Goal: Information Seeking & Learning: Learn about a topic

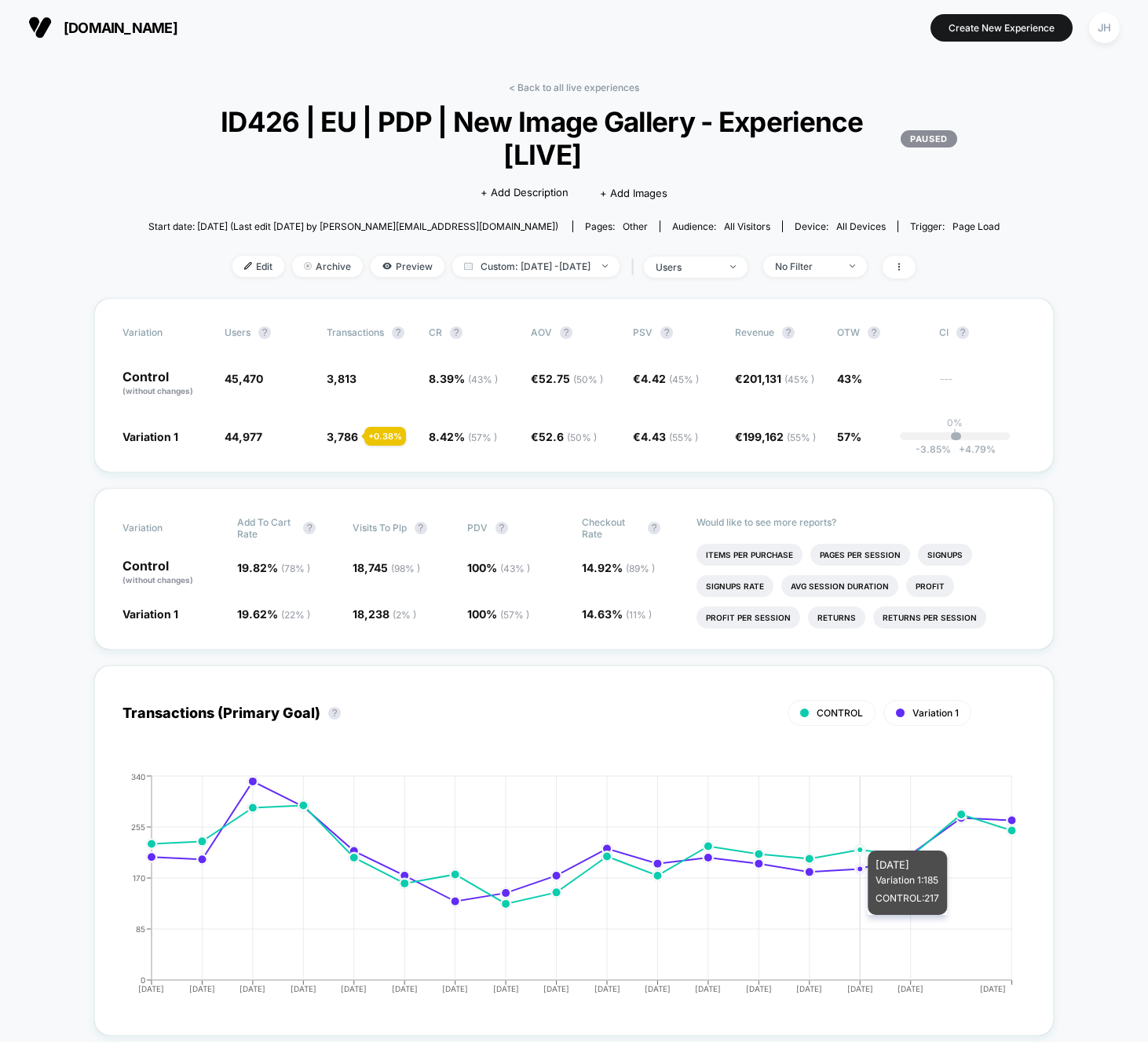
scroll to position [445, 0]
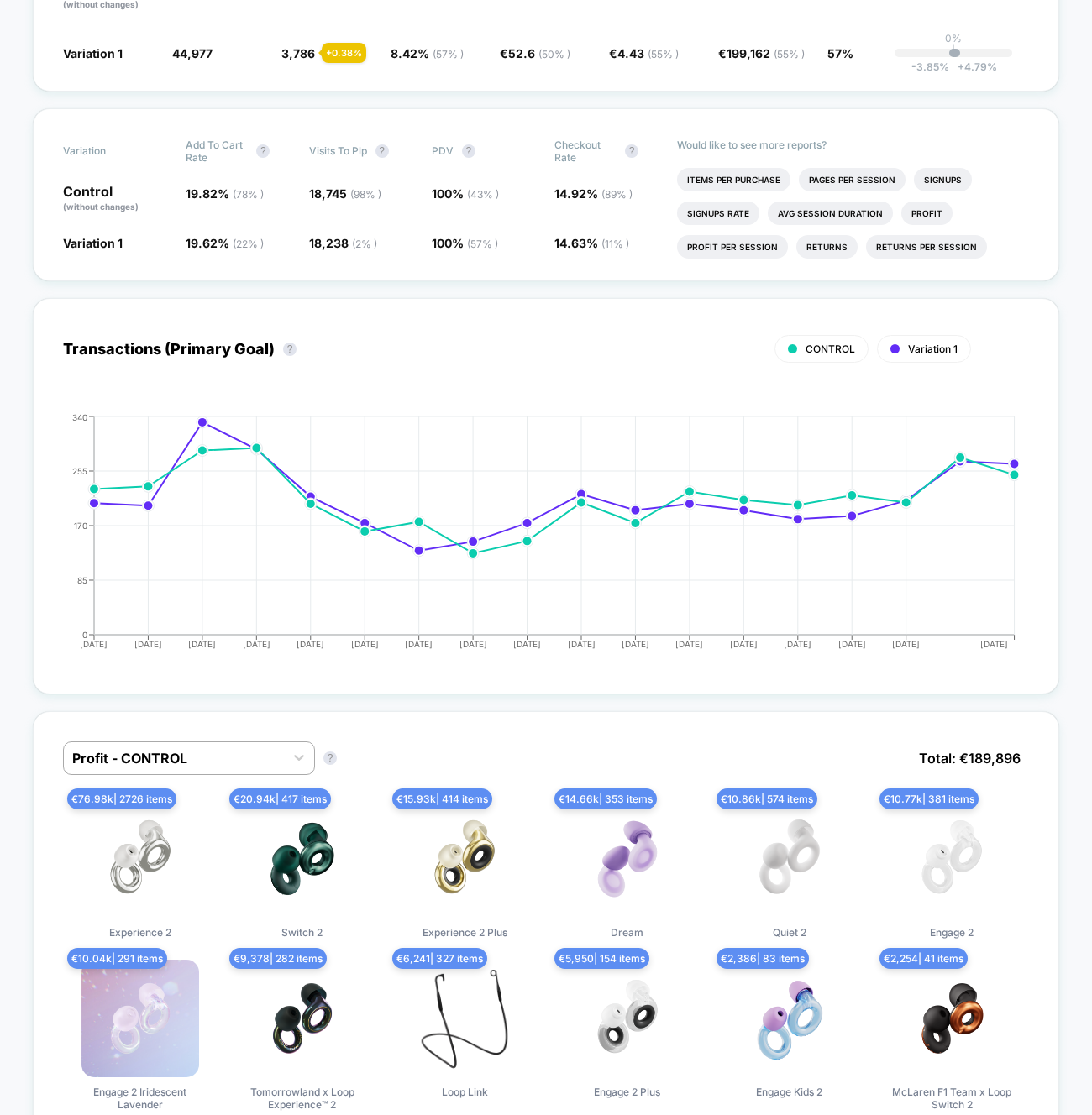
scroll to position [0, 0]
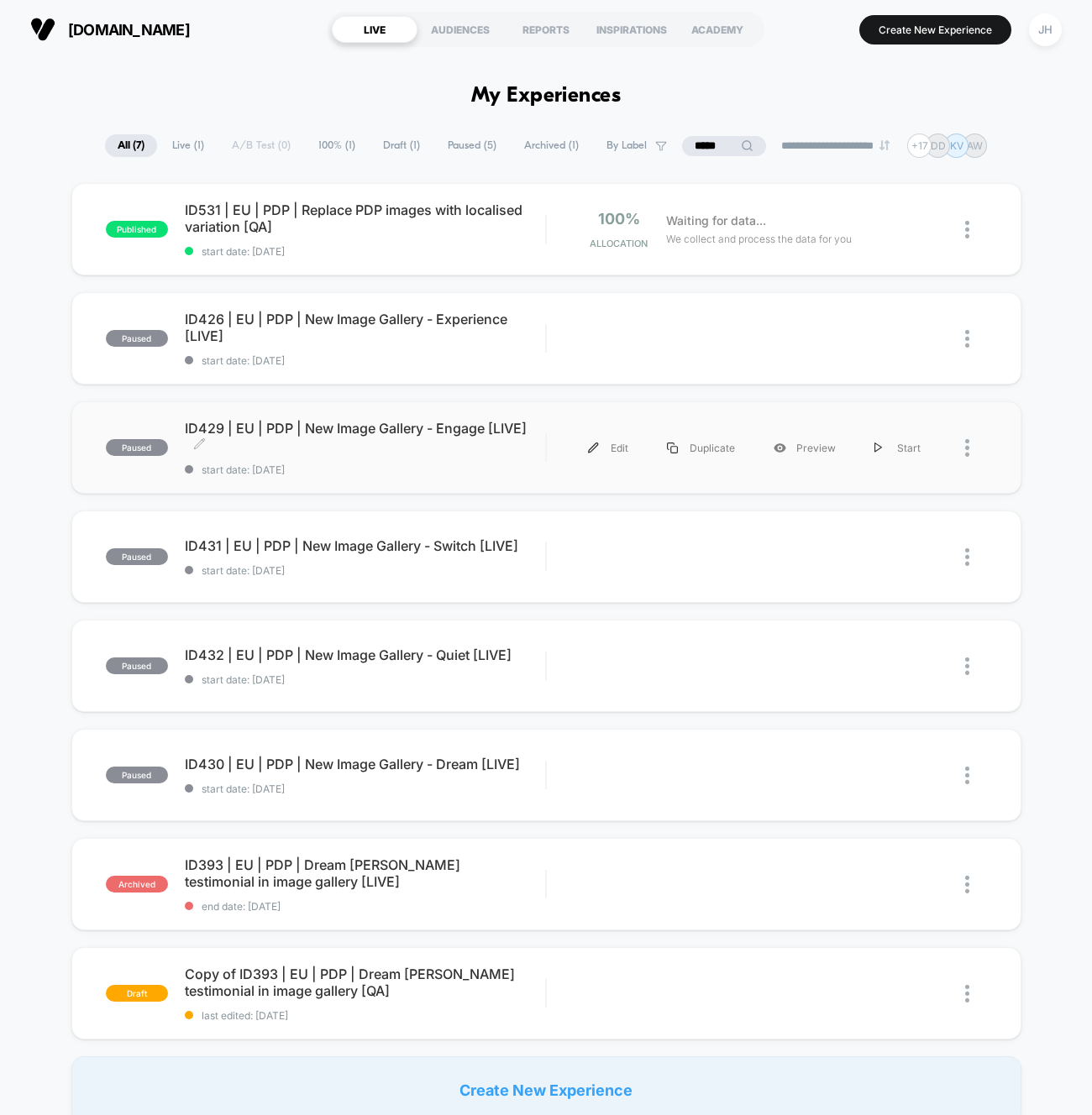
click at [430, 430] on span "ID429 | EU | PDP | New Image Gallery - Engage [LIVE] Click to edit experience d…" at bounding box center [365, 436] width 361 height 34
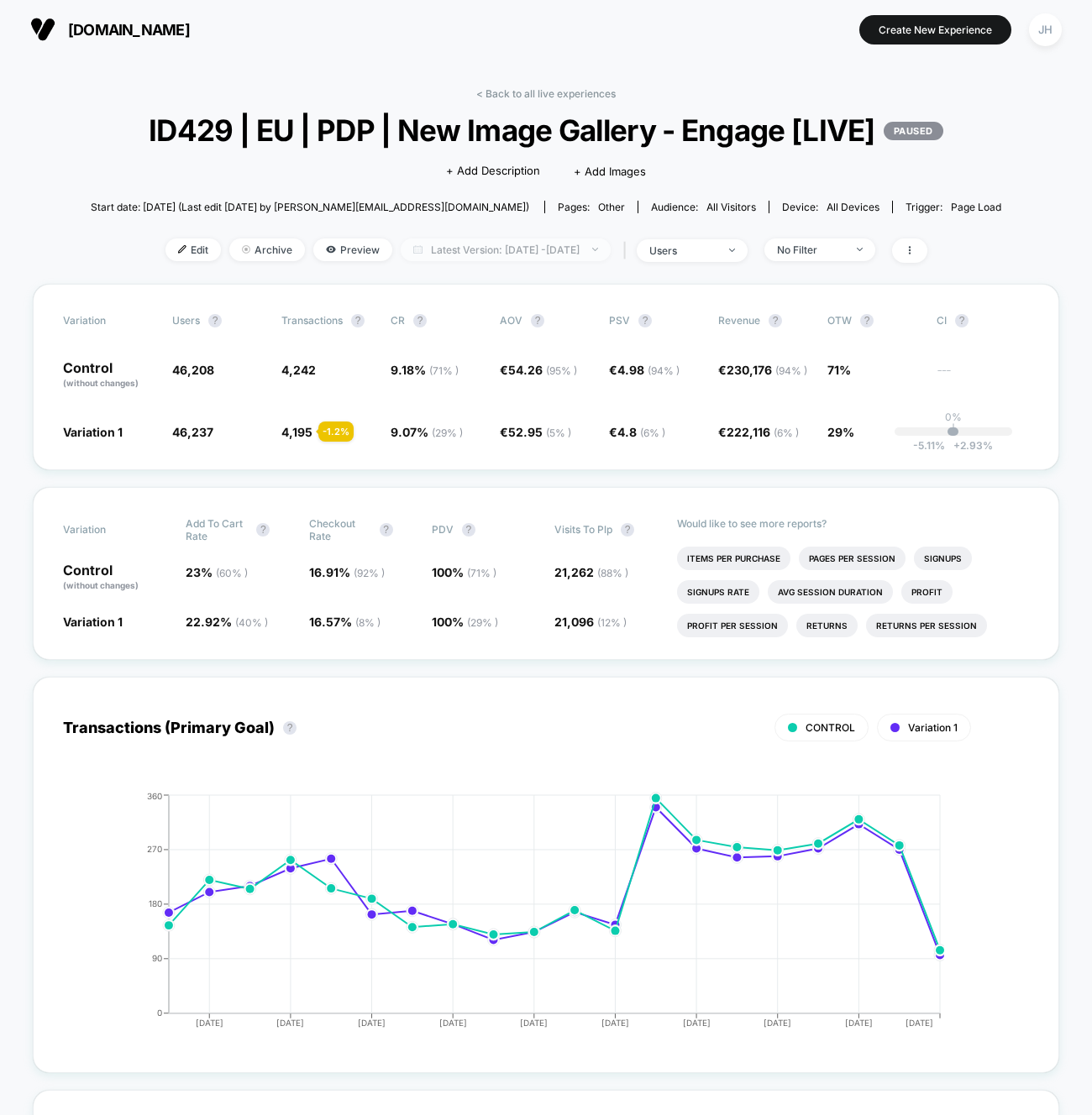
click at [489, 261] on span "Latest Version: [DATE] - [DATE]" at bounding box center [506, 250] width 210 height 23
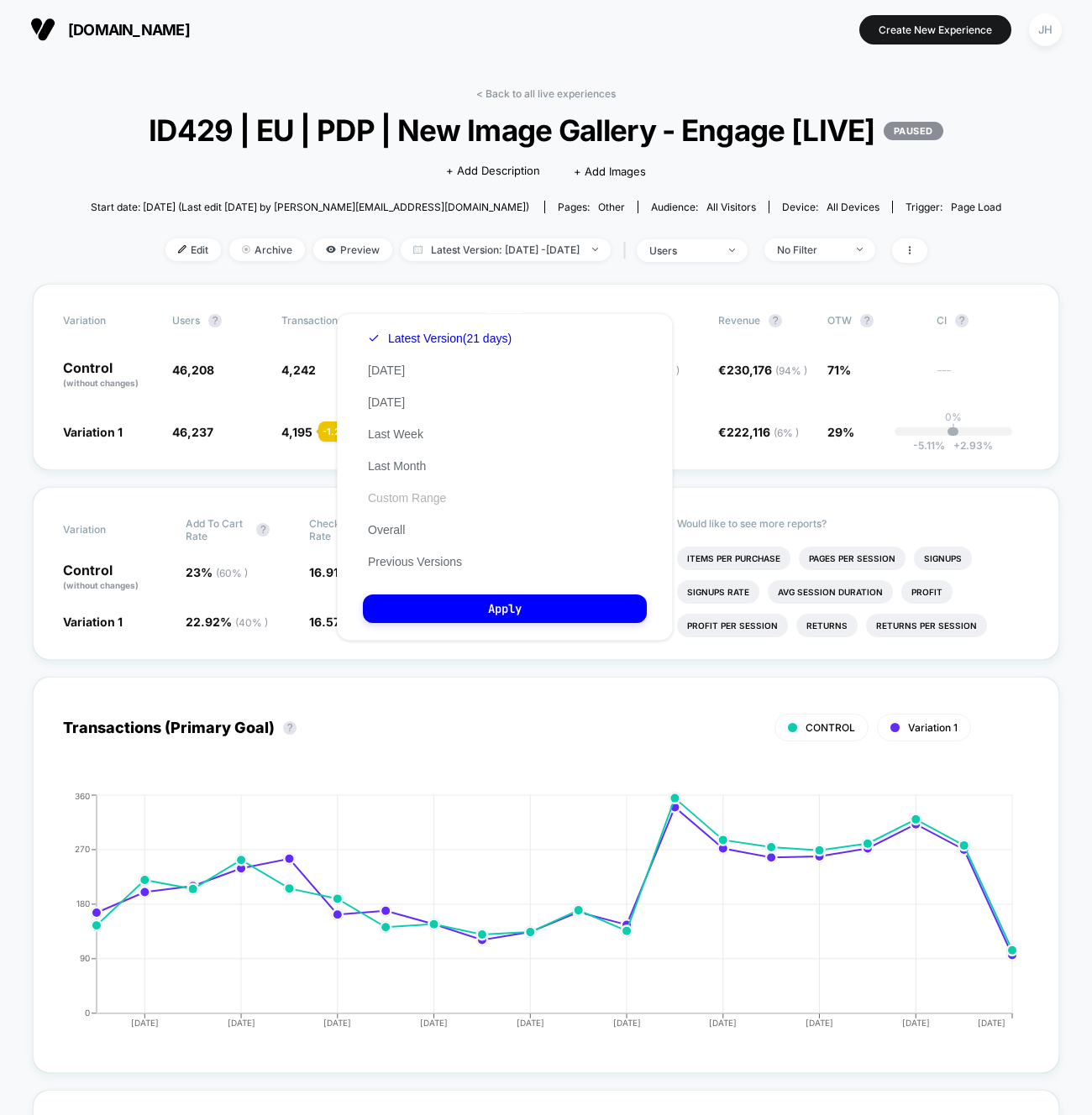
click at [398, 495] on button "Custom Range" at bounding box center [408, 498] width 88 height 15
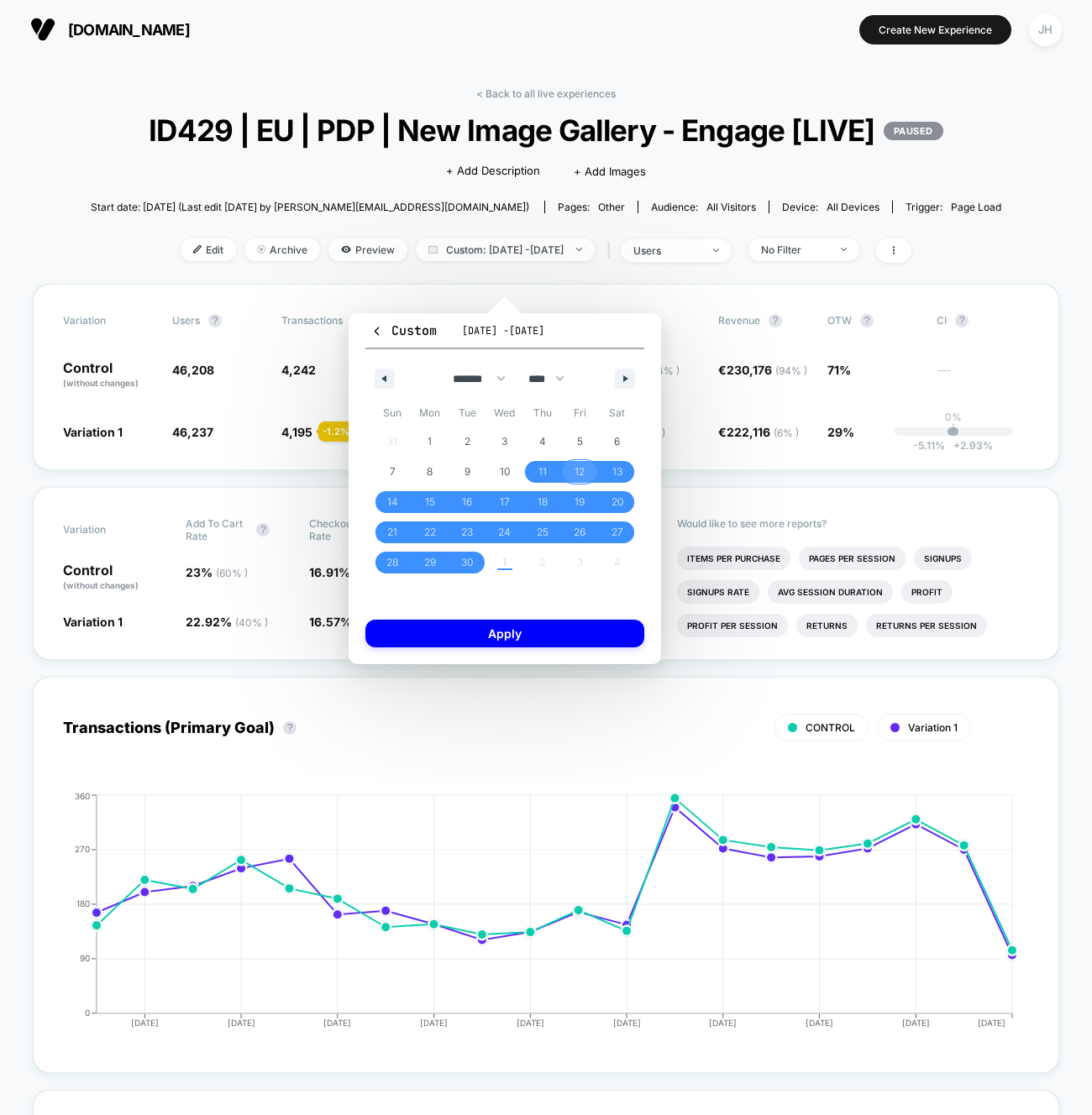
click at [568, 476] on span "12" at bounding box center [580, 472] width 37 height 22
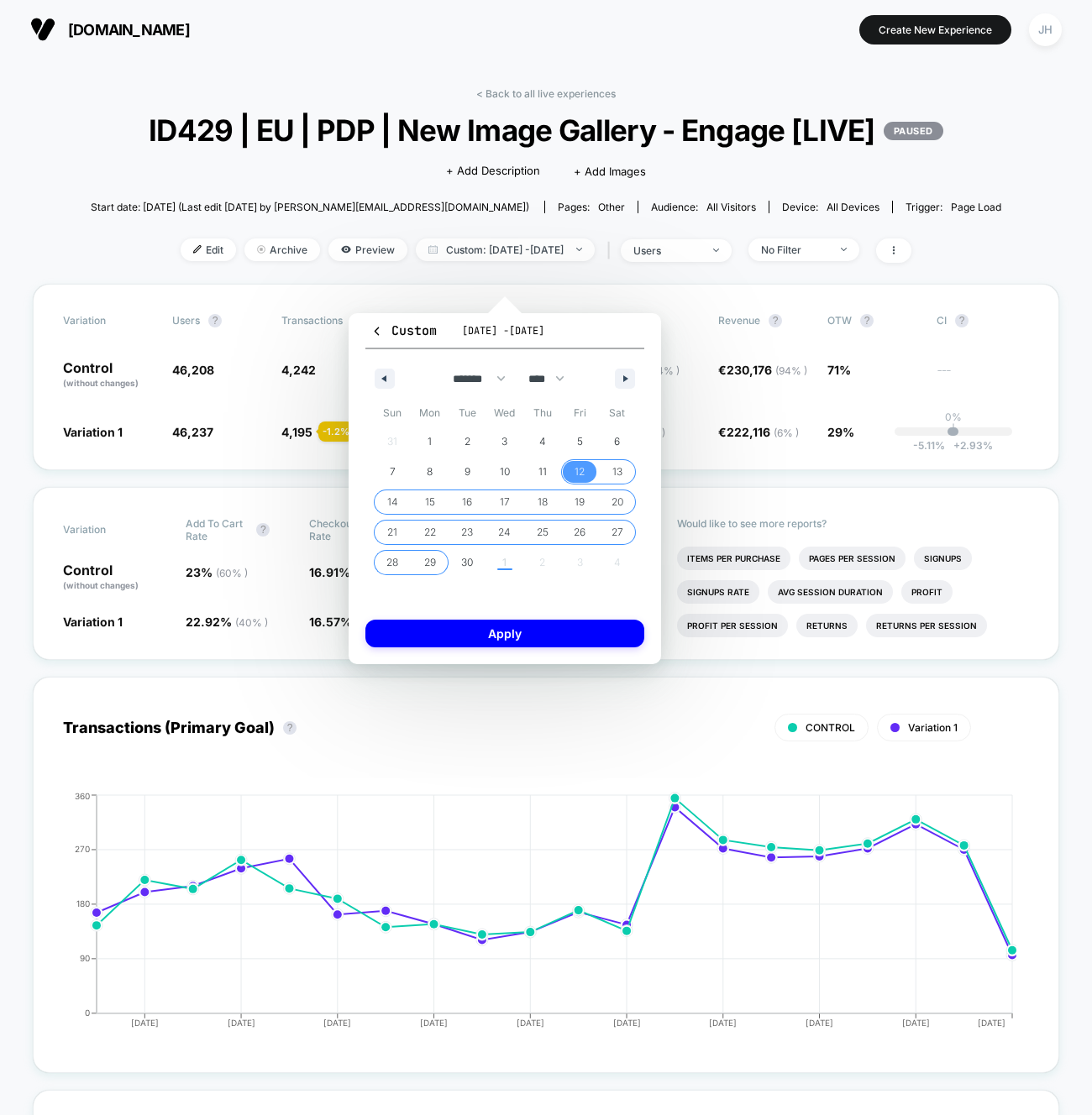
click at [436, 565] on span "29" at bounding box center [430, 562] width 12 height 30
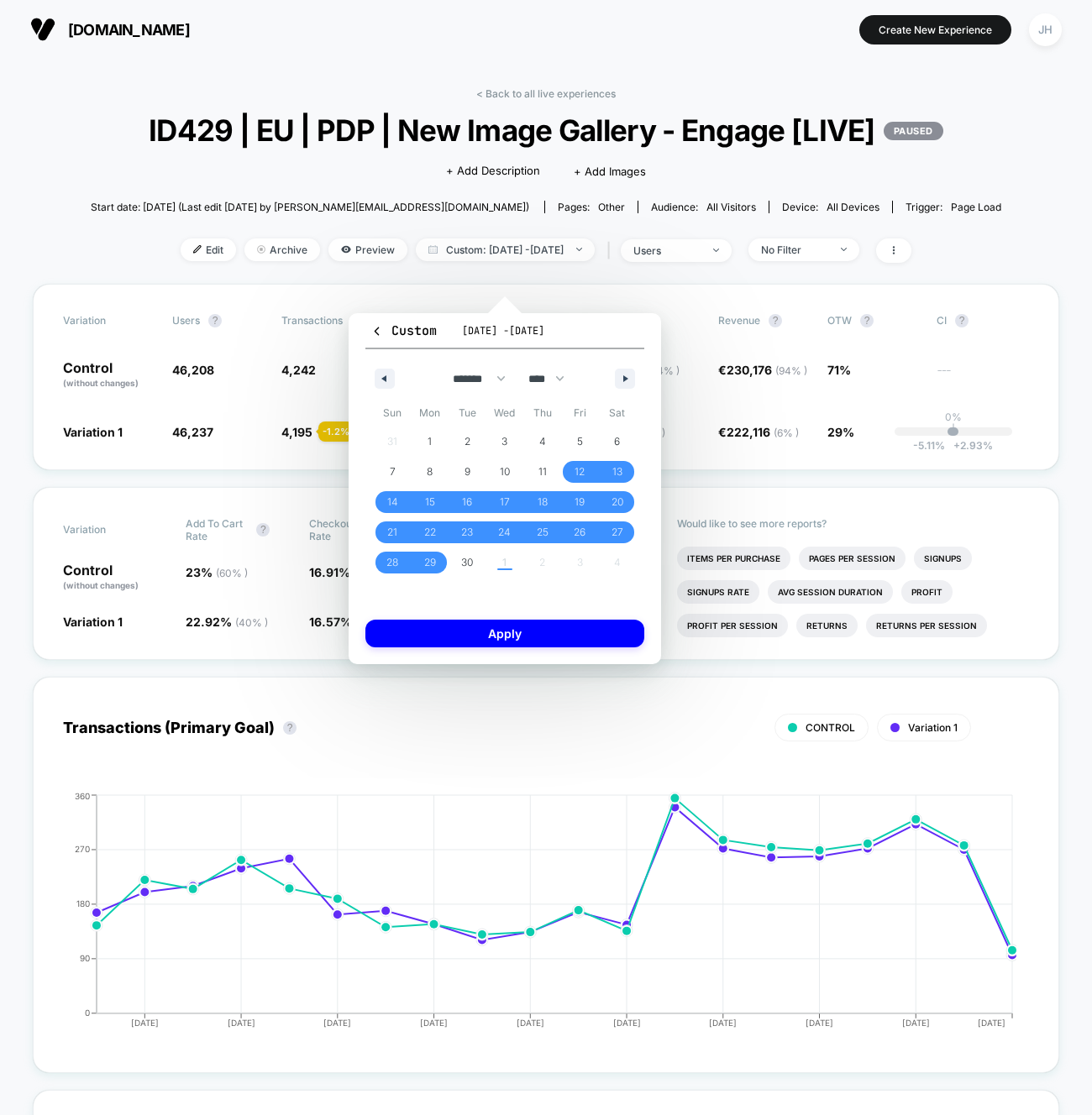
click at [466, 614] on div "Custom Sep 11, 2025 - Oct 1, 2025 ******* ******** ***** ***** *** **** **** **…" at bounding box center [505, 488] width 312 height 351
click at [459, 634] on button "Apply" at bounding box center [505, 633] width 279 height 28
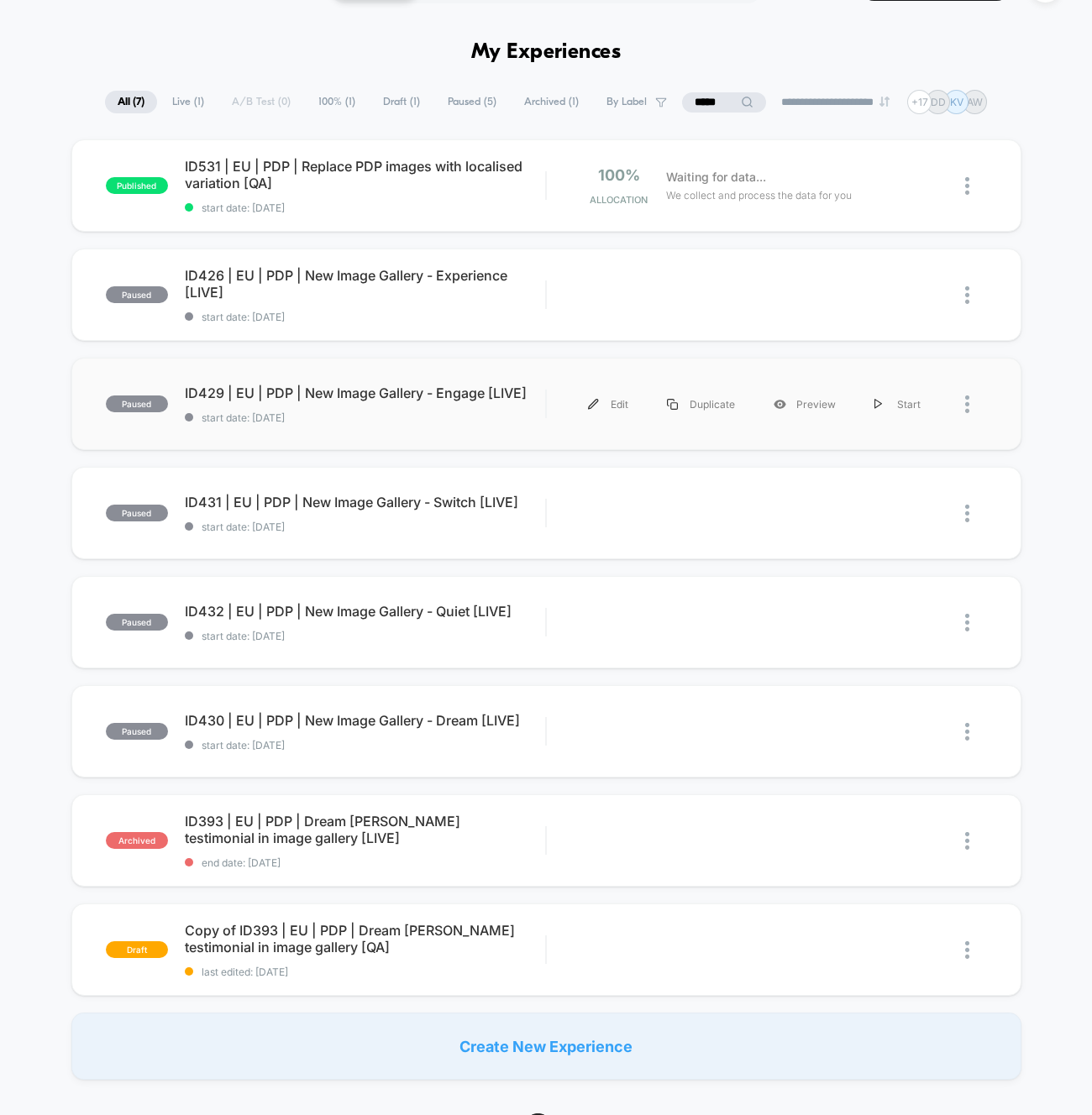
scroll to position [57, 0]
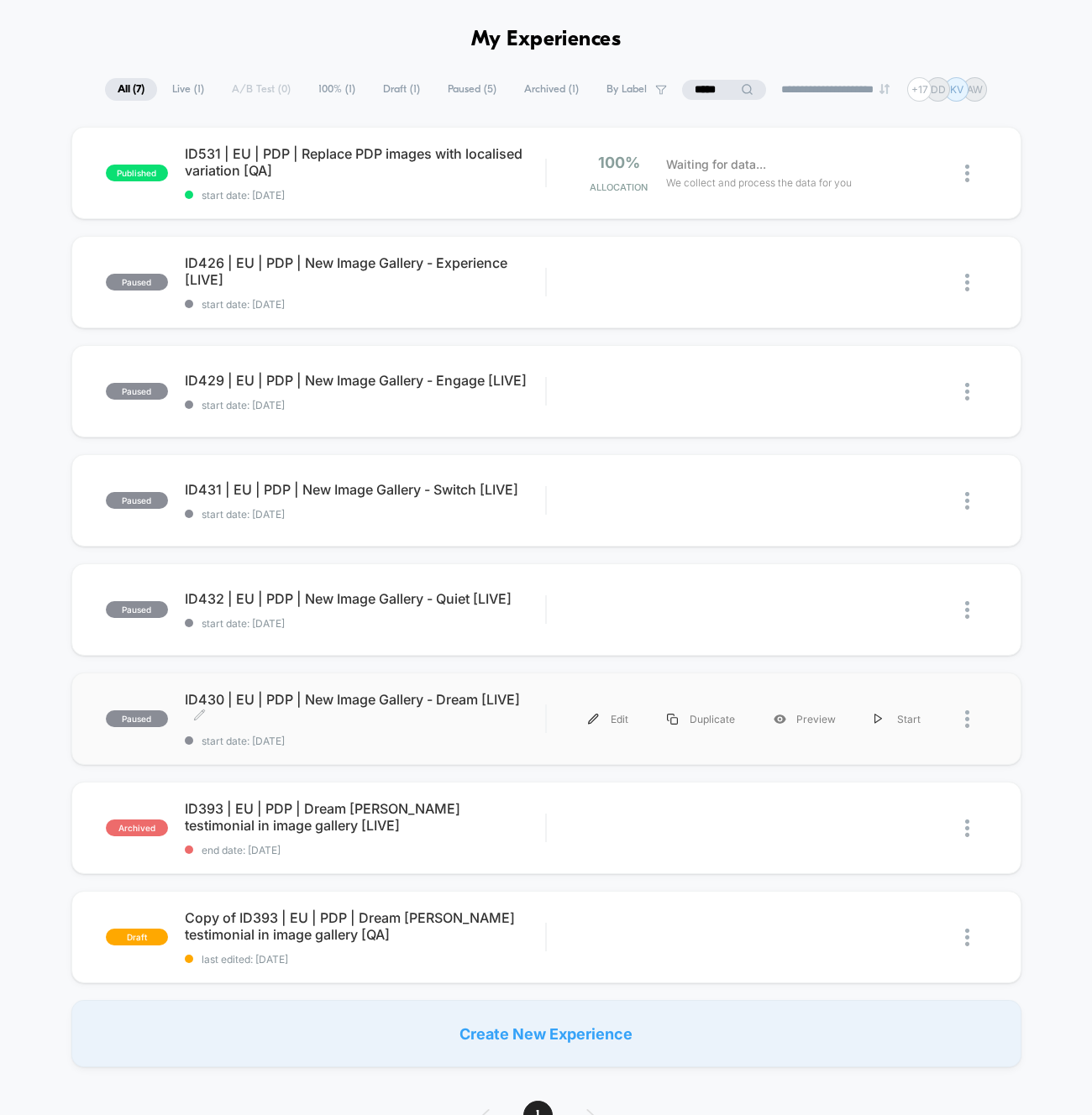
click at [412, 703] on span "ID430 | EU | PDP | New Image Gallery - Dream [LIVE] Click to edit experience de…" at bounding box center [365, 707] width 361 height 34
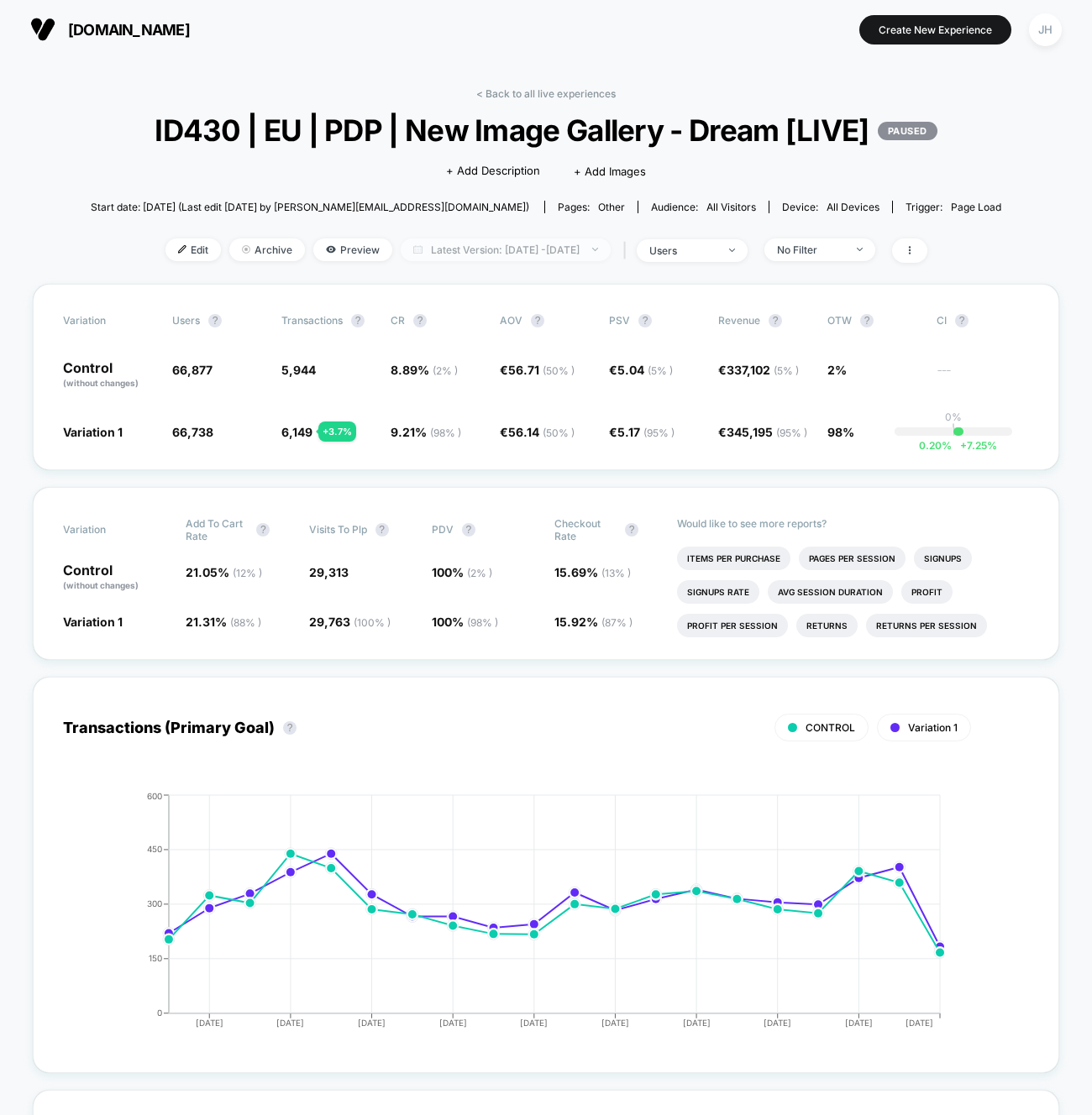
click at [578, 246] on span "Latest Version: [DATE] - [DATE]" at bounding box center [506, 250] width 210 height 23
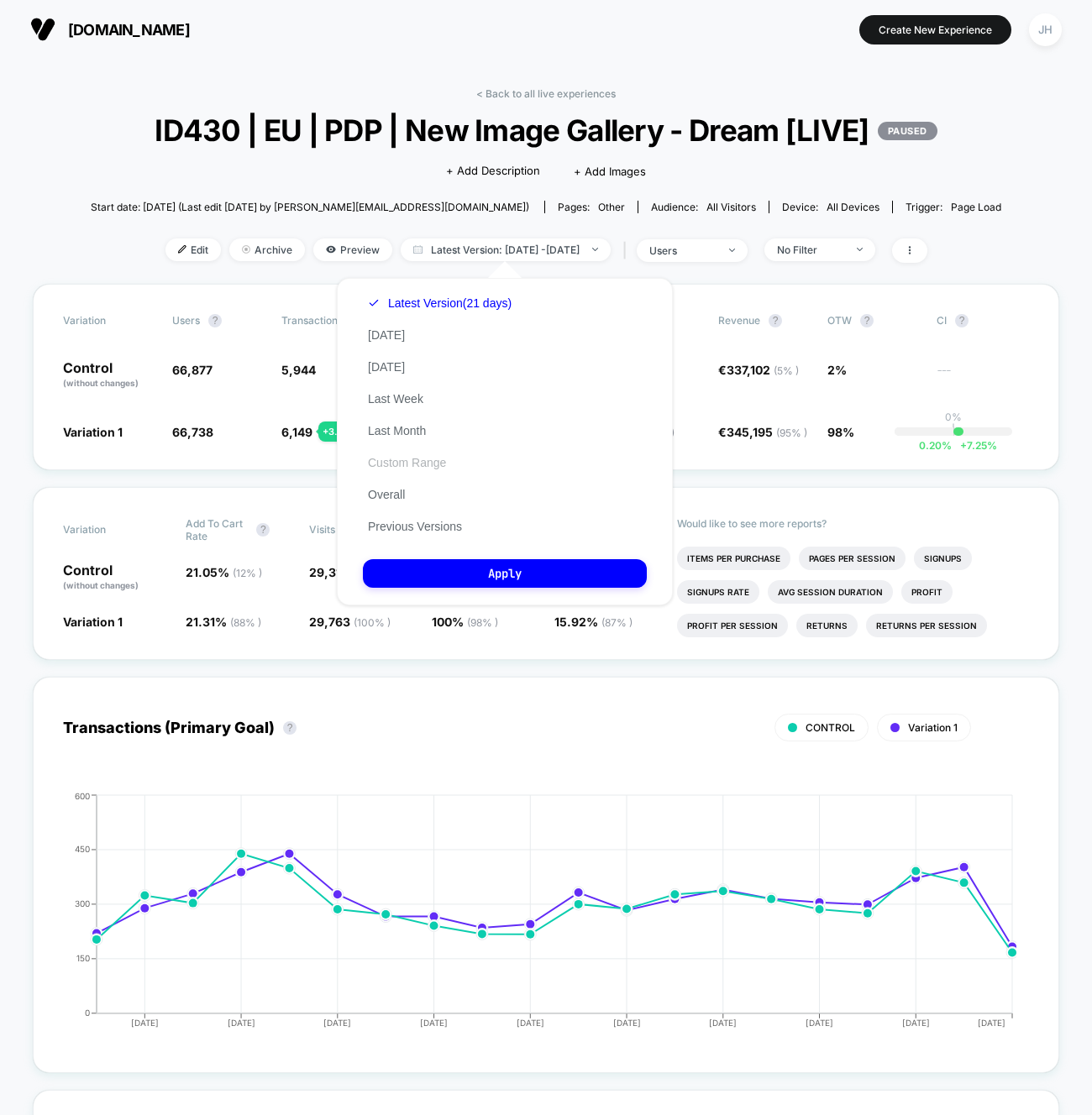
click at [414, 469] on button "Custom Range" at bounding box center [408, 463] width 88 height 15
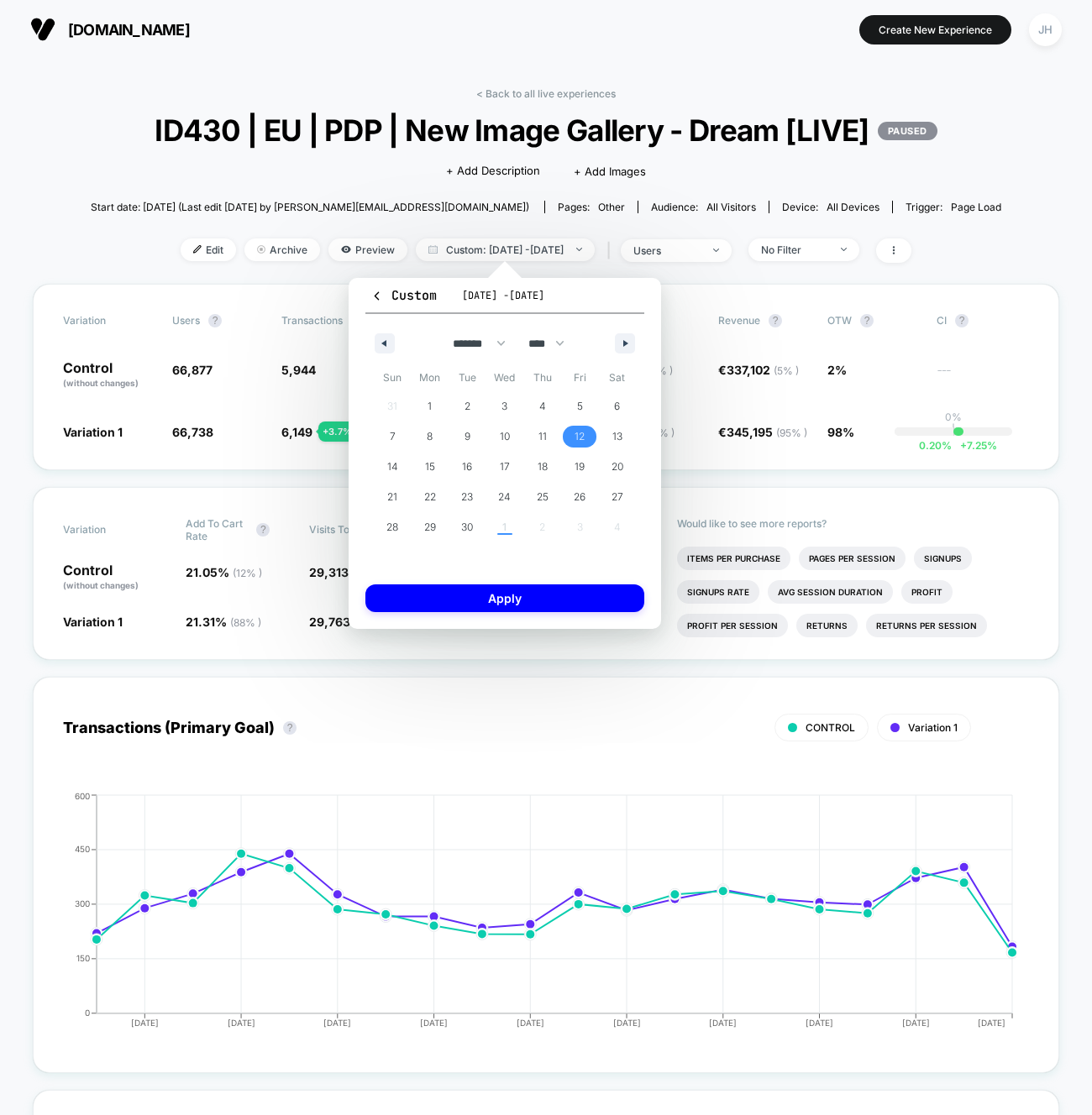
click at [576, 439] on span "12" at bounding box center [580, 436] width 10 height 30
click at [435, 531] on span "29" at bounding box center [430, 527] width 37 height 22
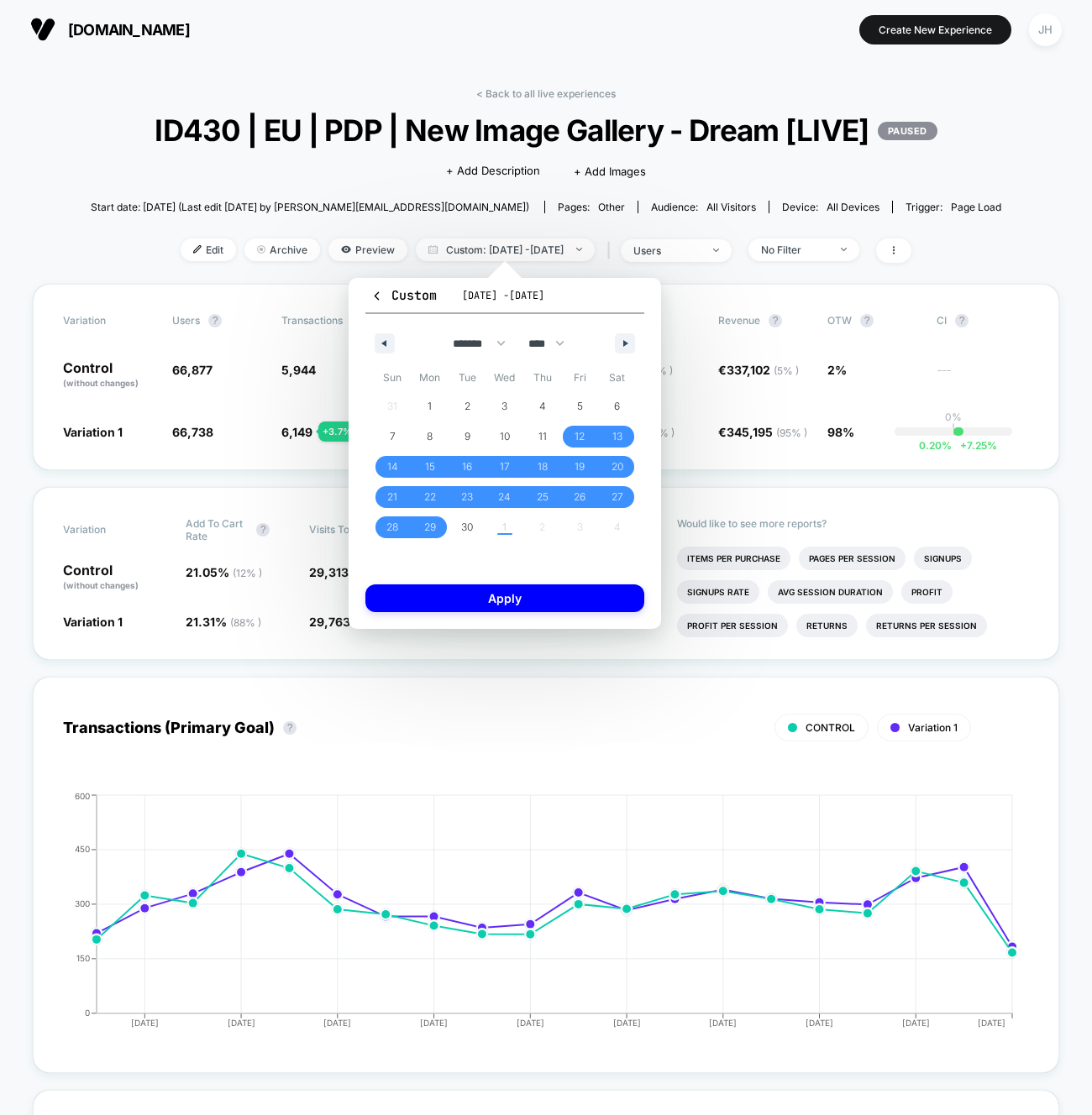
click at [463, 570] on div "Custom Sep 11, 2025 - Oct 1, 2025 ******* ******** ***** ***** *** **** **** **…" at bounding box center [505, 453] width 312 height 351
click at [463, 589] on button "Apply" at bounding box center [505, 598] width 279 height 28
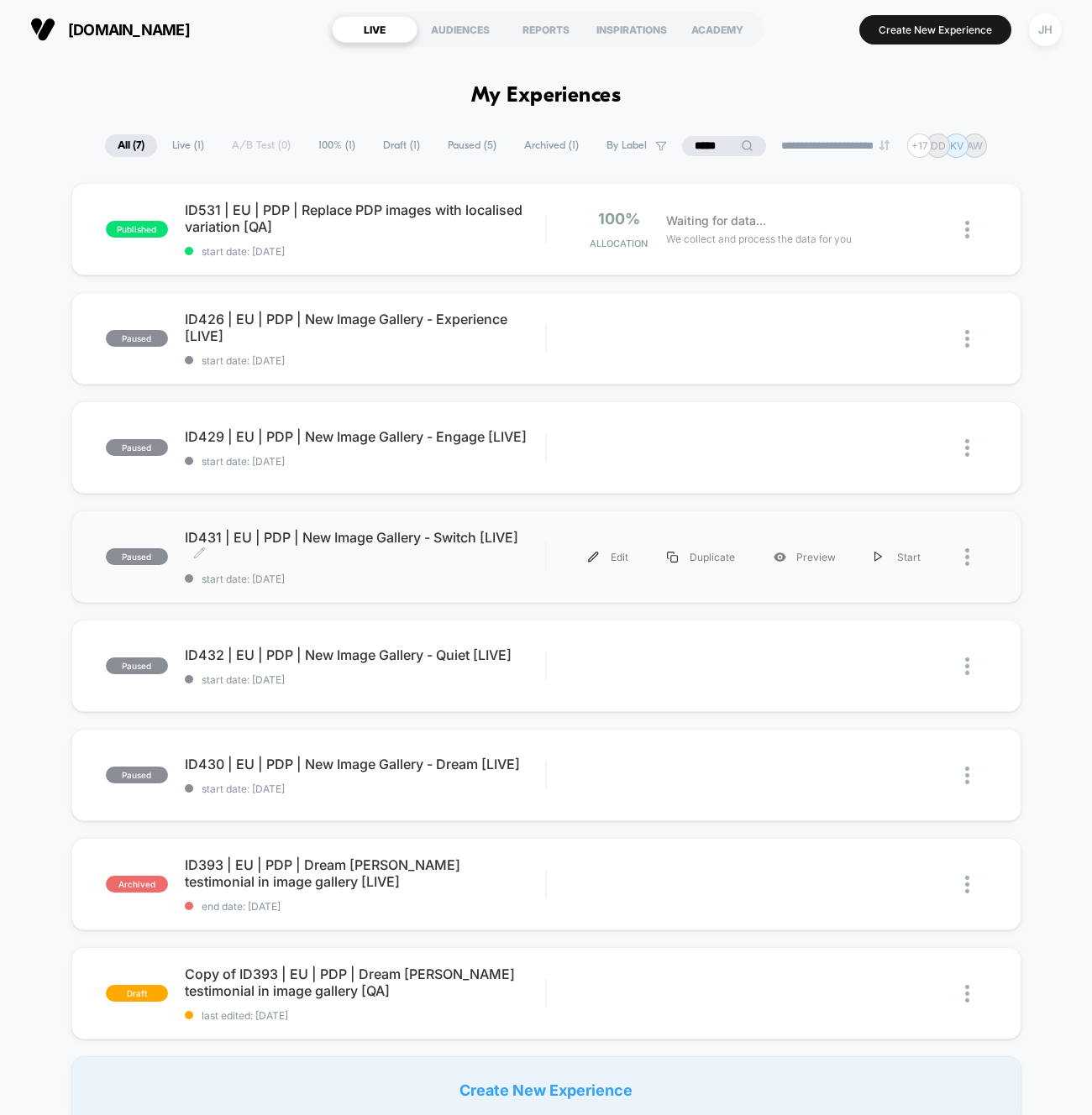
click at [410, 554] on span "ID431 | EU | PDP | New Image Gallery - Switch [LIVE] Click to edit experience d…" at bounding box center [365, 546] width 361 height 34
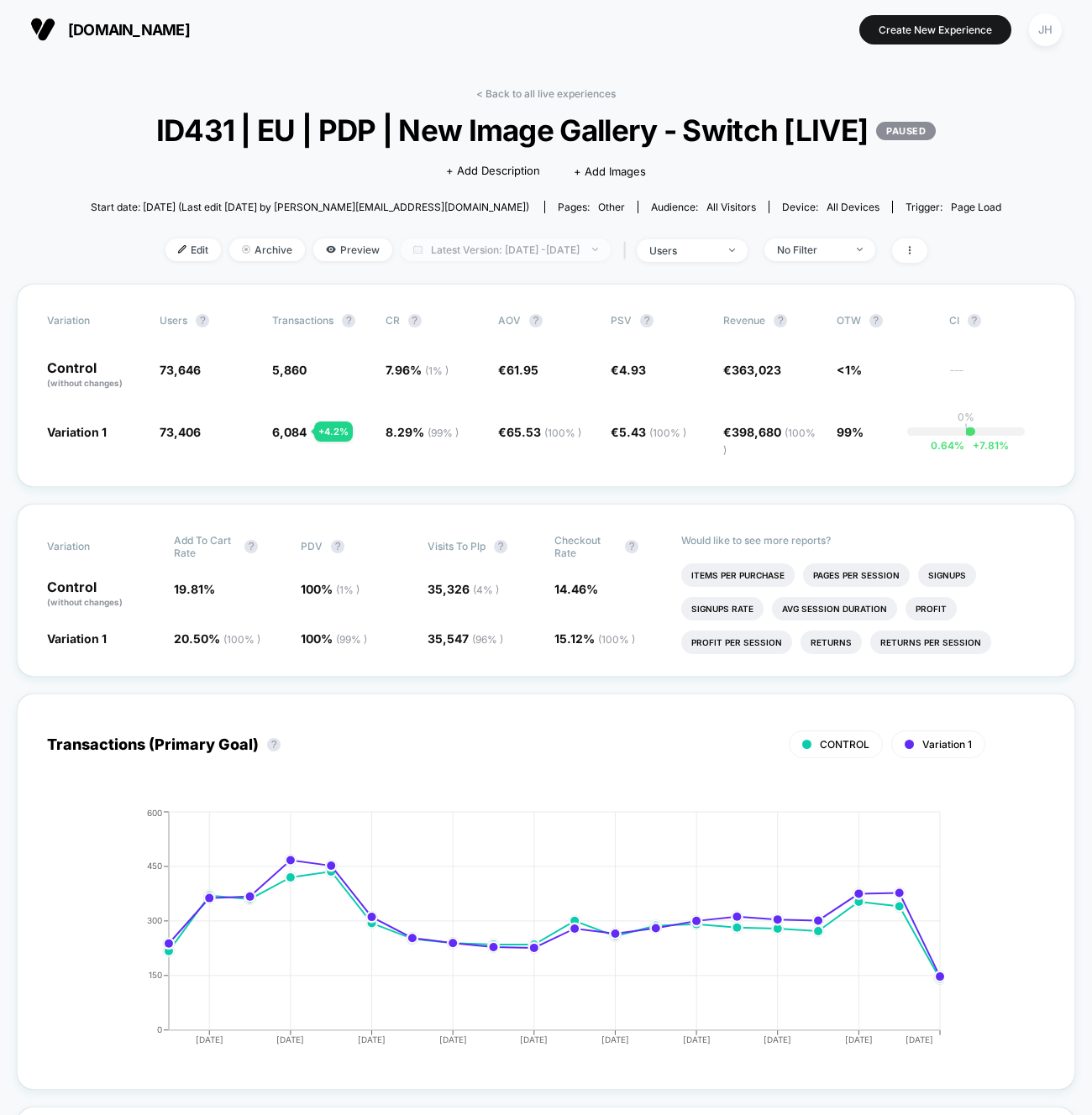
click at [556, 242] on span "Latest Version: [DATE] - [DATE]" at bounding box center [506, 250] width 210 height 23
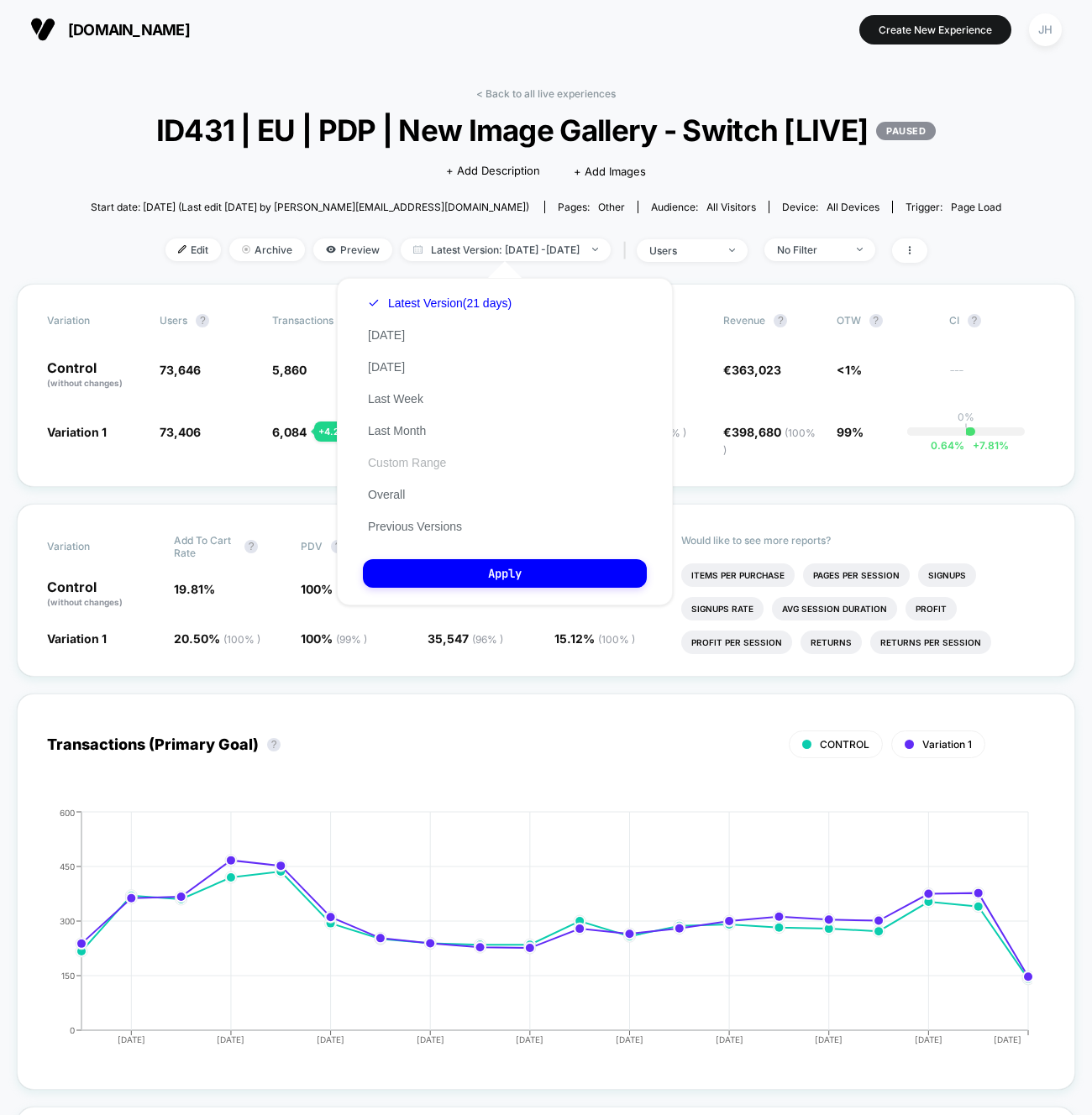
click at [403, 463] on button "Custom Range" at bounding box center [408, 463] width 88 height 15
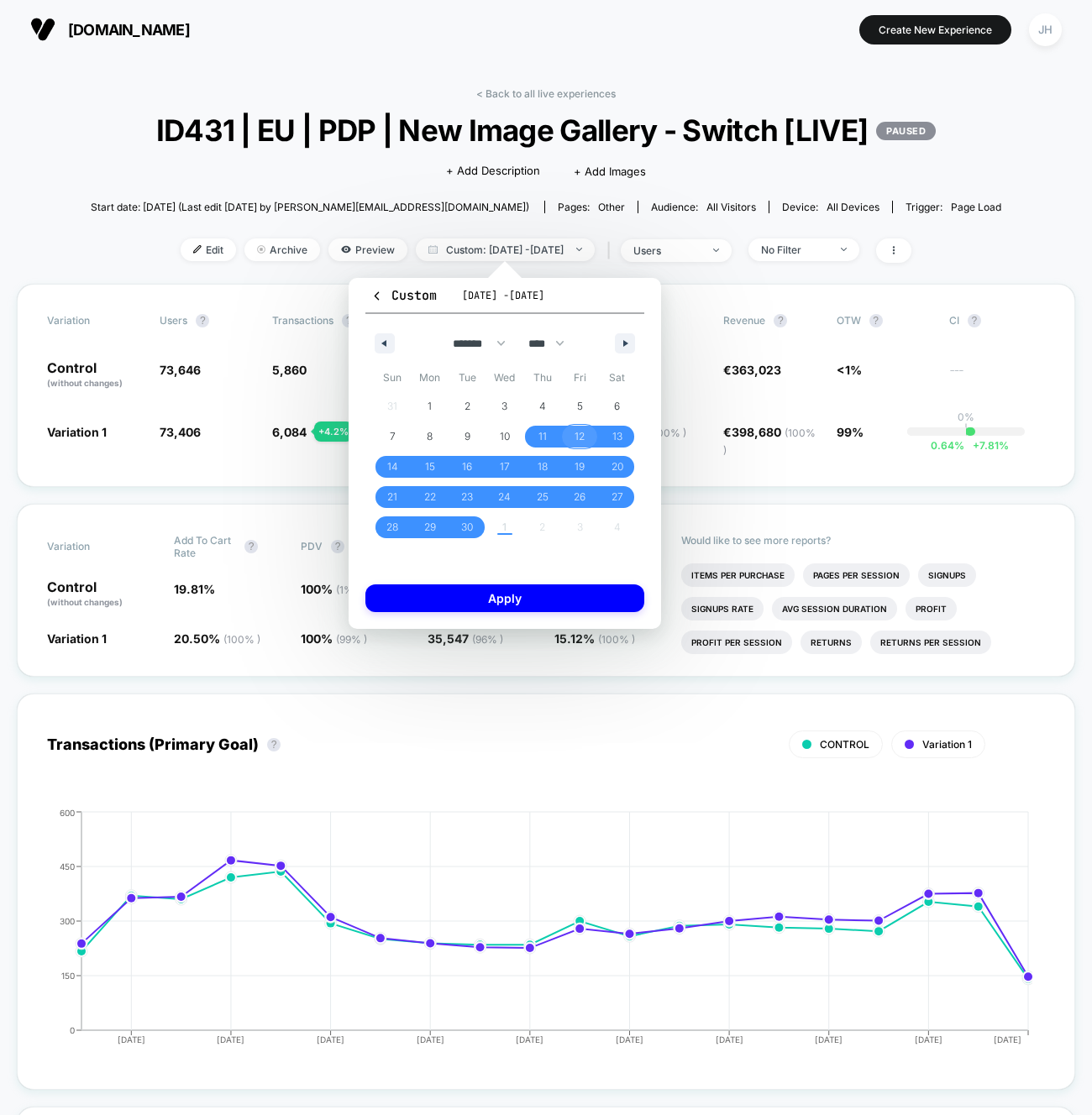
click at [569, 434] on span "12" at bounding box center [580, 436] width 37 height 22
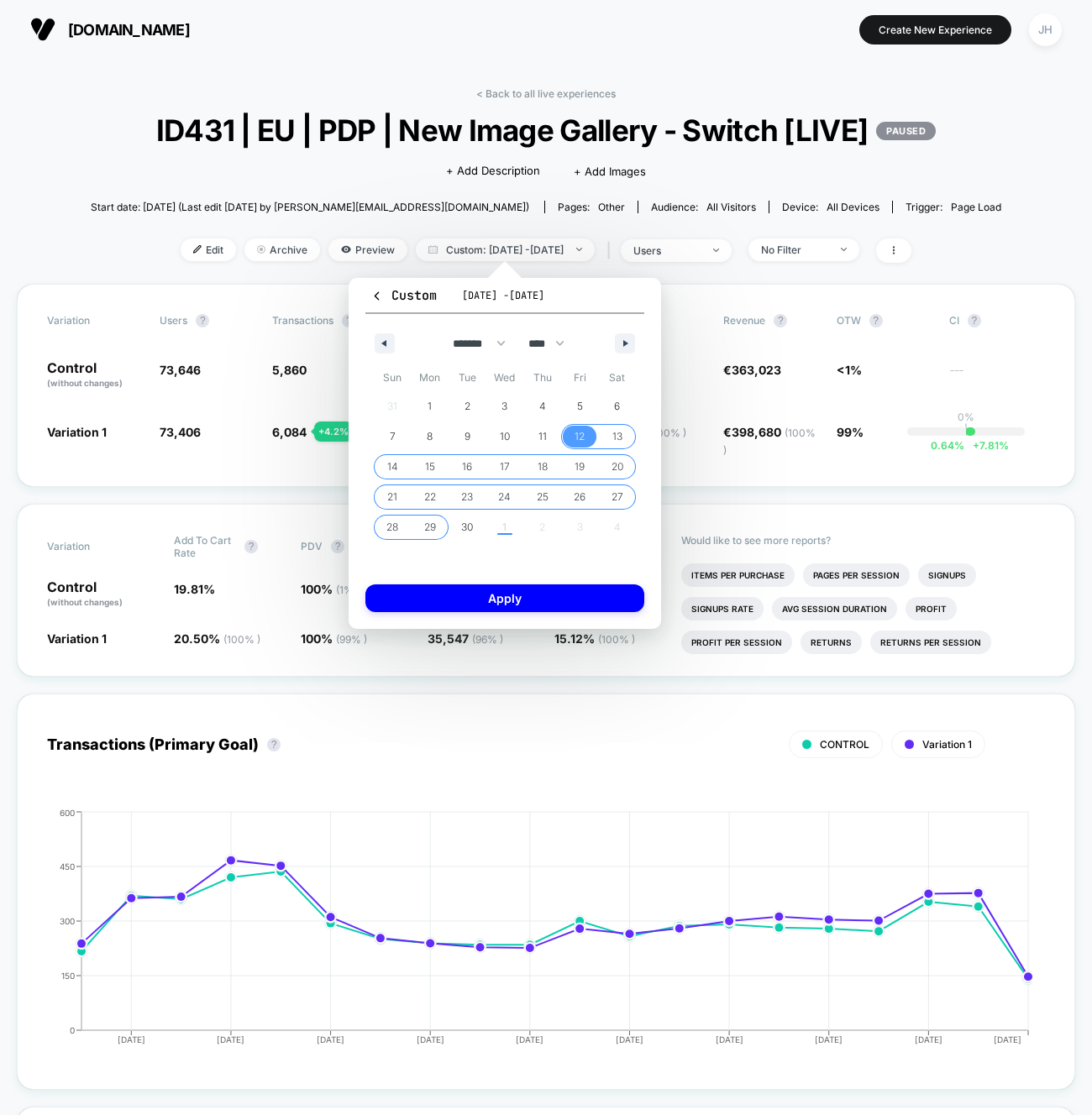
click at [431, 521] on span "29" at bounding box center [430, 527] width 12 height 30
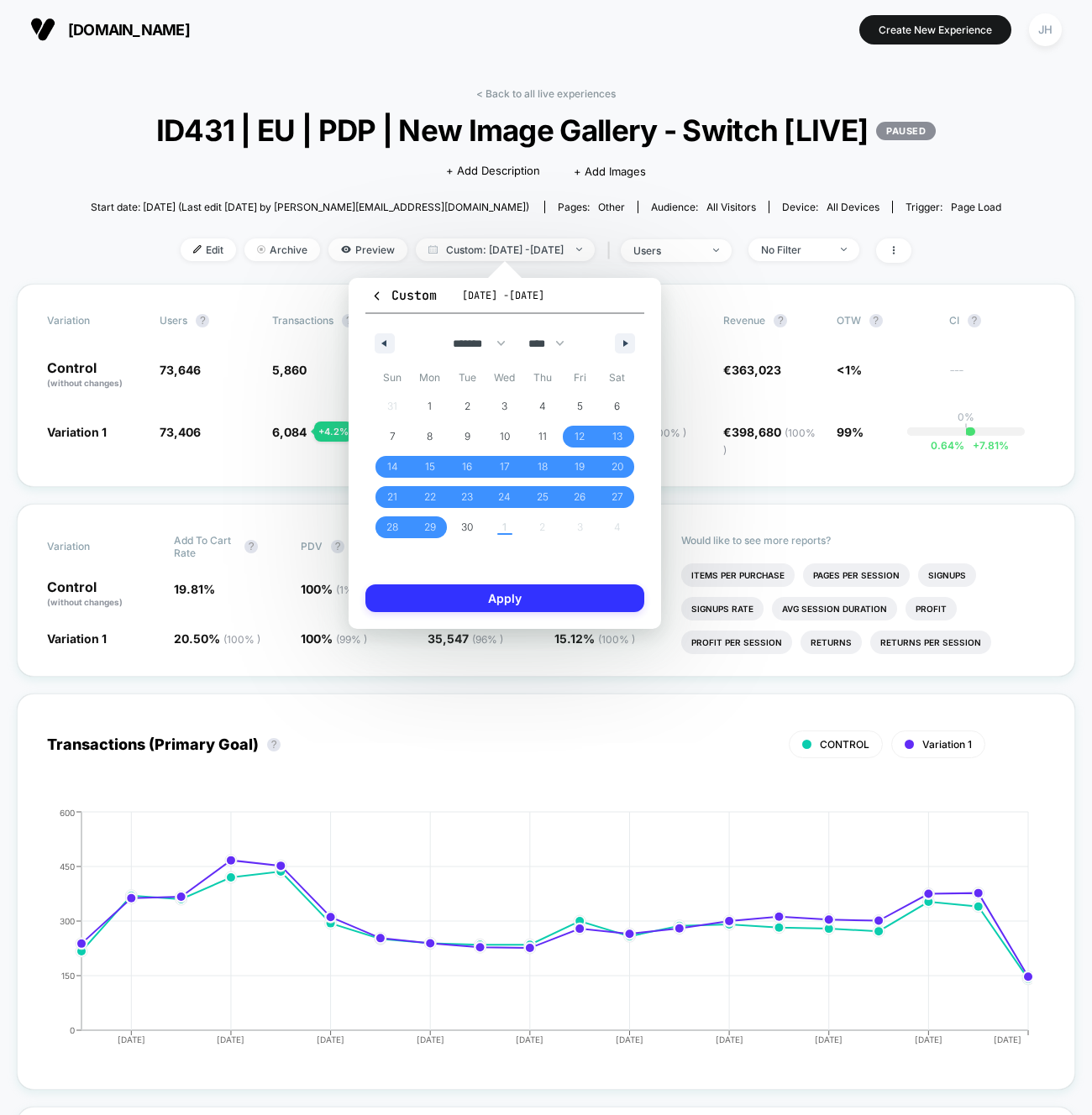
click at [482, 605] on button "Apply" at bounding box center [505, 598] width 279 height 28
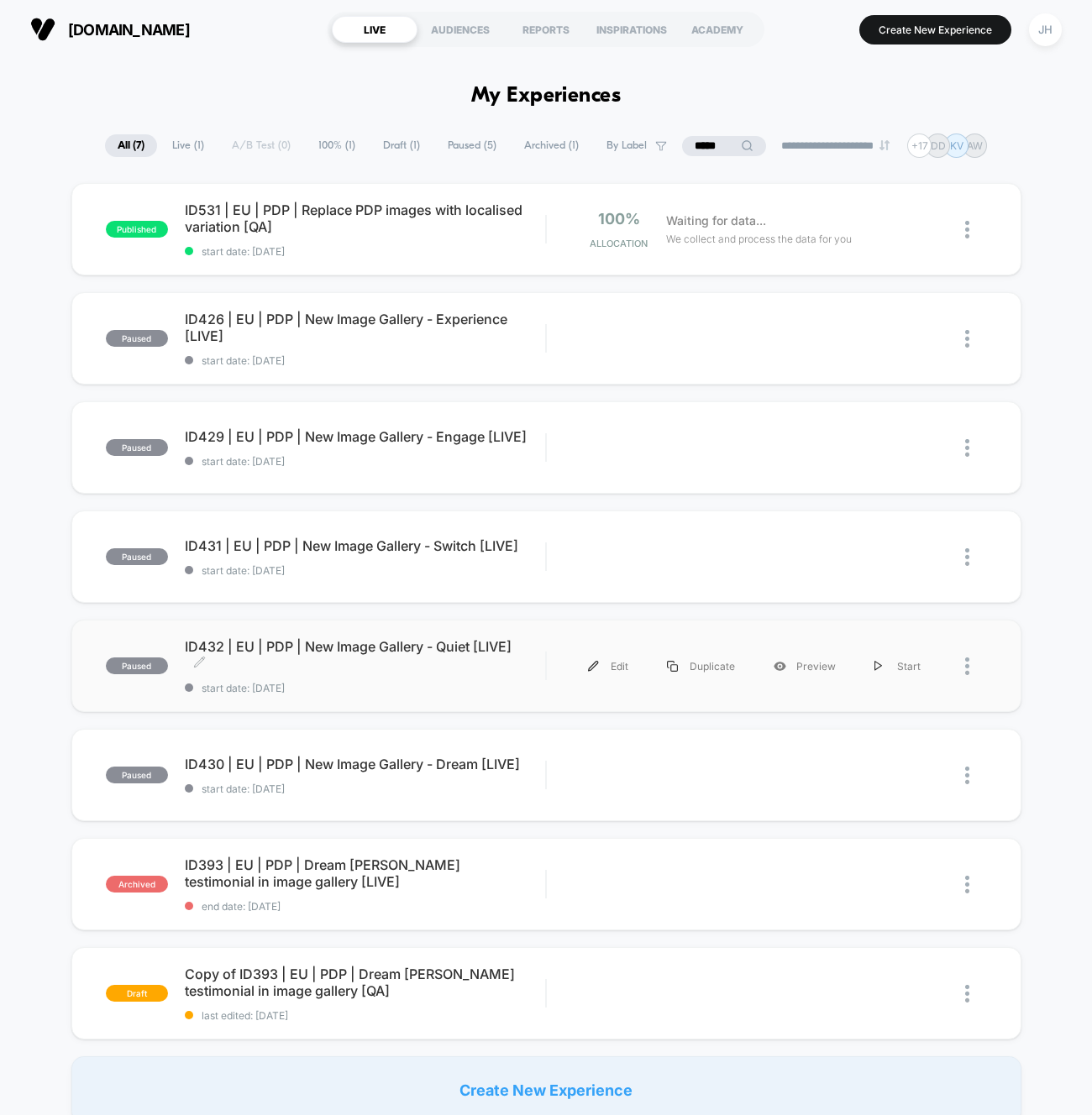
click at [426, 655] on span "ID432 | EU | PDP | New Image Gallery - Quiet [LIVE] Click to edit experience de…" at bounding box center [365, 655] width 361 height 34
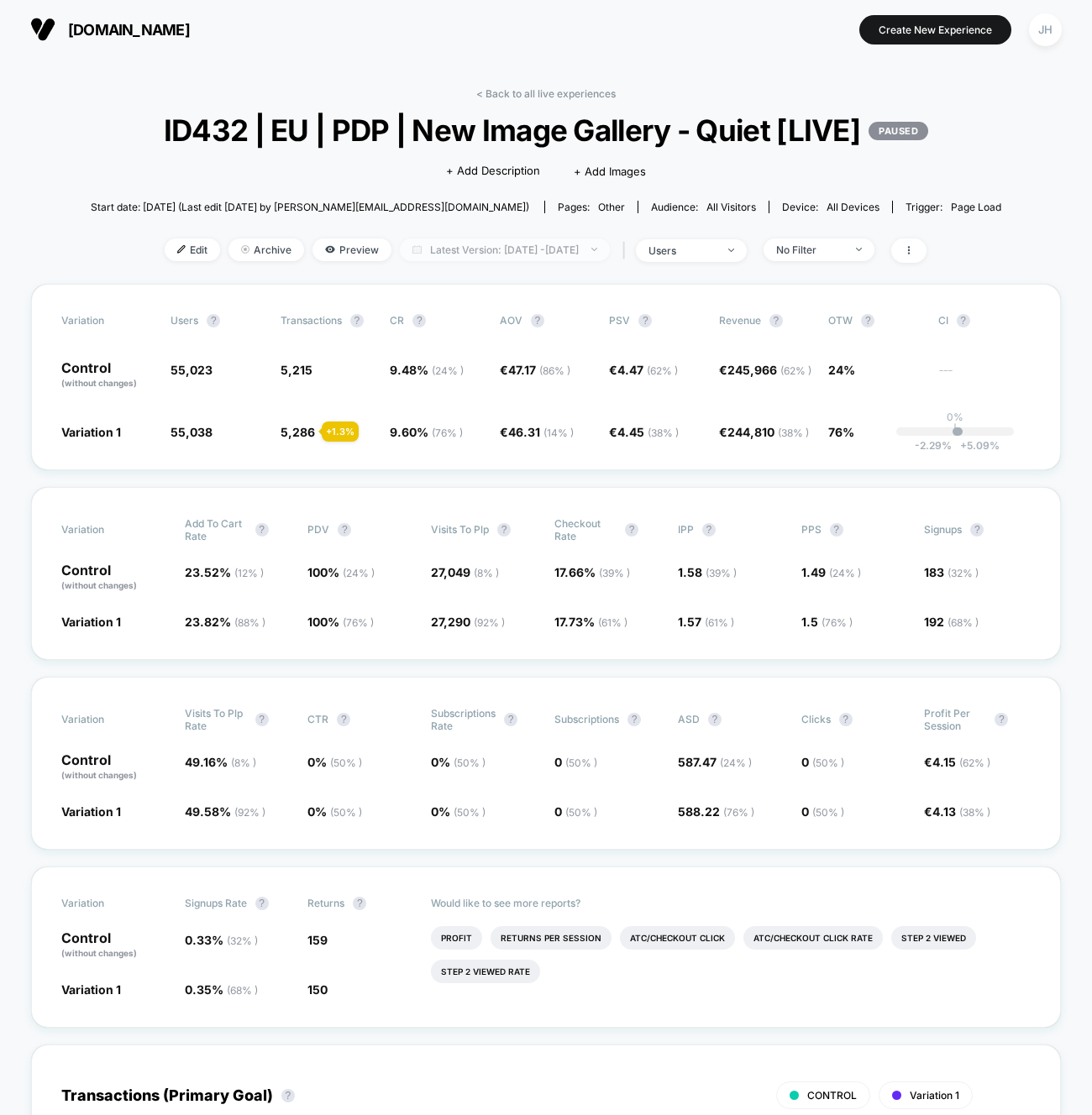
click at [525, 246] on span "Latest Version: [DATE] - [DATE]" at bounding box center [505, 250] width 210 height 23
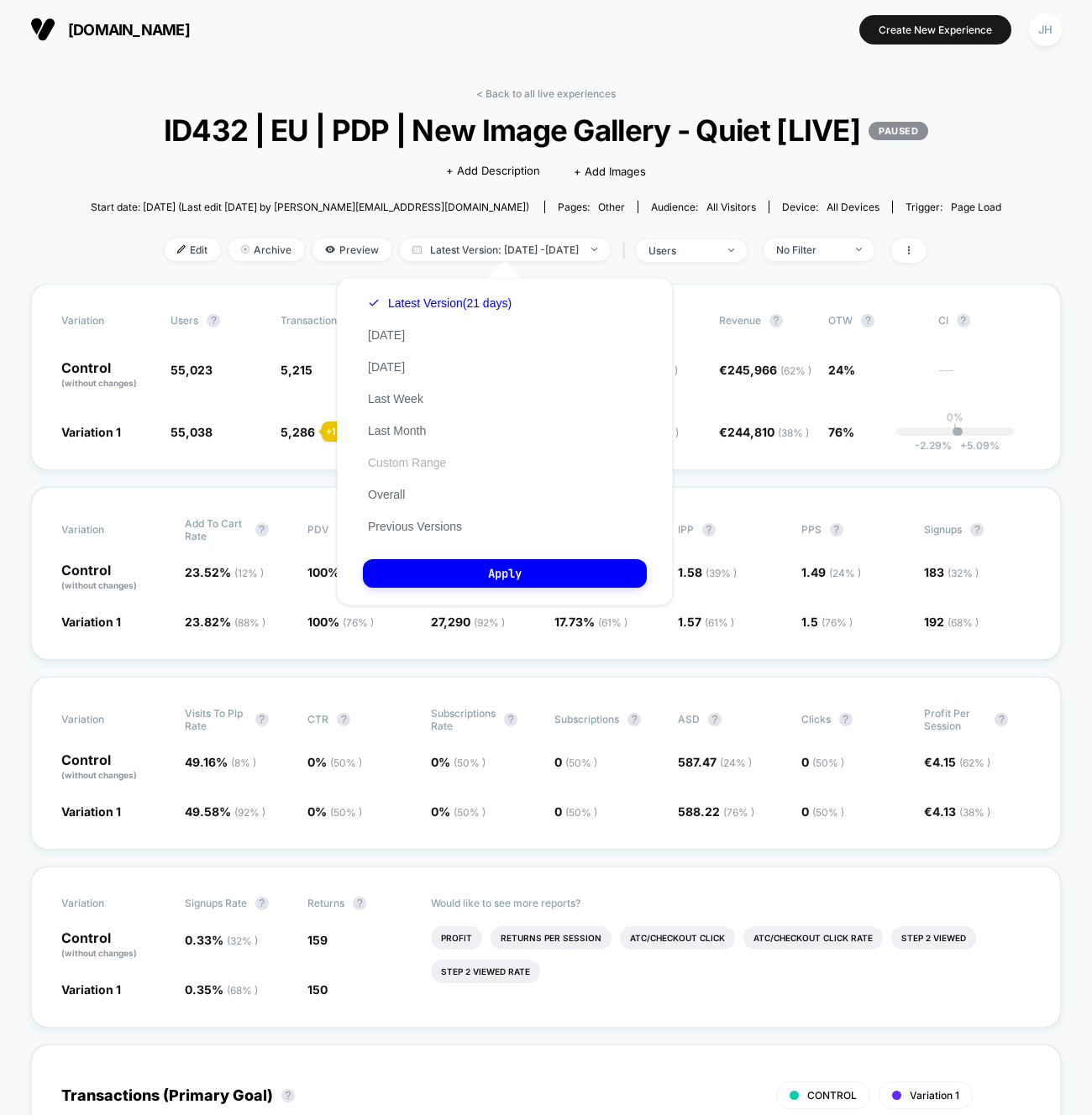
click at [415, 463] on button "Custom Range" at bounding box center [408, 463] width 88 height 15
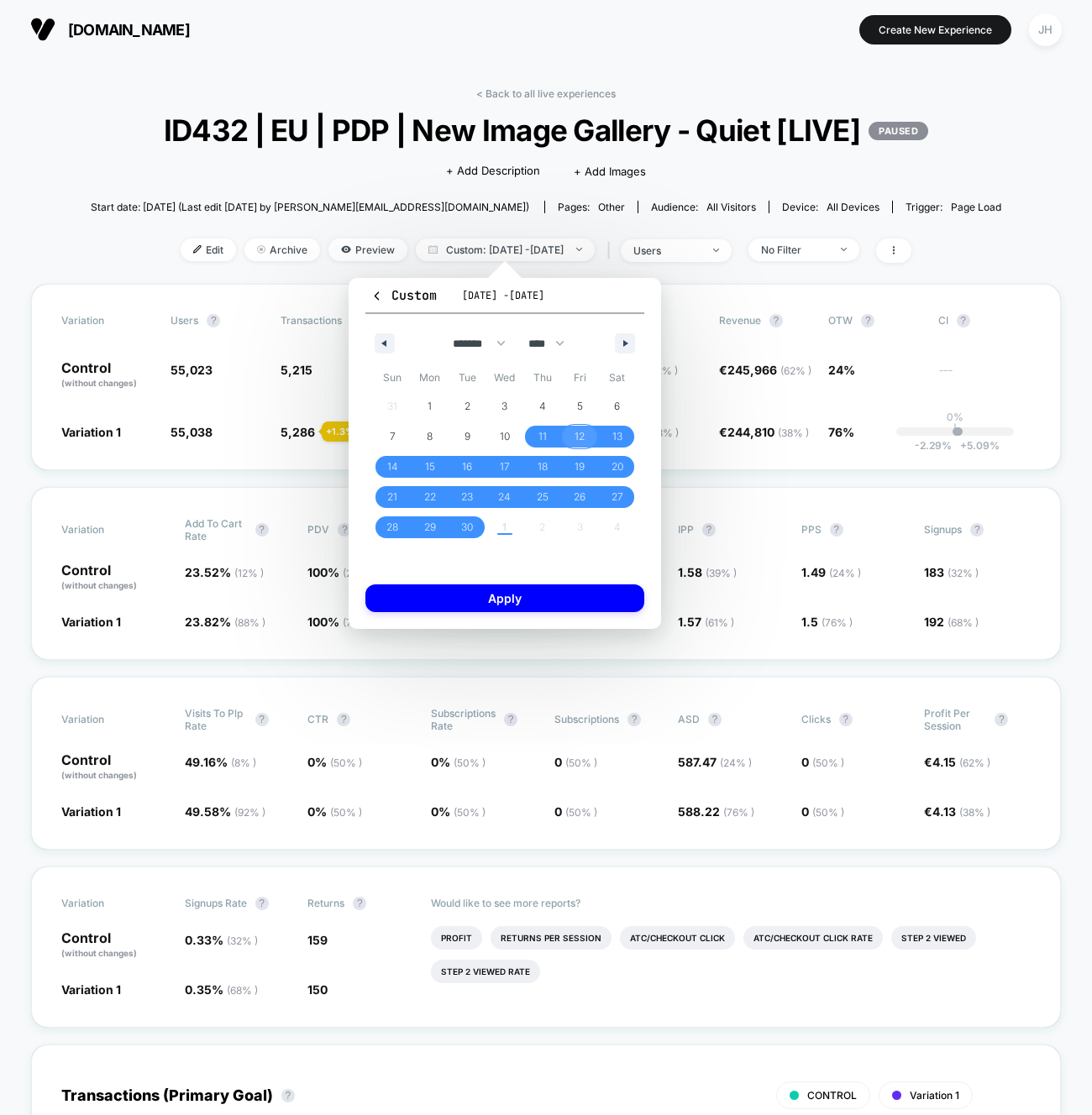
click at [580, 434] on span "12" at bounding box center [580, 436] width 10 height 30
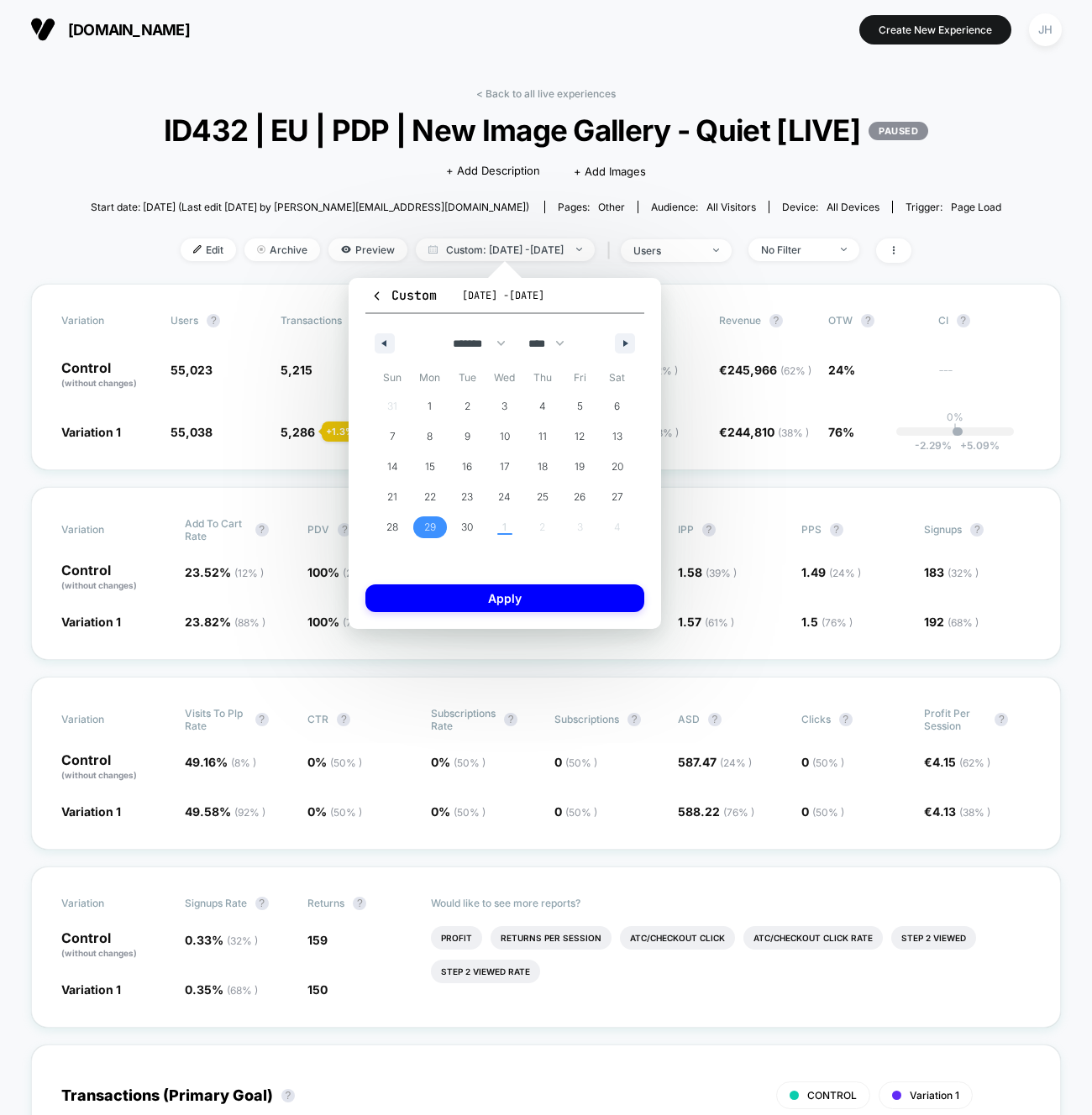
click at [424, 525] on span "29" at bounding box center [430, 527] width 12 height 30
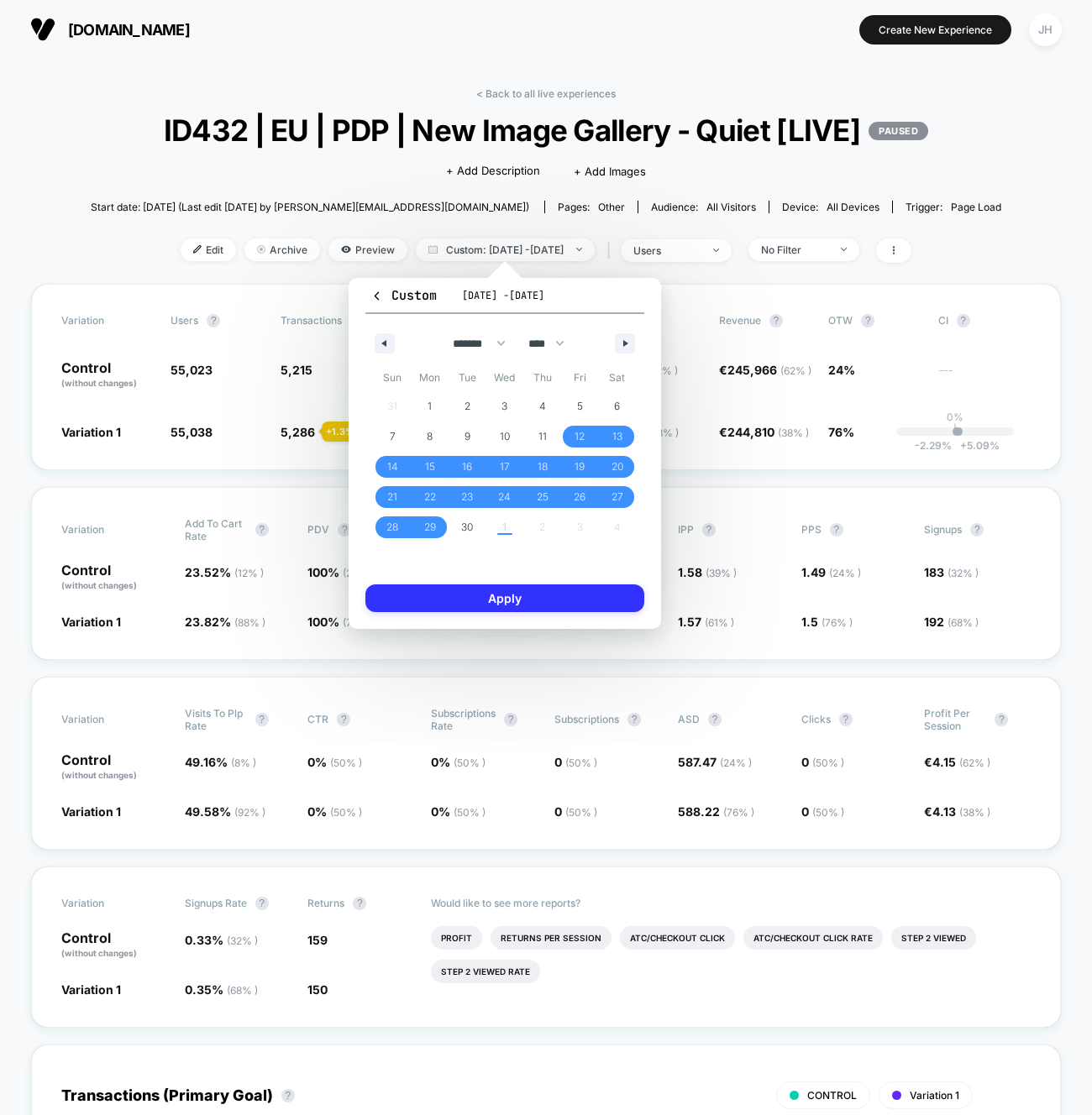
click at [475, 599] on button "Apply" at bounding box center [505, 598] width 279 height 28
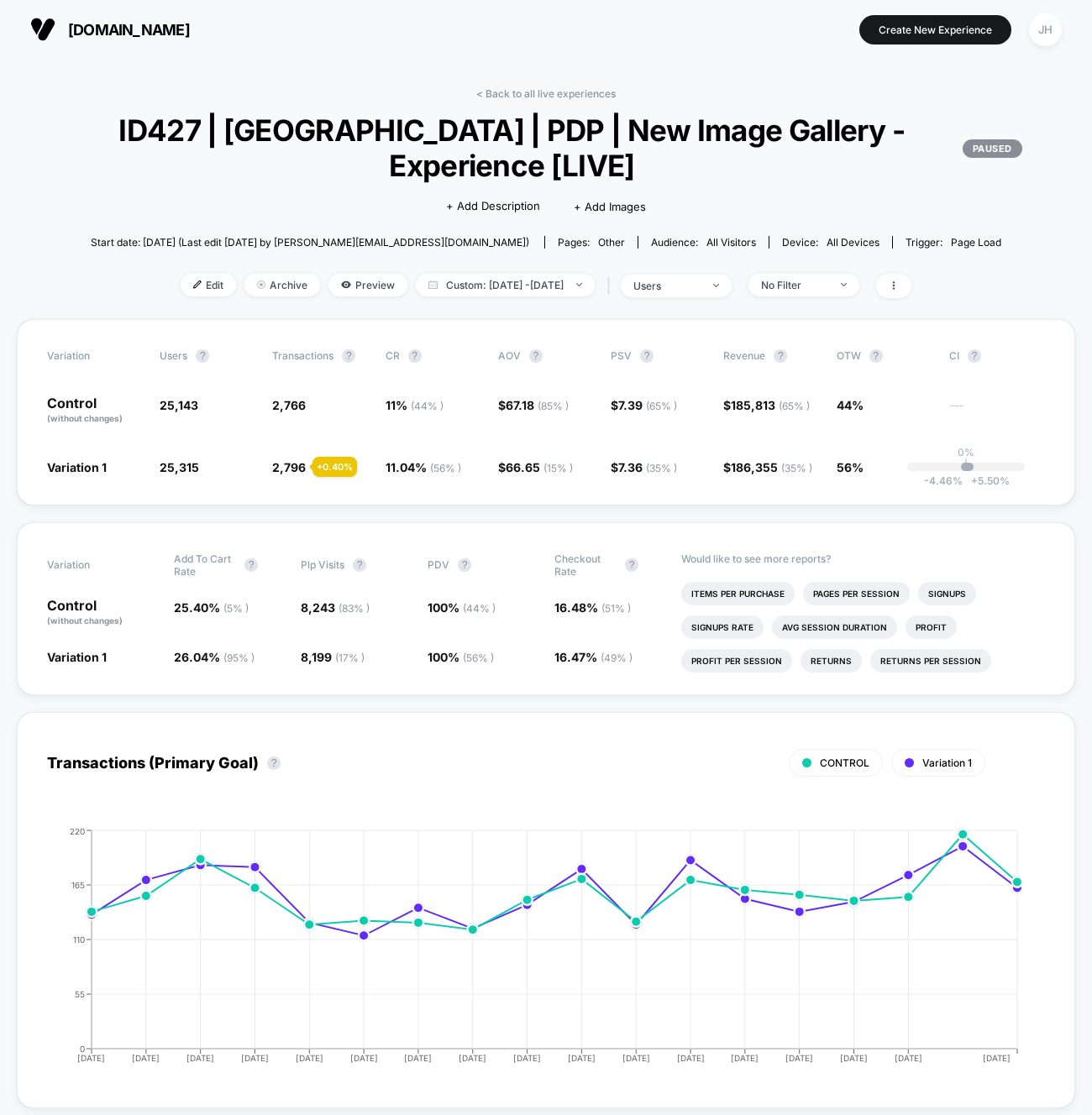
click at [691, 89] on div "< Back to all live experiences ID427 | [GEOGRAPHIC_DATA] | PDP | New Image Gall…" at bounding box center [545, 203] width 1058 height 232
click at [571, 94] on link "< Back to all live experiences" at bounding box center [545, 93] width 139 height 12
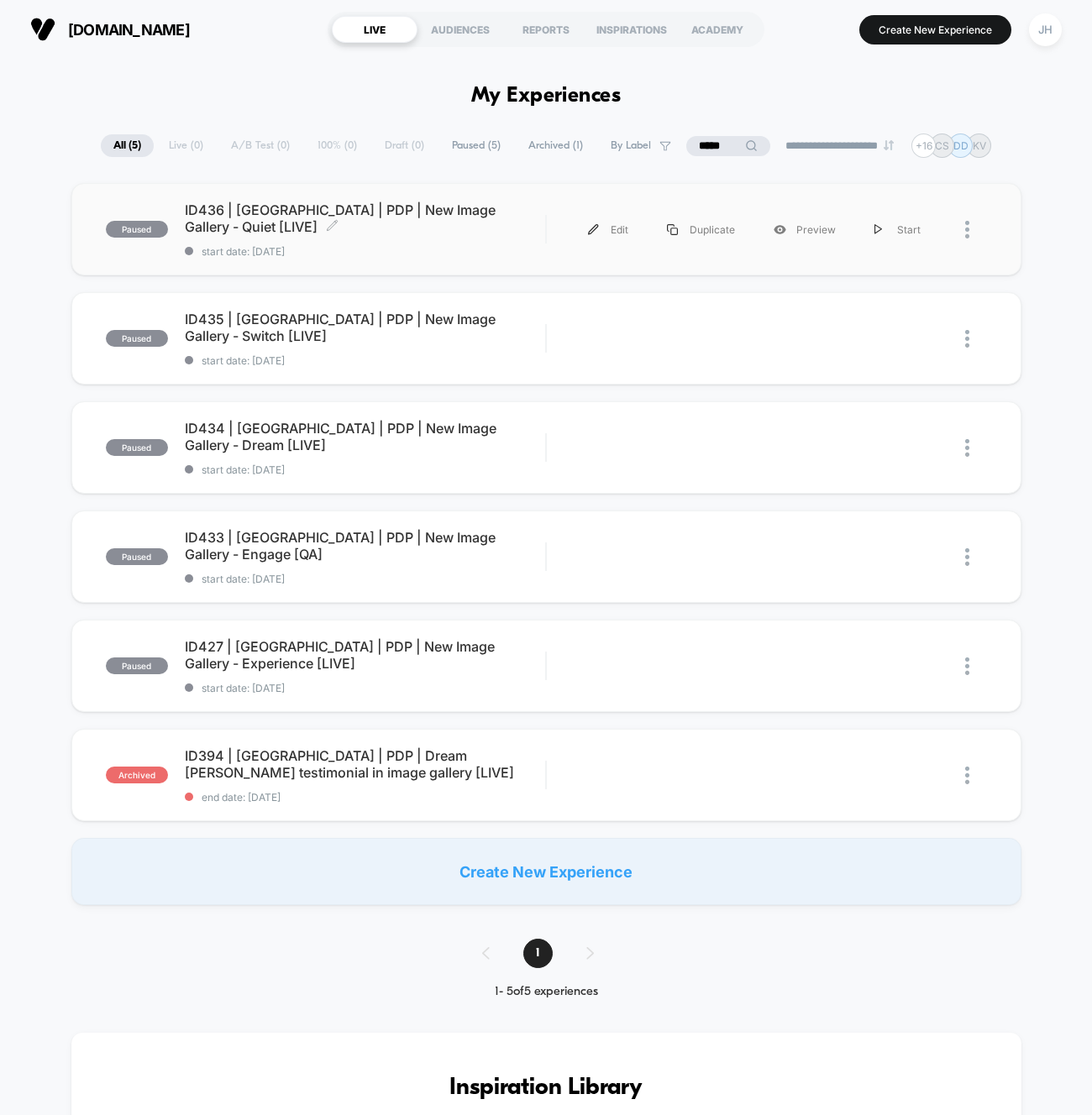
click at [368, 214] on span "ID436 | [GEOGRAPHIC_DATA] | PDP | New Image Gallery - Quiet [LIVE] Click to edi…" at bounding box center [365, 218] width 361 height 34
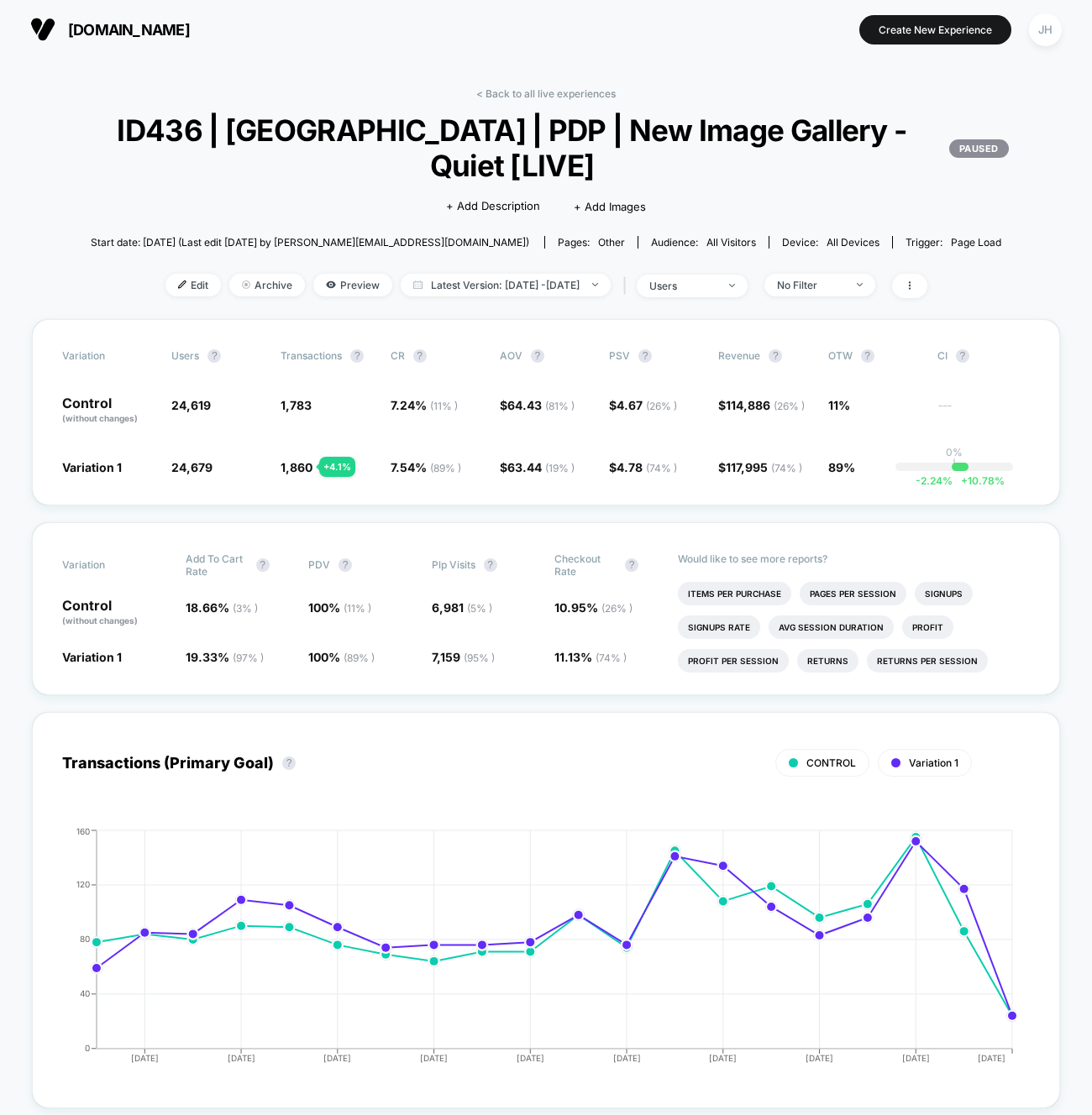
scroll to position [18, 0]
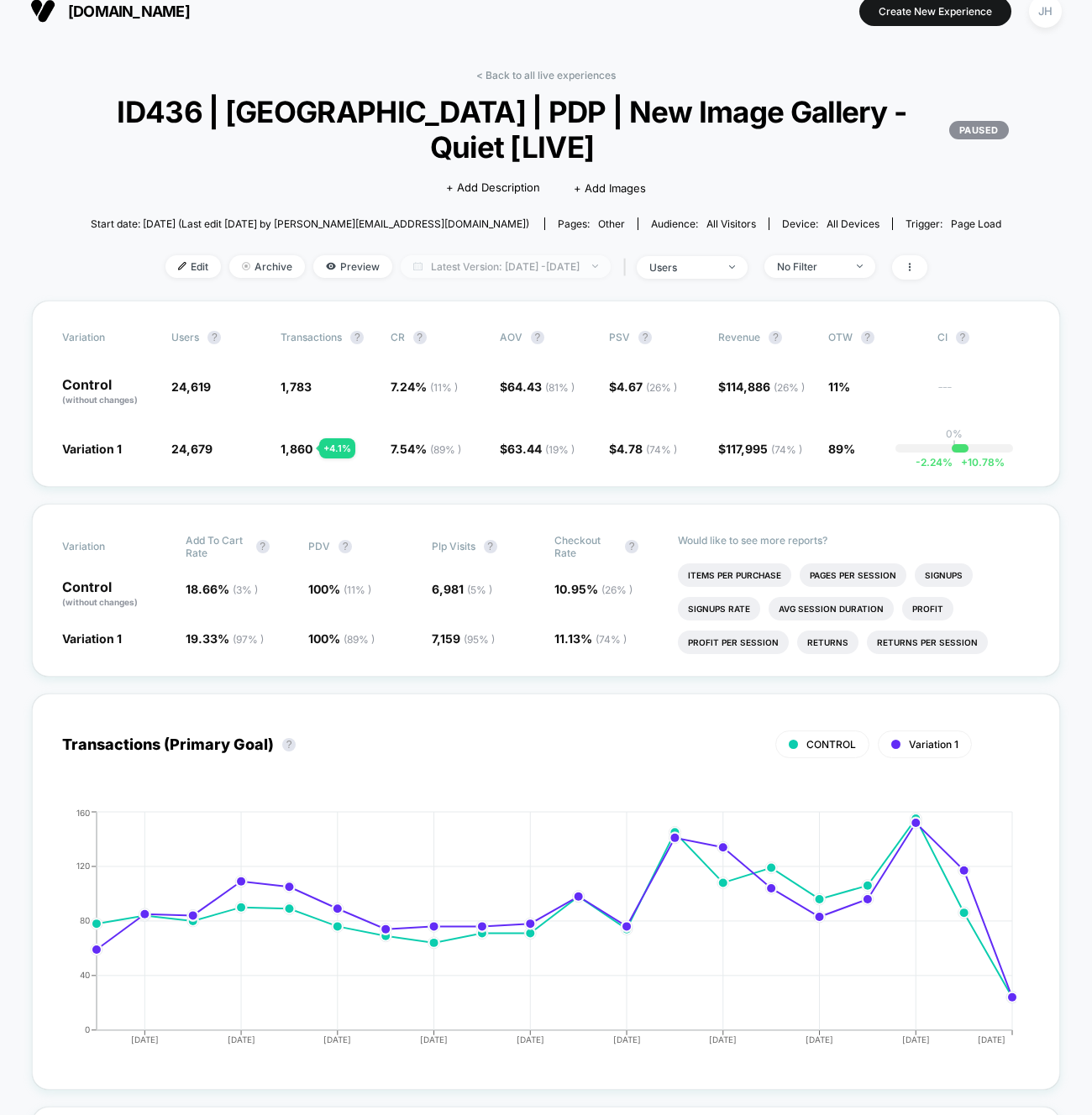
click at [477, 275] on span "Latest Version: [DATE] - [DATE]" at bounding box center [506, 267] width 210 height 23
select select "*"
select select "****"
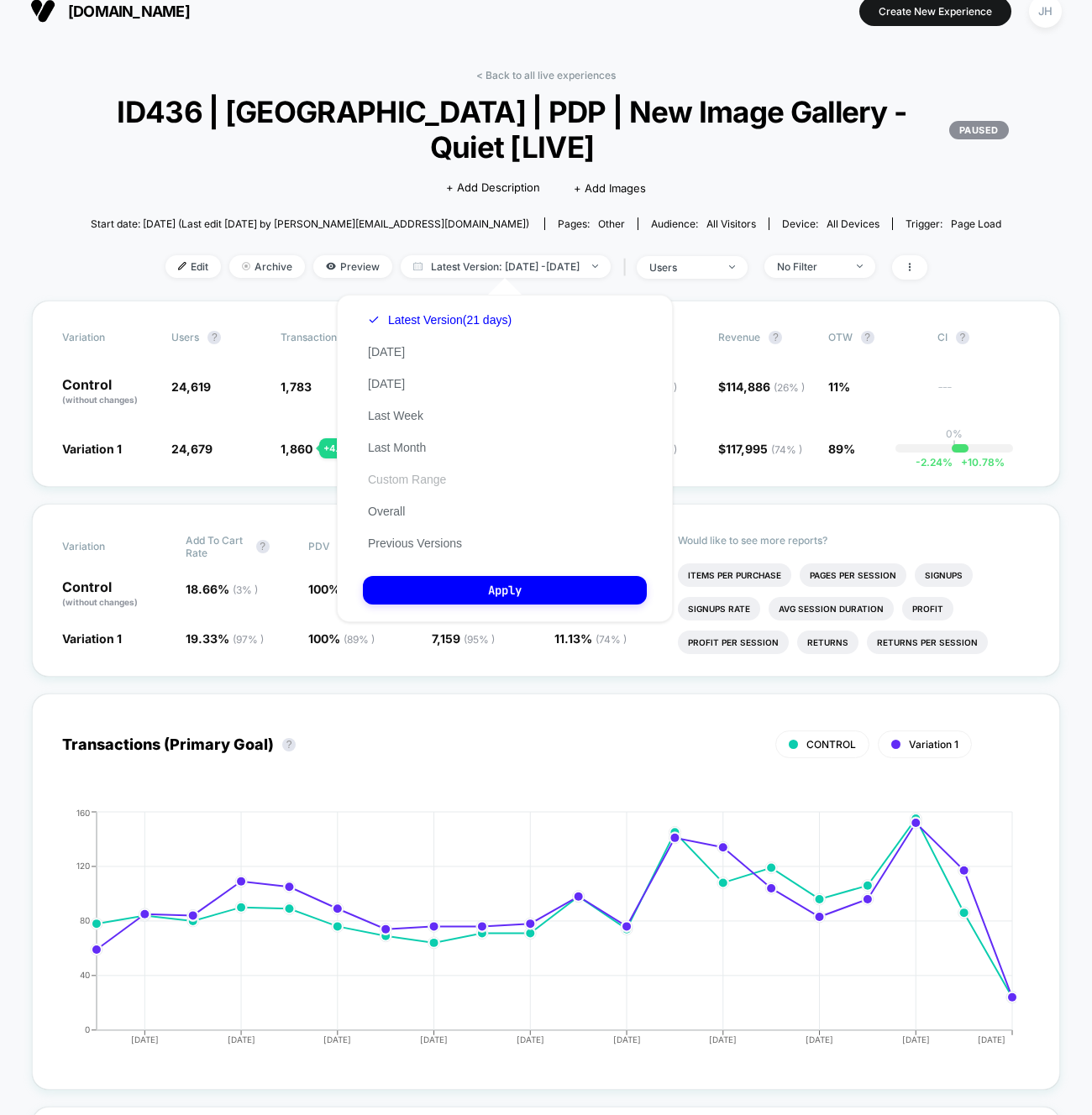
click at [445, 483] on button "Custom Range" at bounding box center [408, 480] width 88 height 15
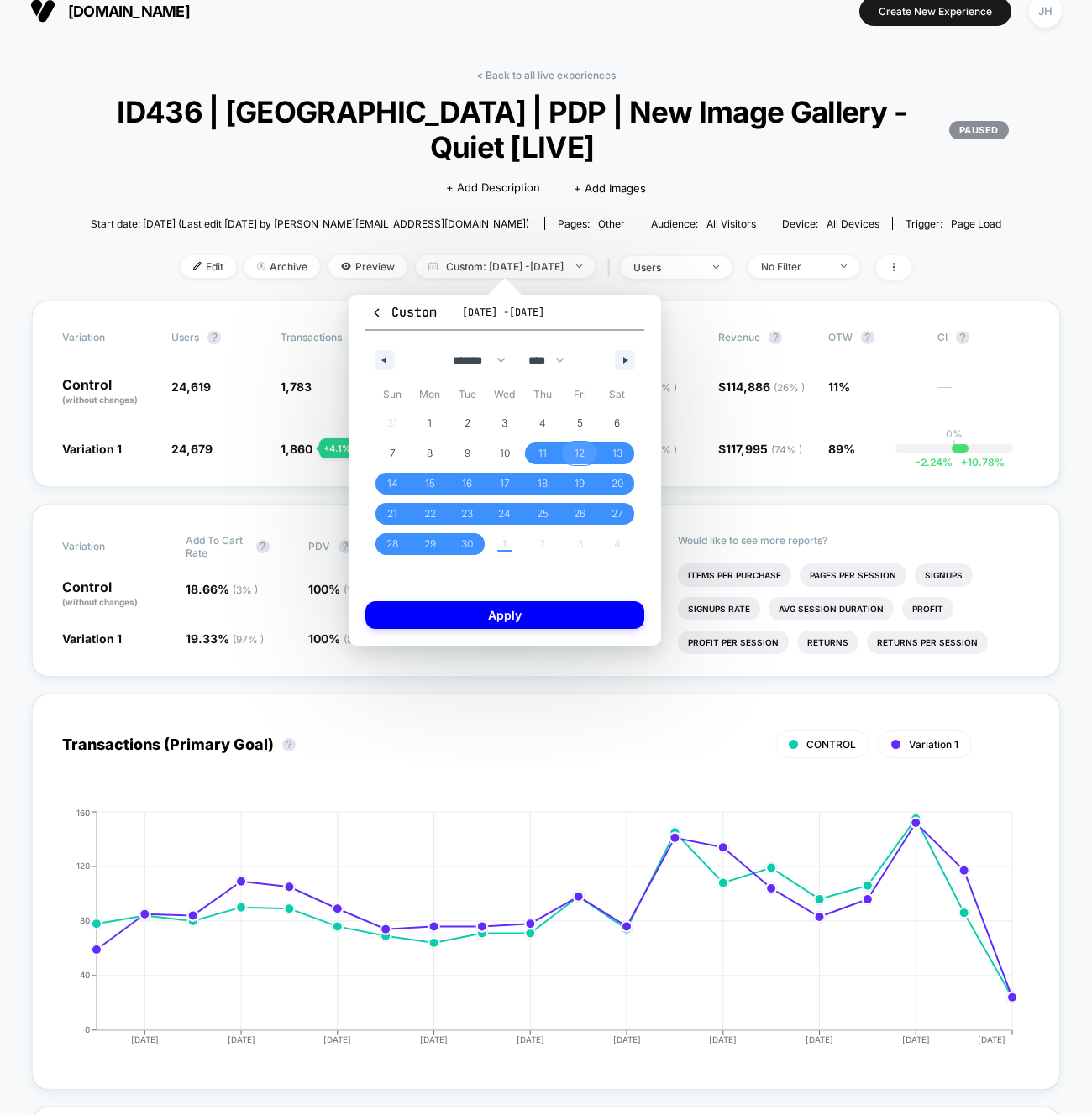
click at [577, 458] on span "12" at bounding box center [580, 453] width 10 height 30
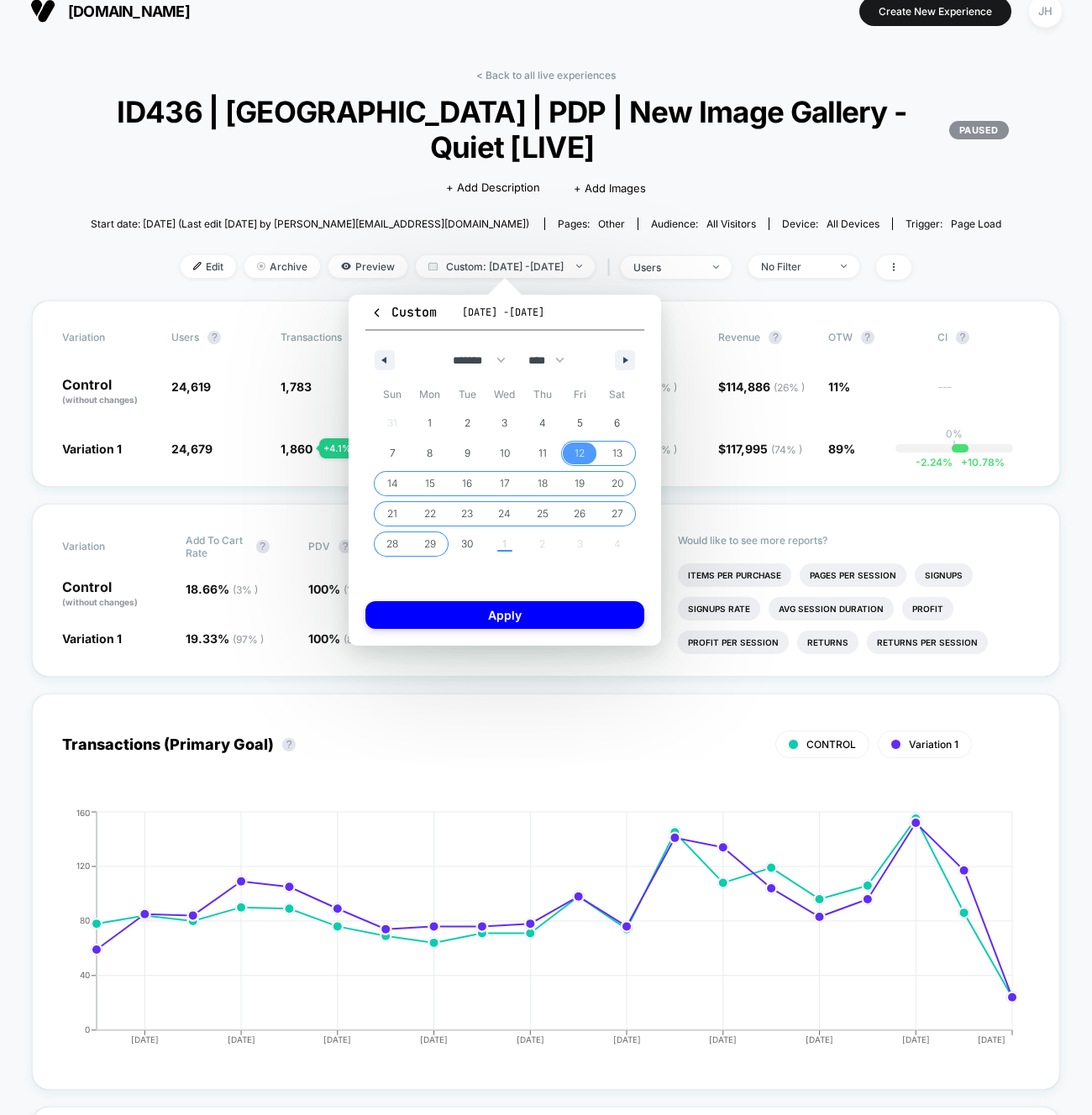
click at [435, 543] on span "29" at bounding box center [430, 544] width 12 height 30
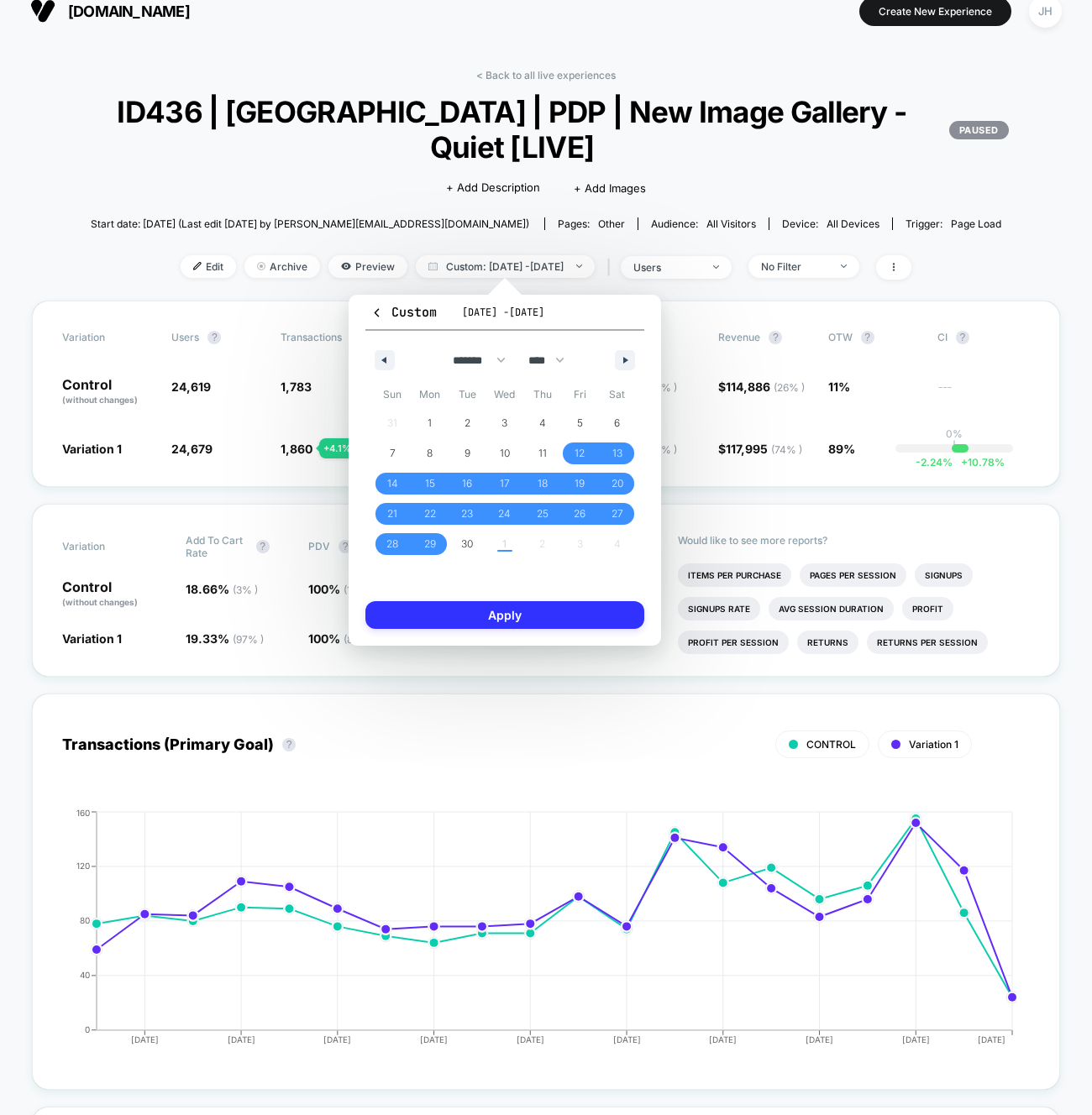
click at [462, 602] on button "Apply" at bounding box center [505, 615] width 279 height 28
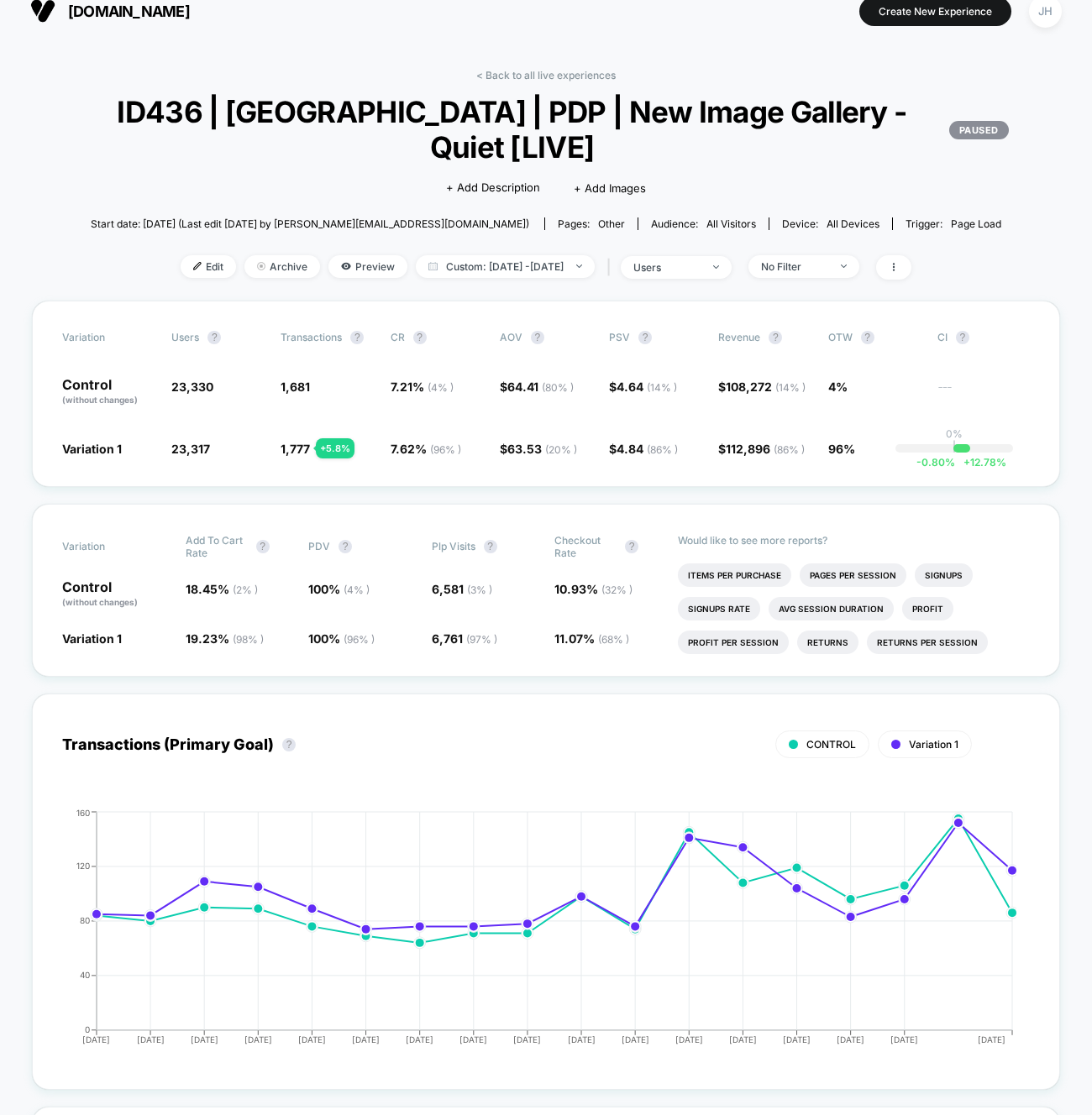
click at [558, 446] on span "( 20 % )" at bounding box center [560, 449] width 32 height 12
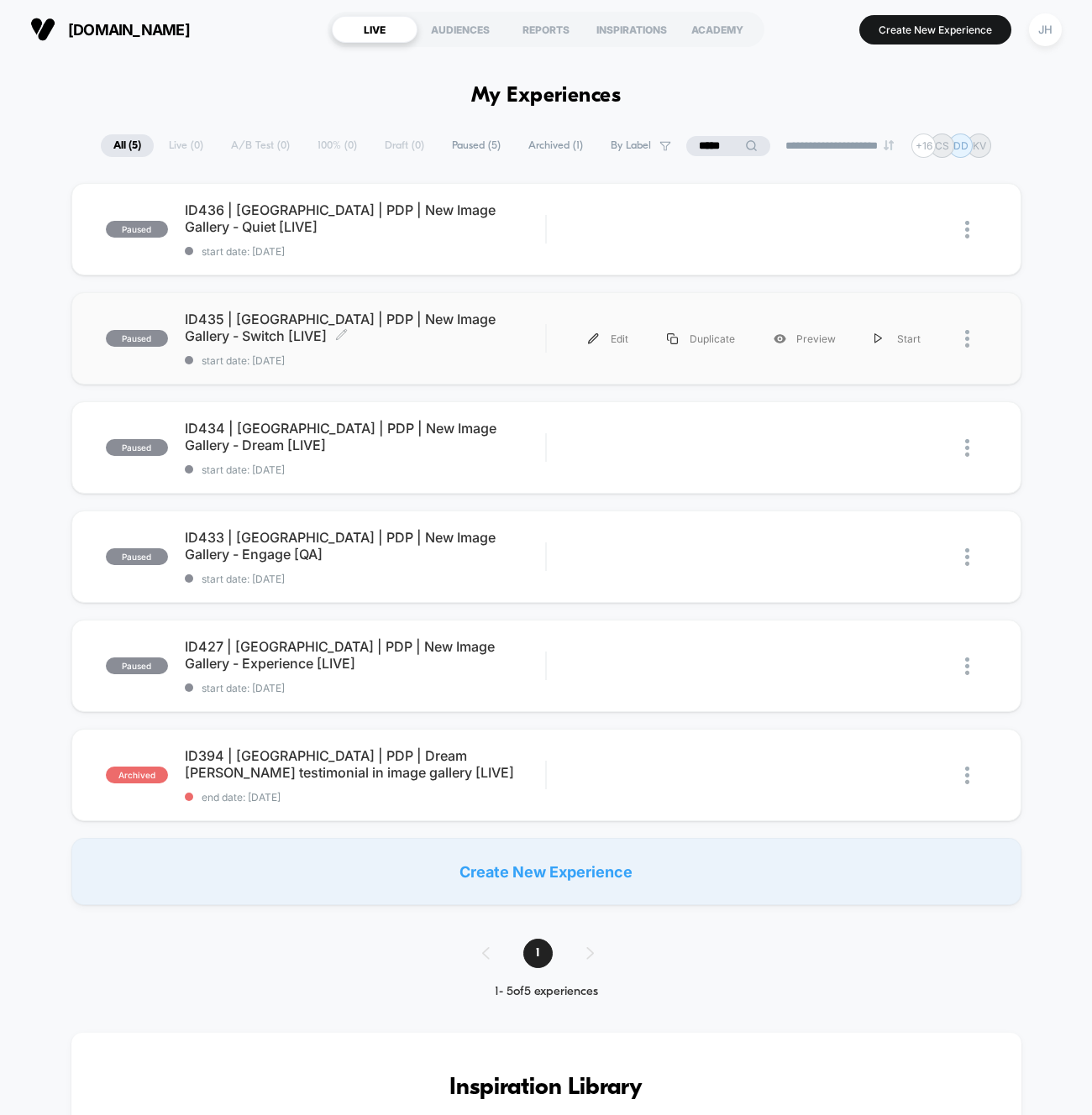
click at [370, 323] on span "ID435 | [GEOGRAPHIC_DATA] | PDP | New Image Gallery - Switch [LIVE] Click to ed…" at bounding box center [365, 327] width 361 height 34
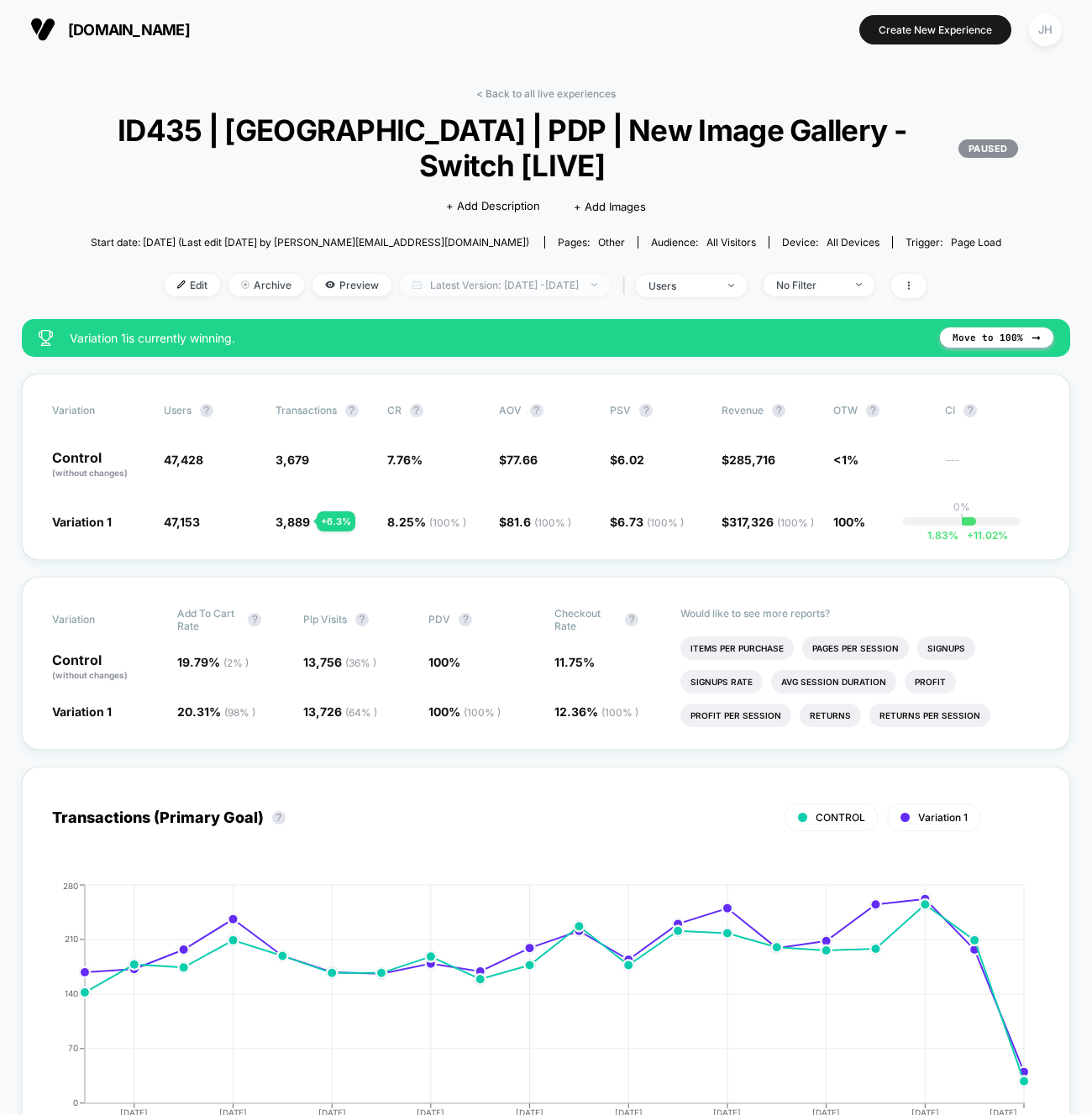
click at [524, 287] on span "Latest Version: [DATE] - [DATE]" at bounding box center [505, 285] width 210 height 23
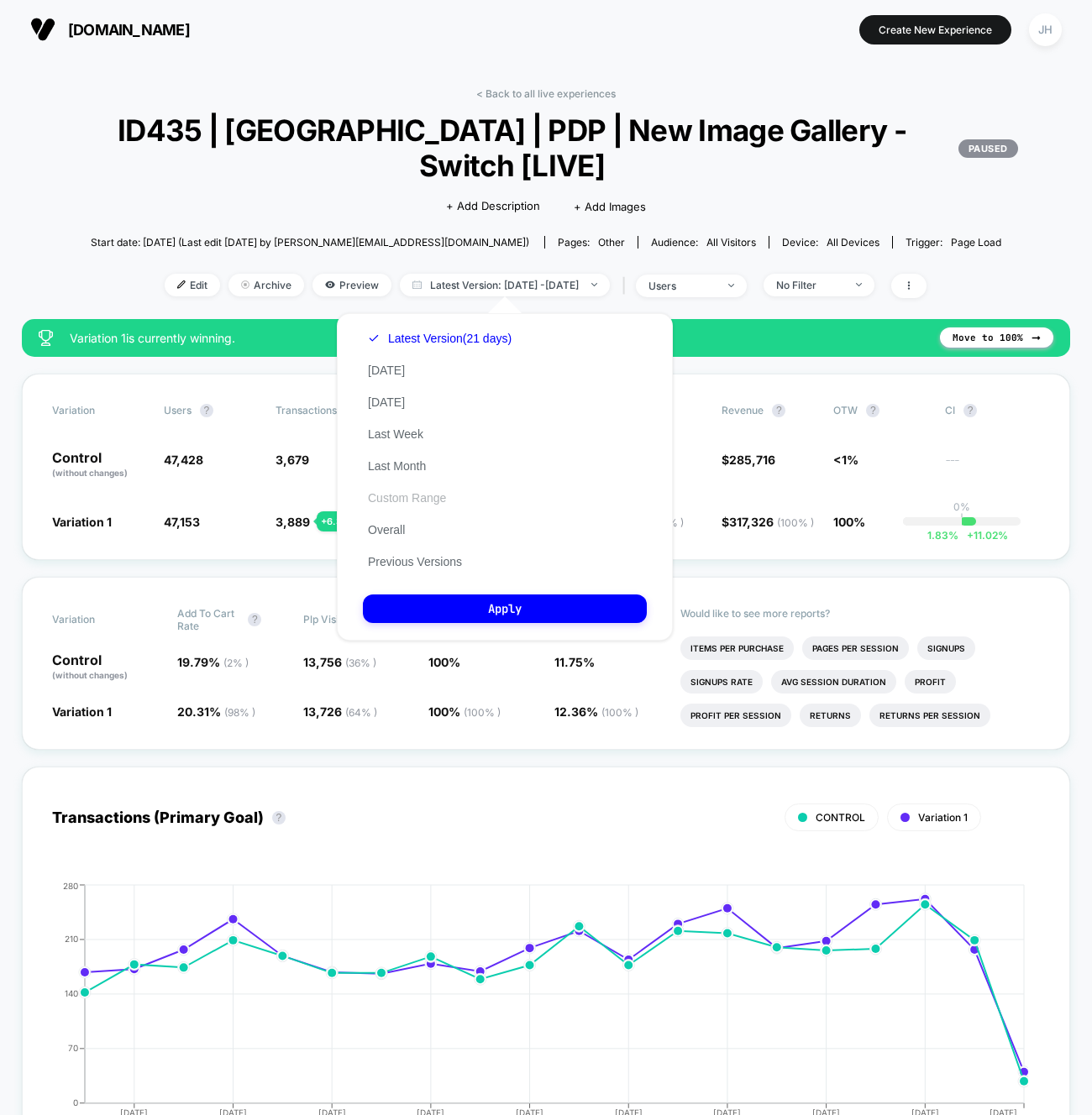
click at [427, 497] on button "Custom Range" at bounding box center [408, 498] width 88 height 15
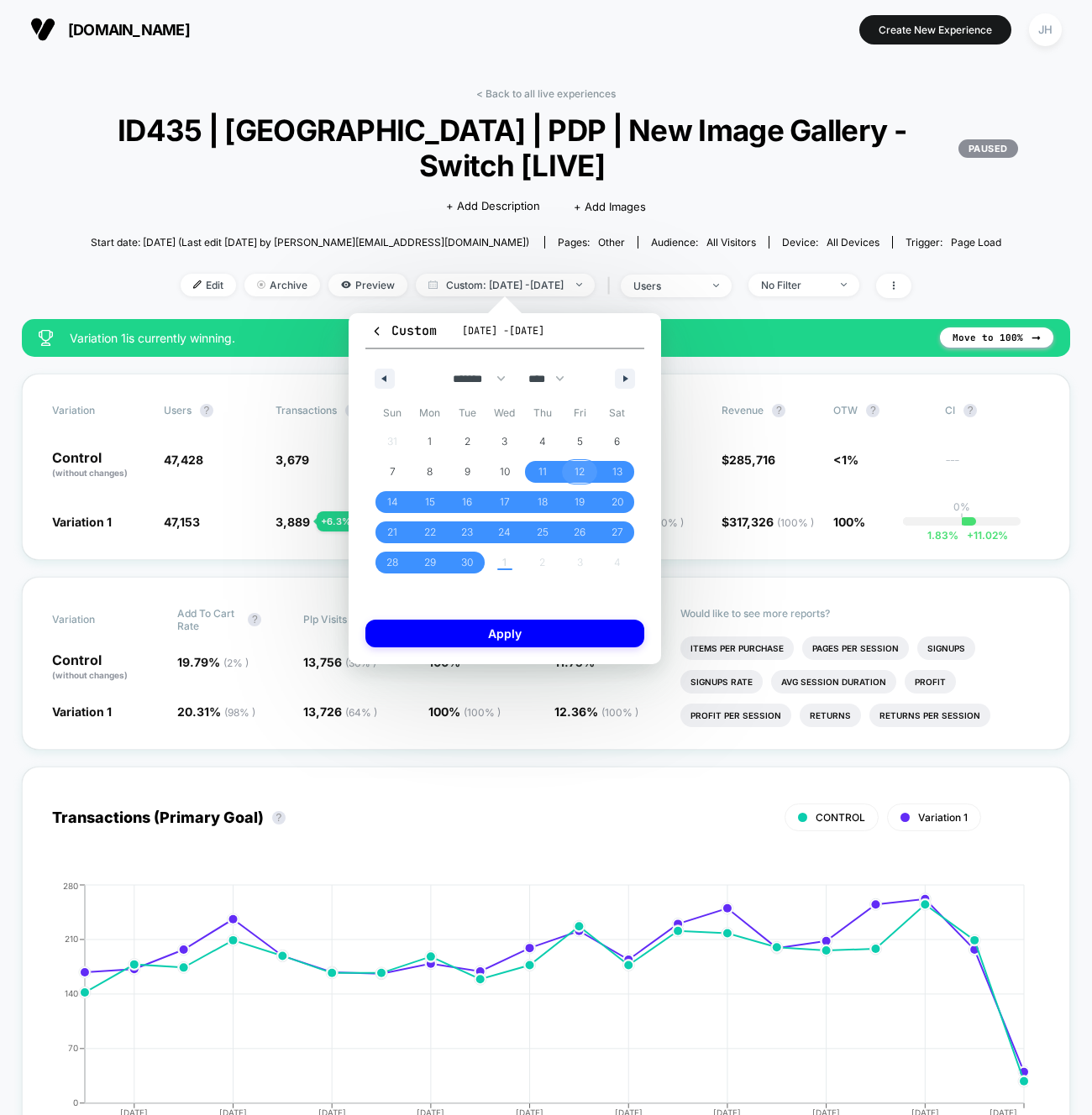
click at [576, 479] on span "12" at bounding box center [580, 471] width 10 height 30
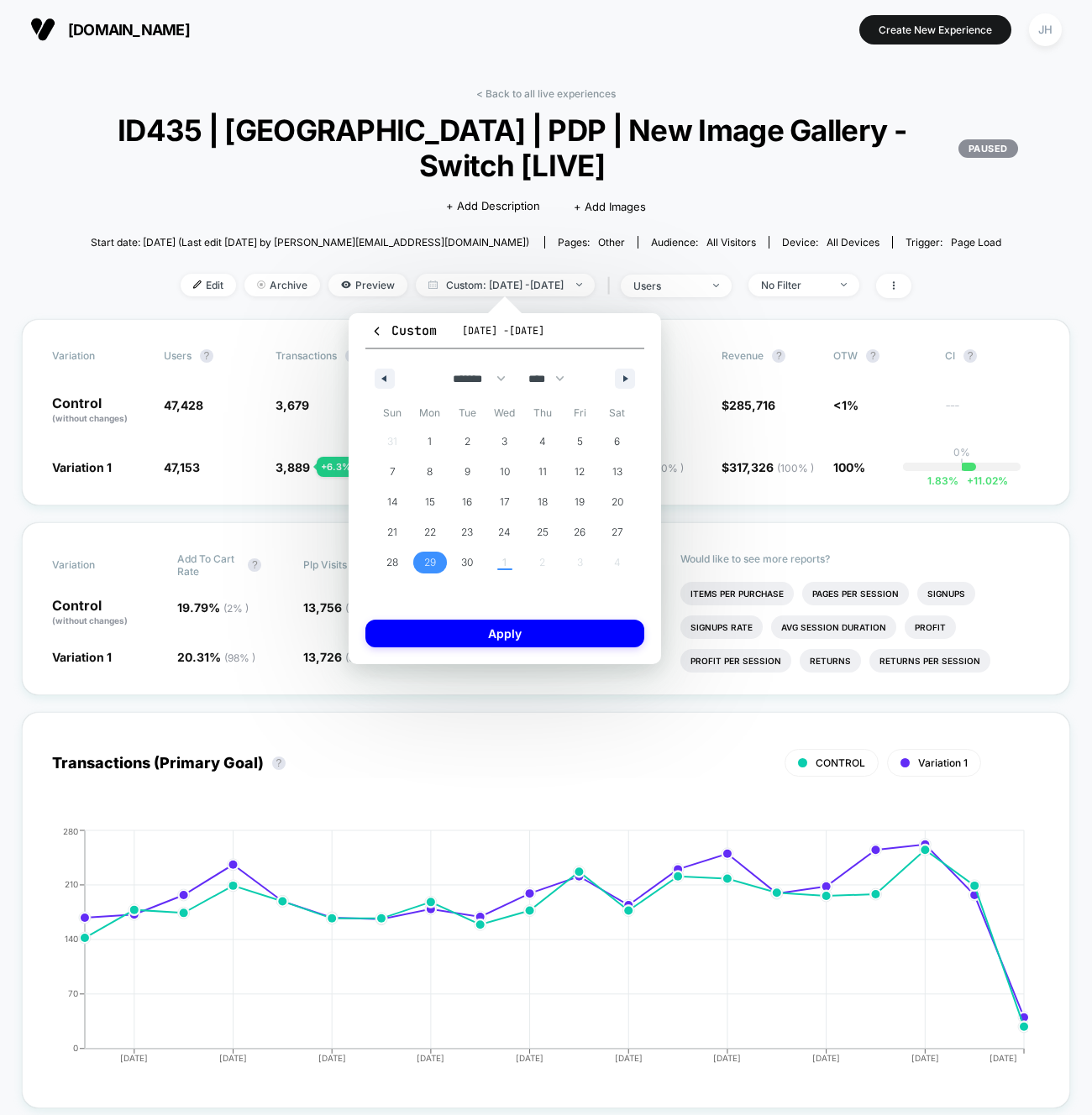
click at [429, 561] on span "29" at bounding box center [430, 562] width 12 height 30
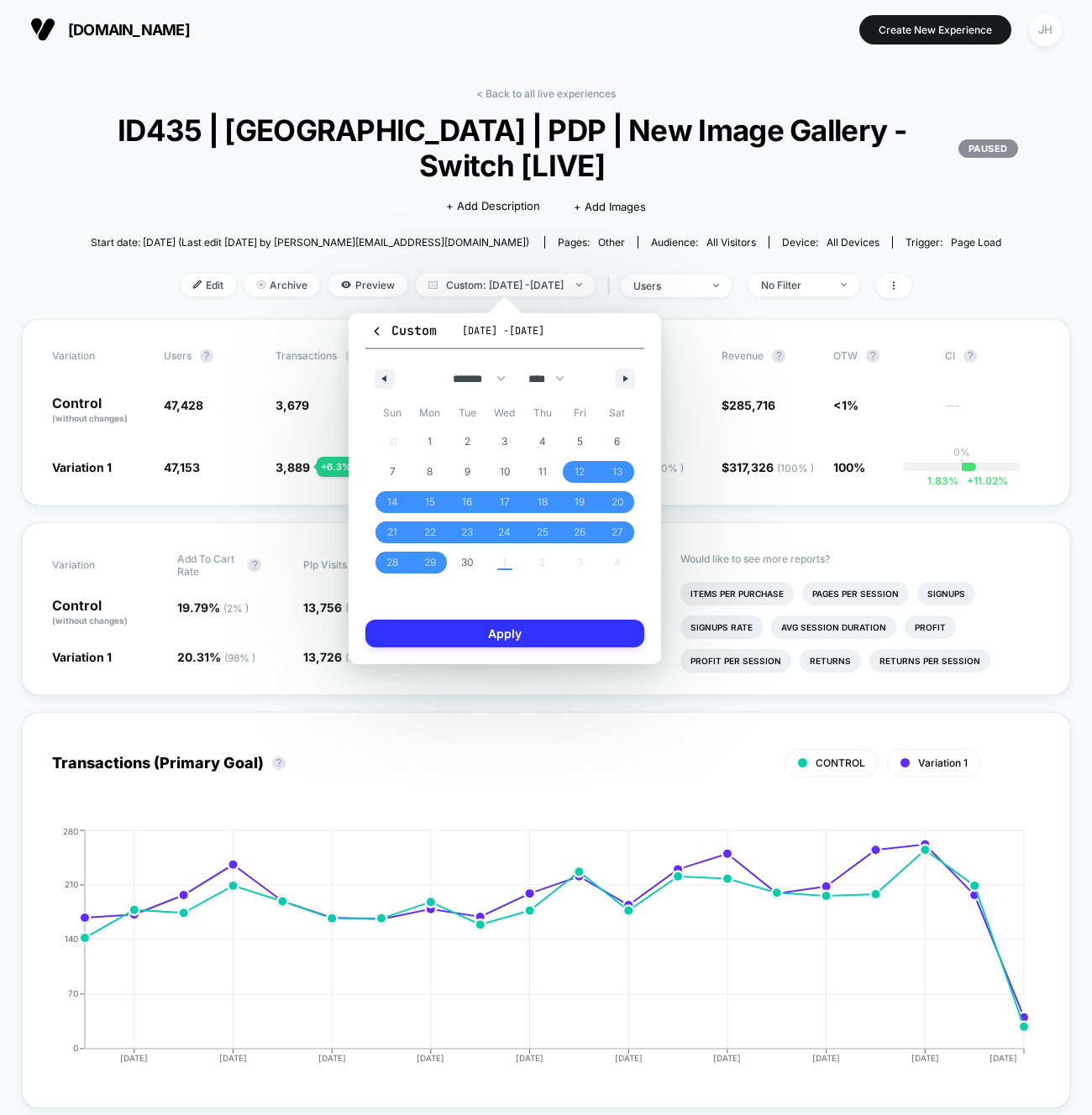
click at [511, 643] on button "Apply" at bounding box center [505, 633] width 279 height 28
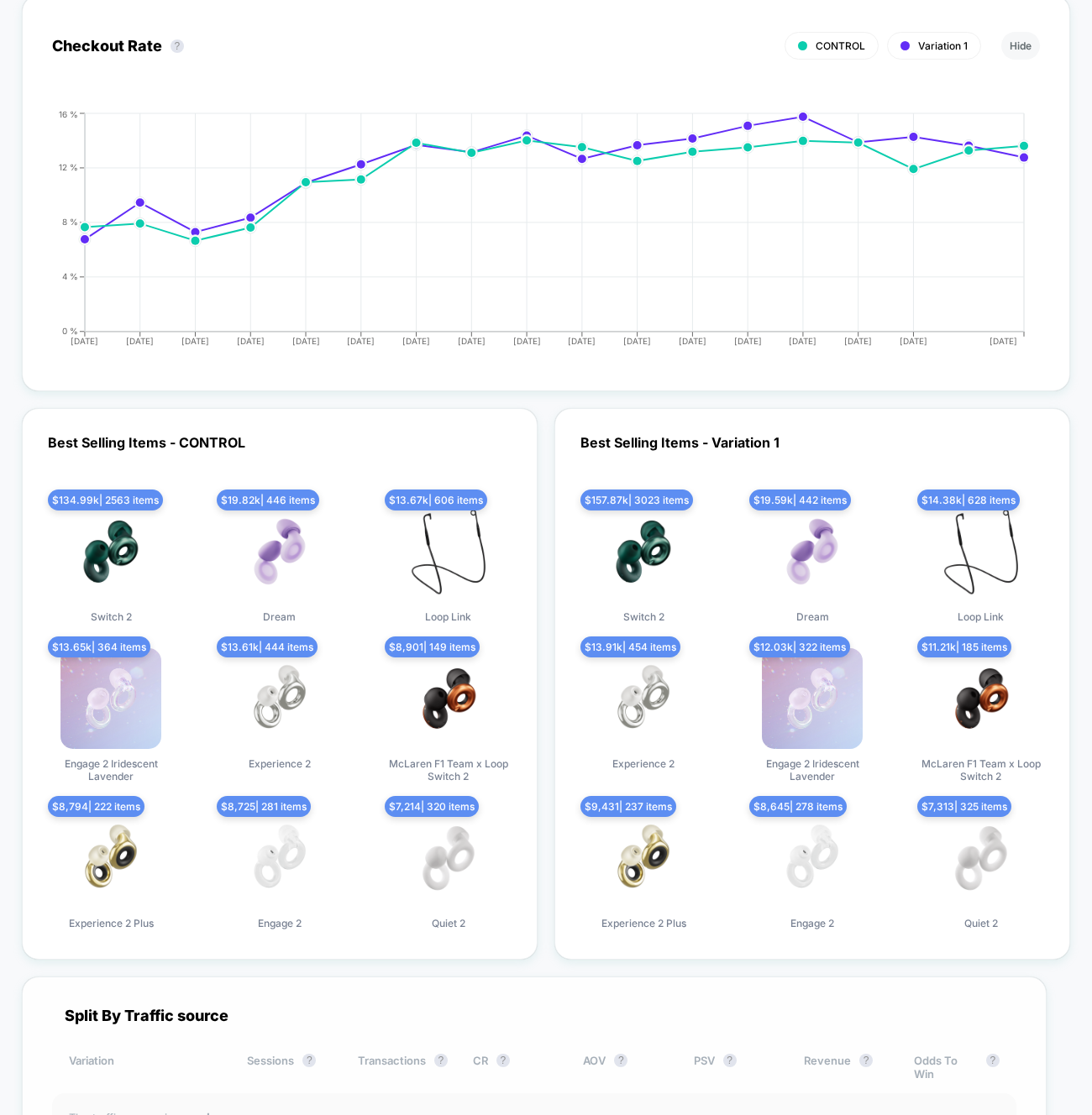
scroll to position [4464, 0]
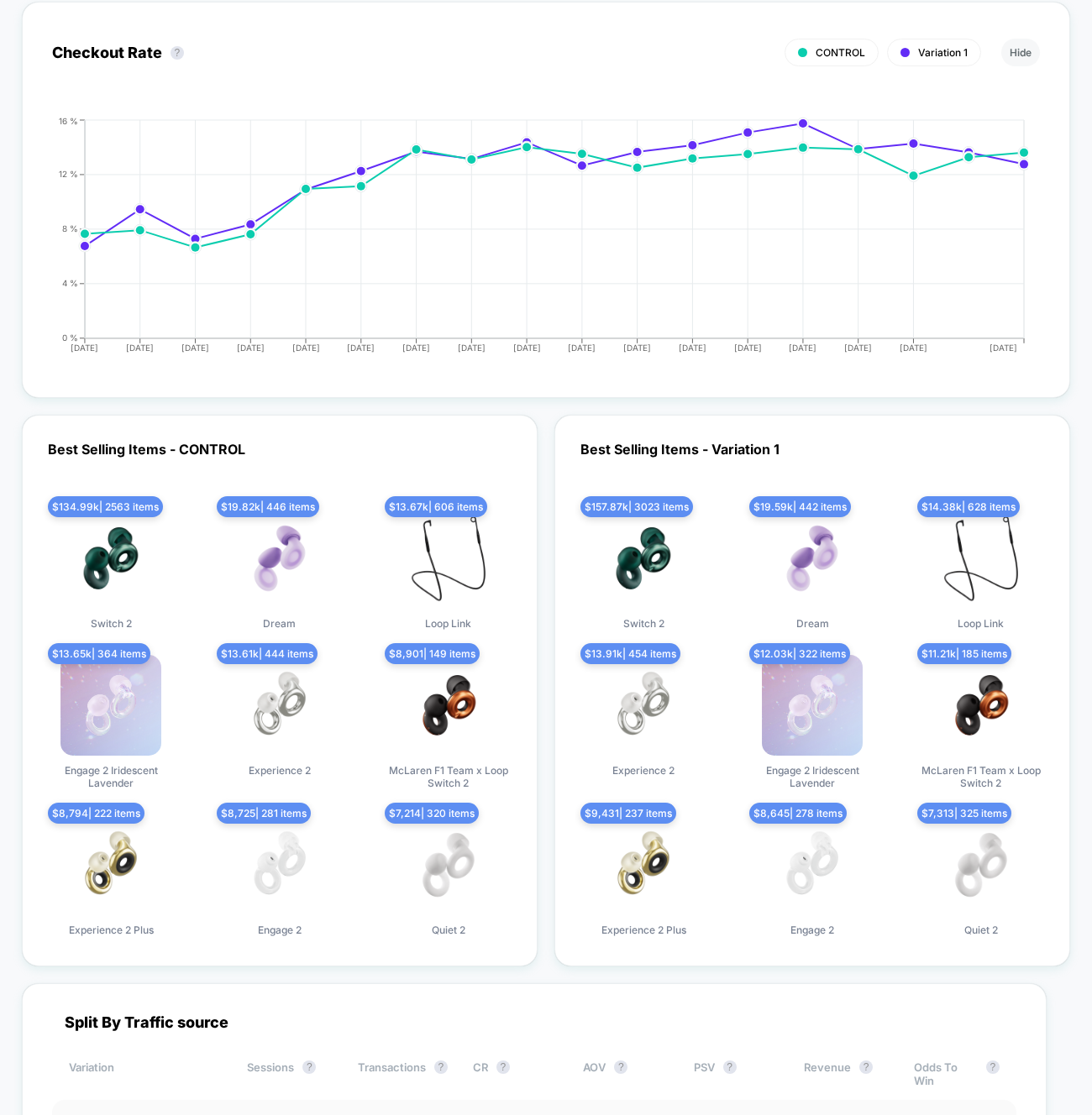
click at [532, 619] on div "Best Selling Items - CONTROL $ 134.99k | 2563 items Switch 2 $ 19.82k | 446 ite…" at bounding box center [280, 691] width 516 height 552
click at [542, 610] on div "Best Selling Items - CONTROL $ 134.99k | 2563 items Switch 2 $ 19.82k | 446 ite…" at bounding box center [546, 691] width 1049 height 552
click at [543, 600] on div "Best Selling Items - CONTROL $ 134.99k | 2563 items Switch 2 $ 19.82k | 446 ite…" at bounding box center [546, 691] width 1049 height 552
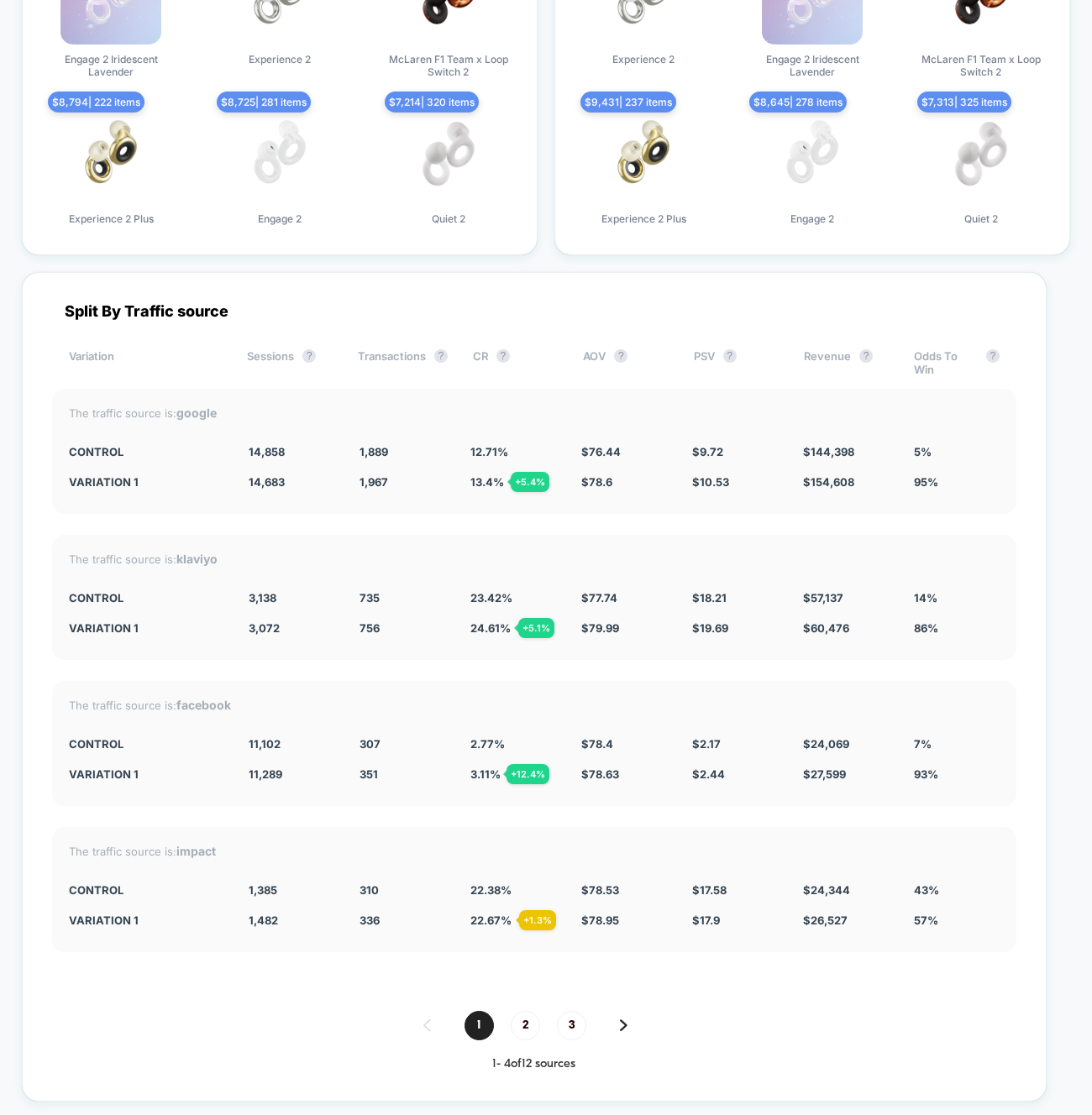
scroll to position [5182, 0]
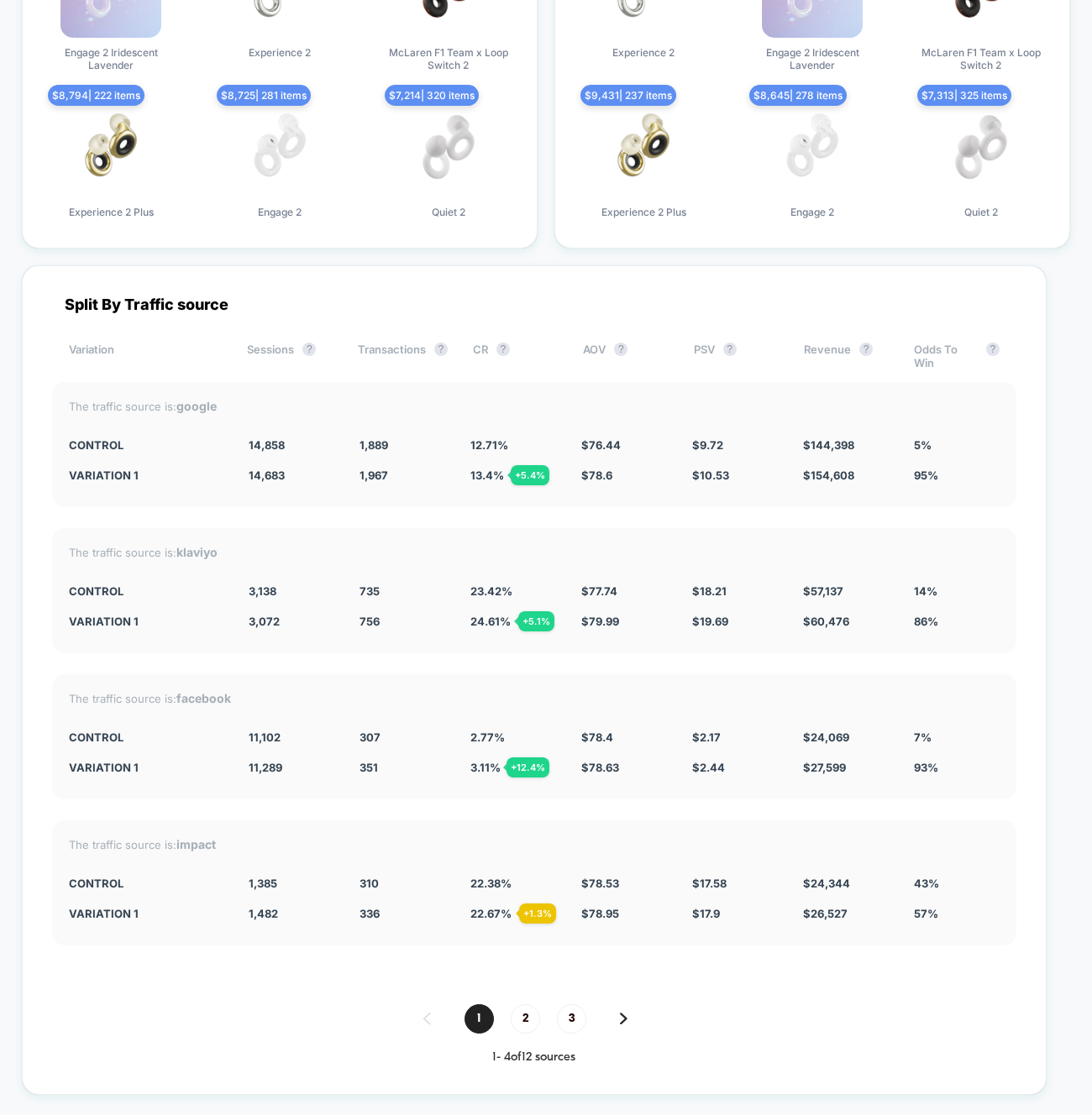
click at [543, 598] on div "23.42 %" at bounding box center [512, 591] width 86 height 13
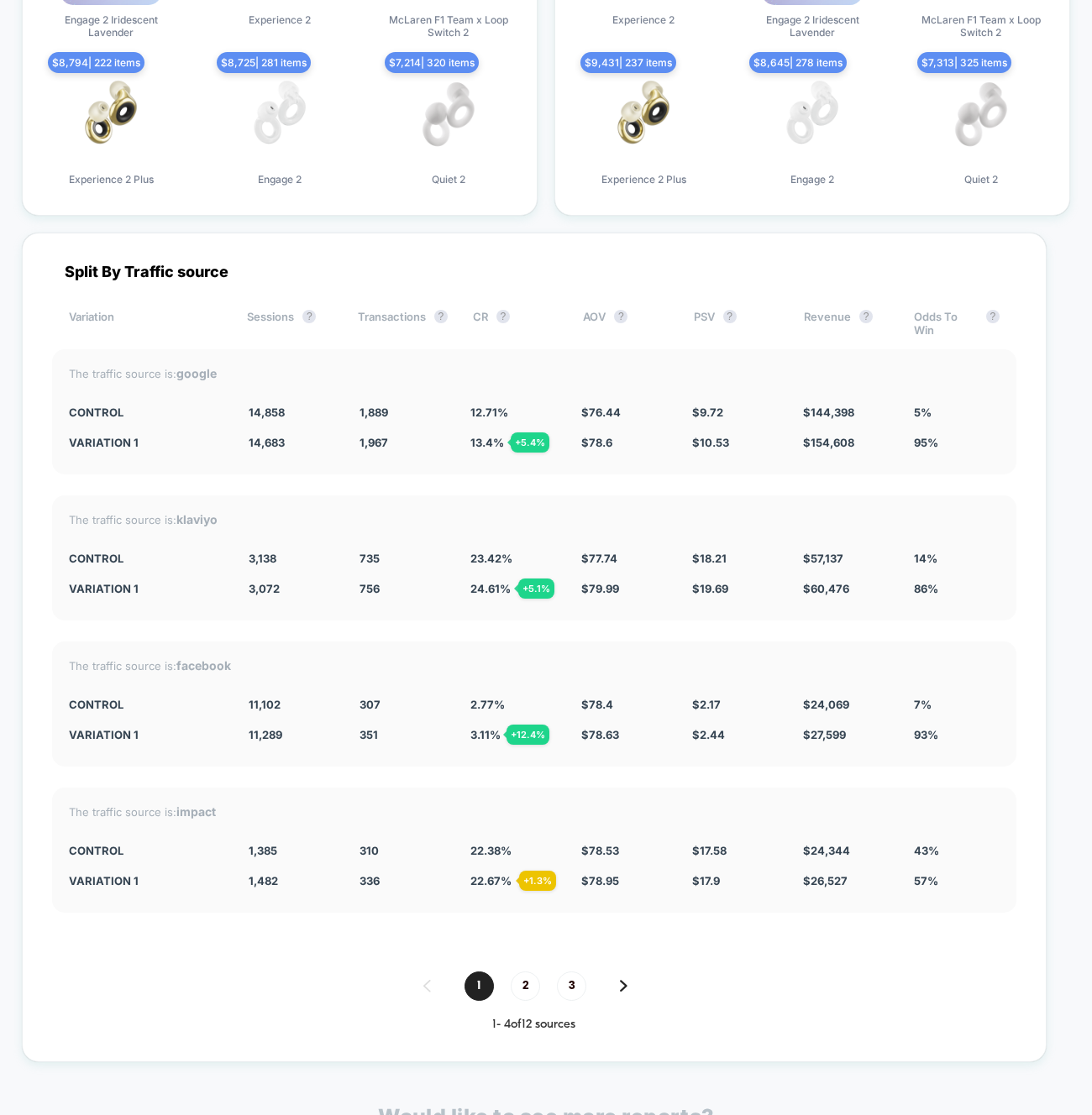
scroll to position [5216, 0]
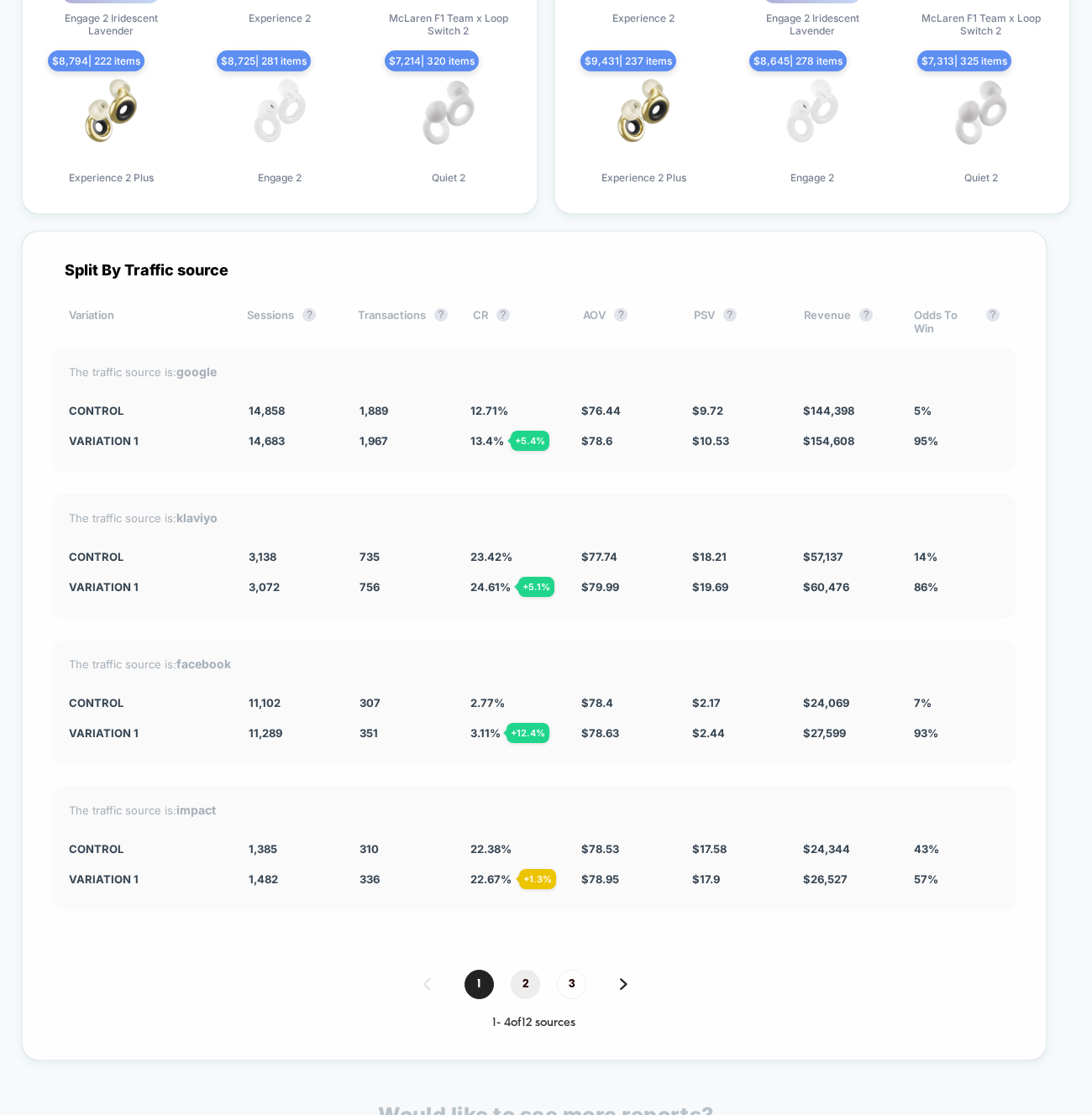
click at [516, 997] on span "2" at bounding box center [525, 984] width 30 height 30
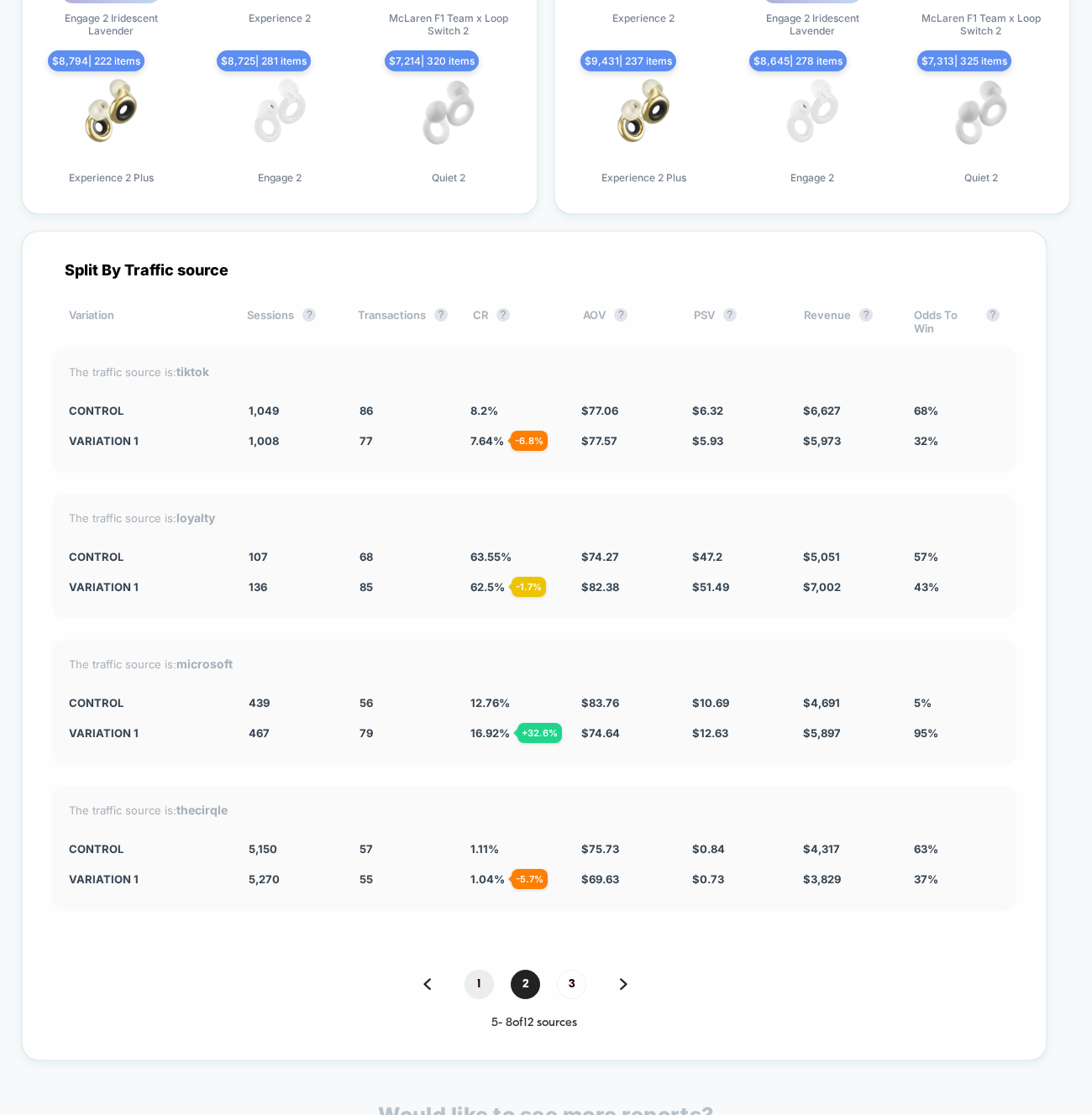
click at [480, 1000] on span "1" at bounding box center [479, 984] width 30 height 30
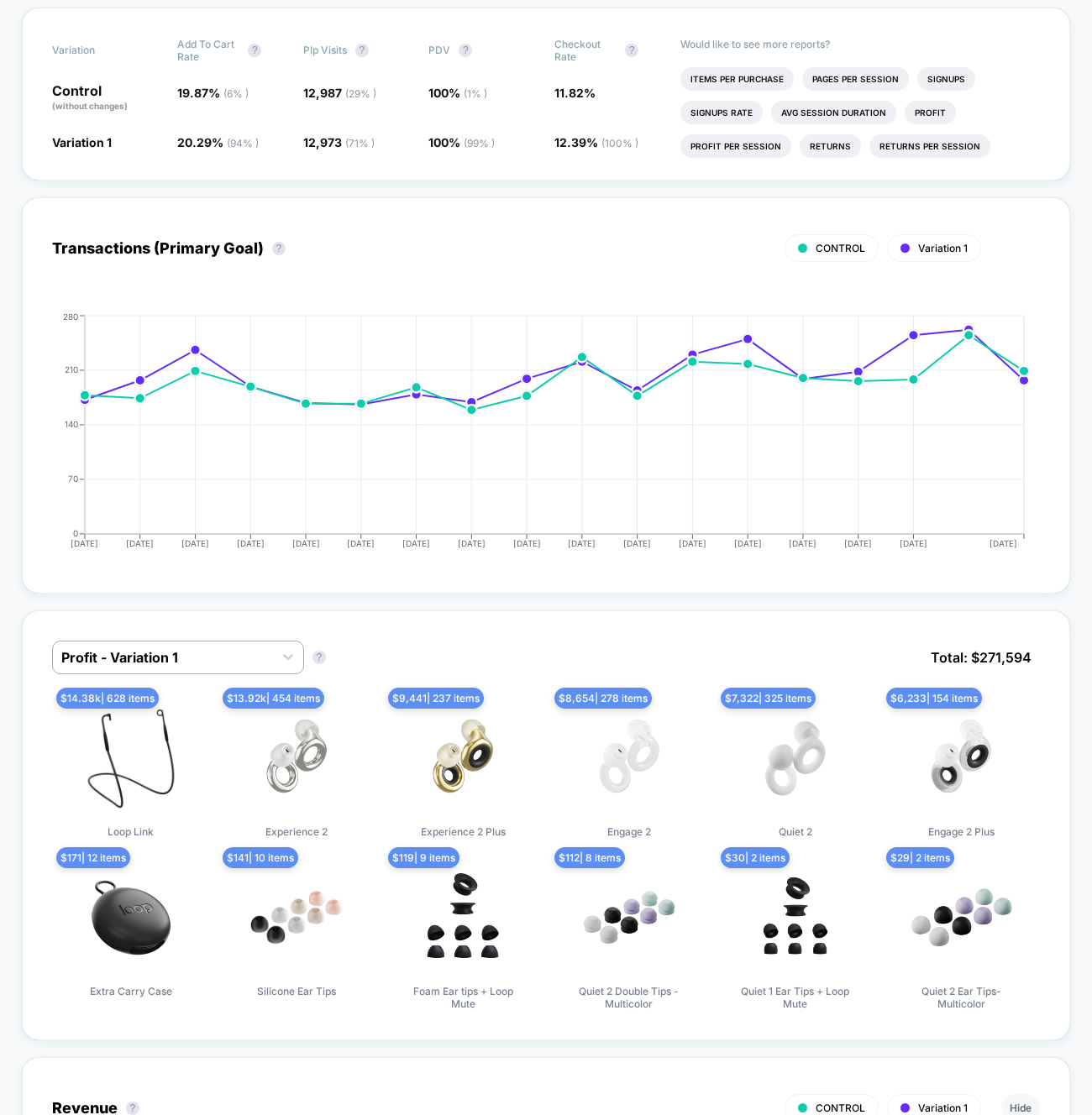
scroll to position [0, 0]
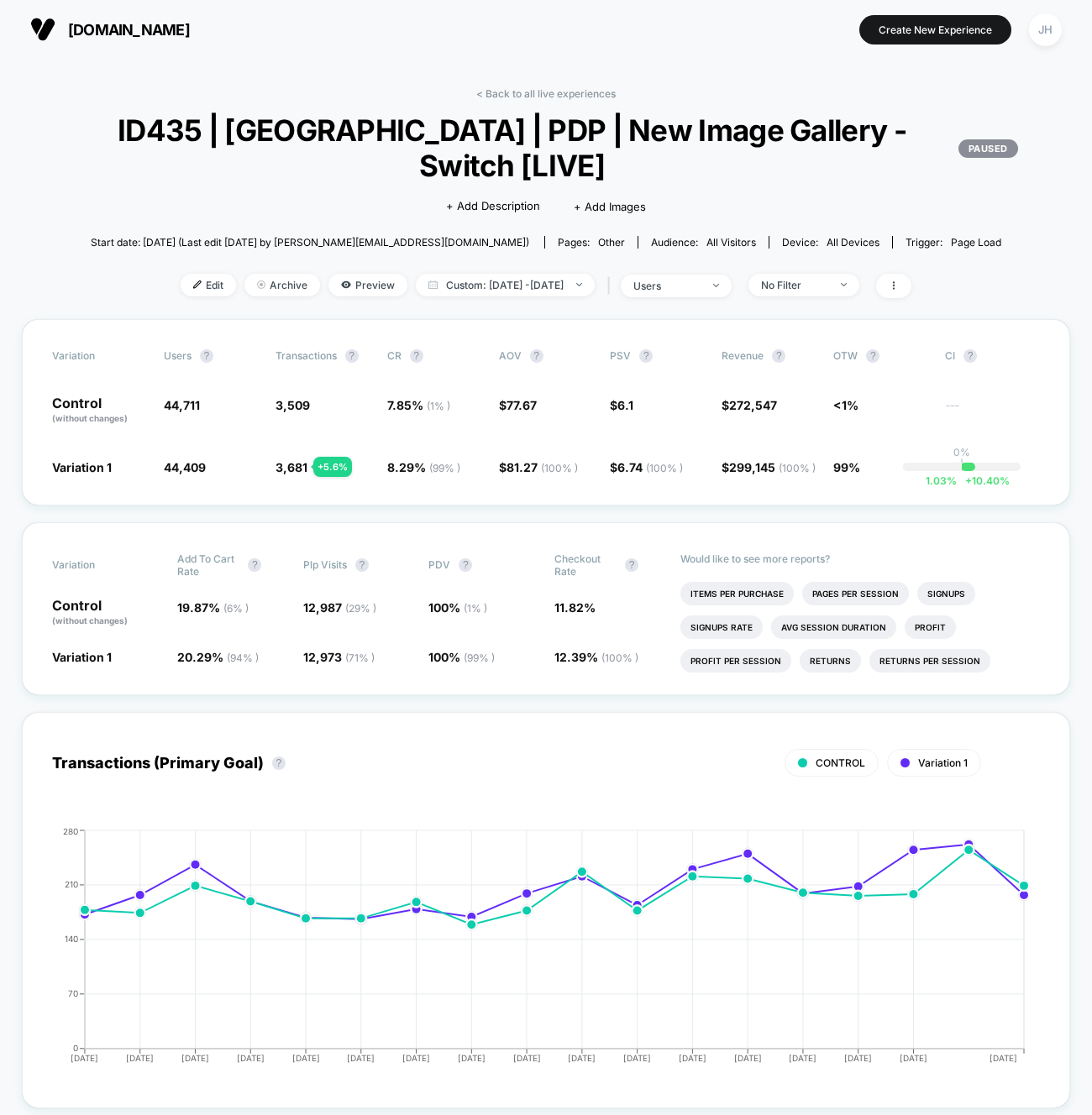
click at [602, 52] on div "[DOMAIN_NAME] Create New Experience JH" at bounding box center [546, 29] width 1092 height 59
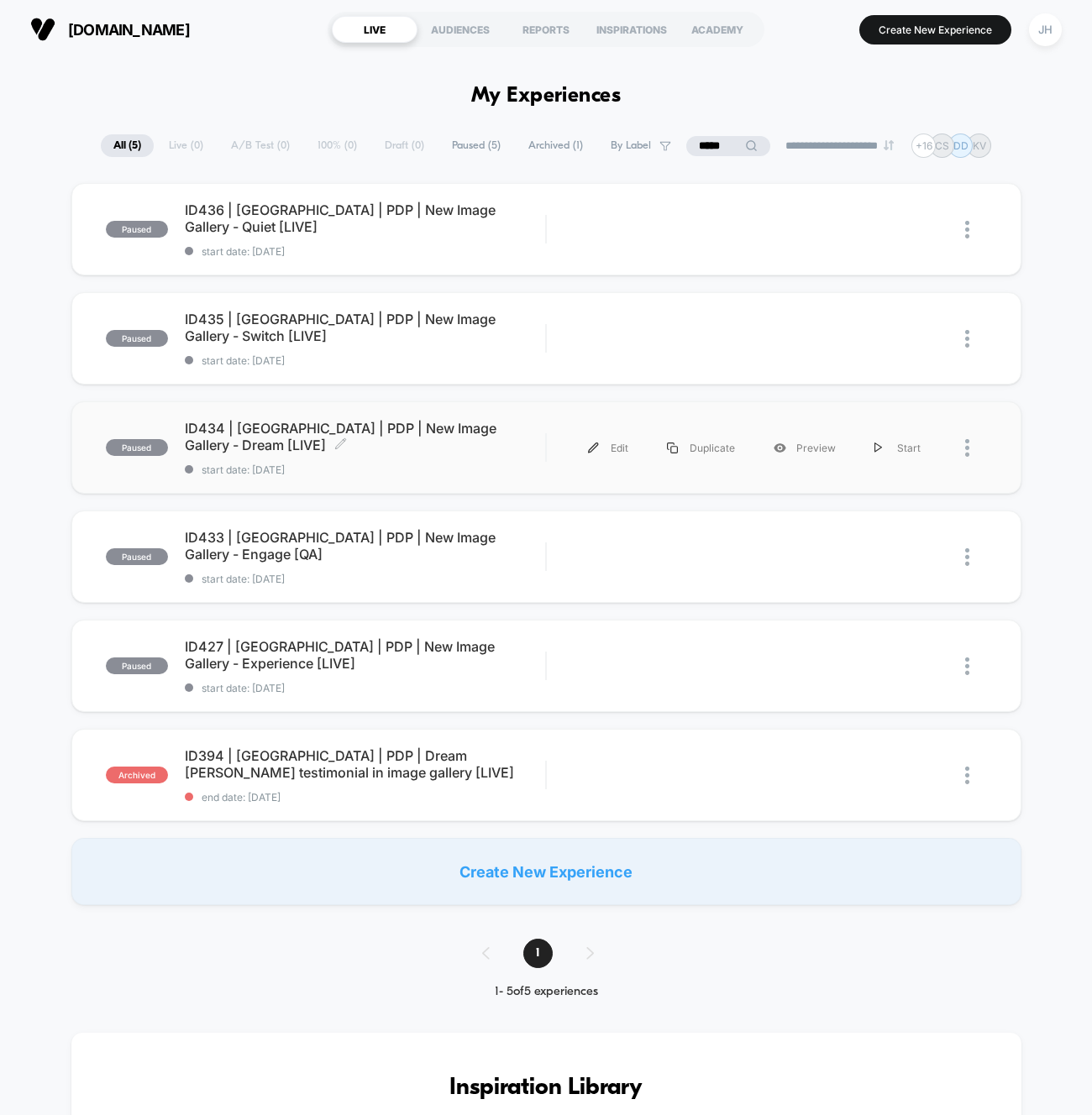
click at [445, 432] on span "ID434 | [GEOGRAPHIC_DATA] | PDP | New Image Gallery - Dream [LIVE] Click to edi…" at bounding box center [365, 436] width 361 height 34
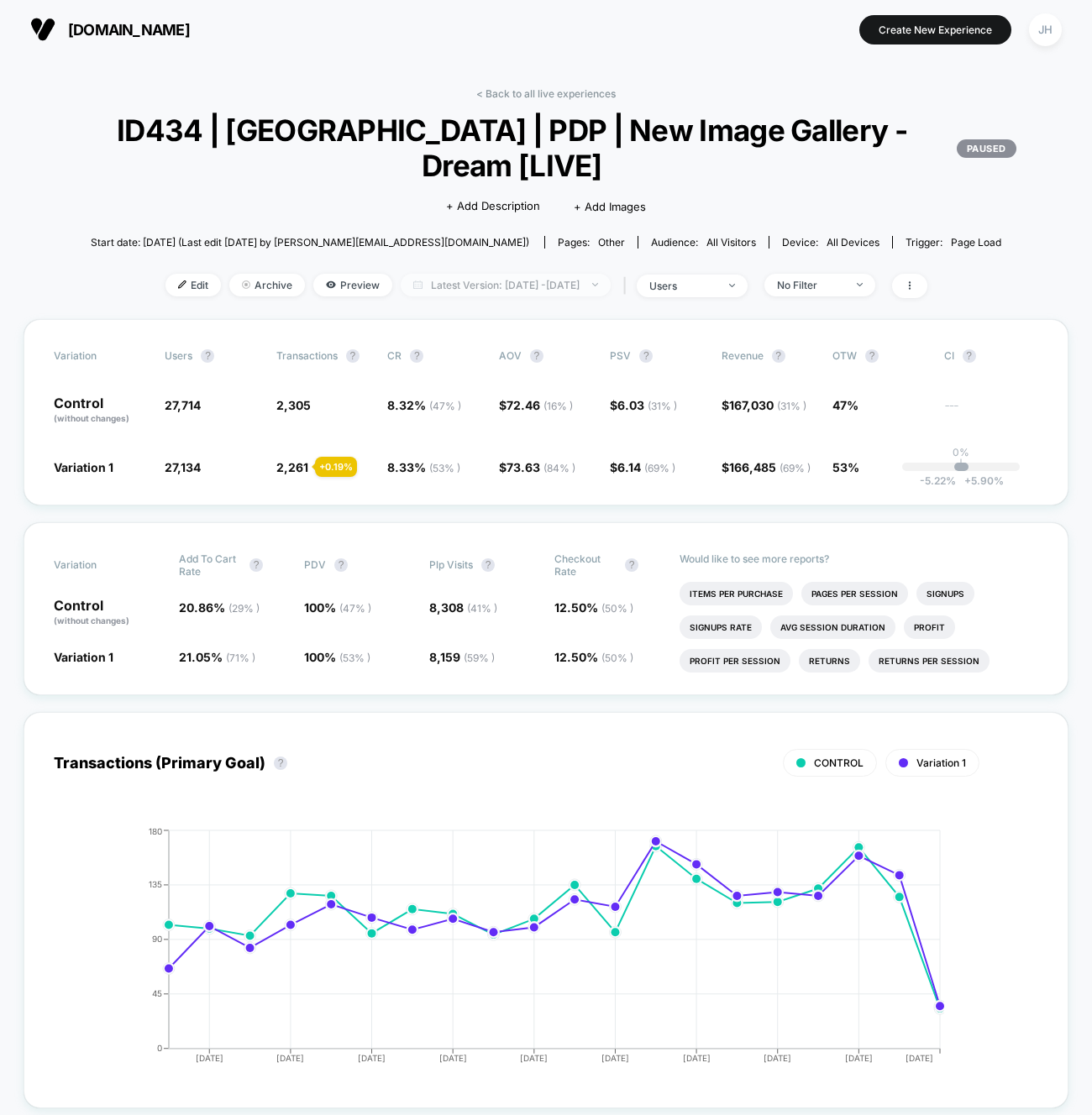
click at [596, 280] on span "Latest Version: [DATE] - [DATE]" at bounding box center [506, 285] width 210 height 23
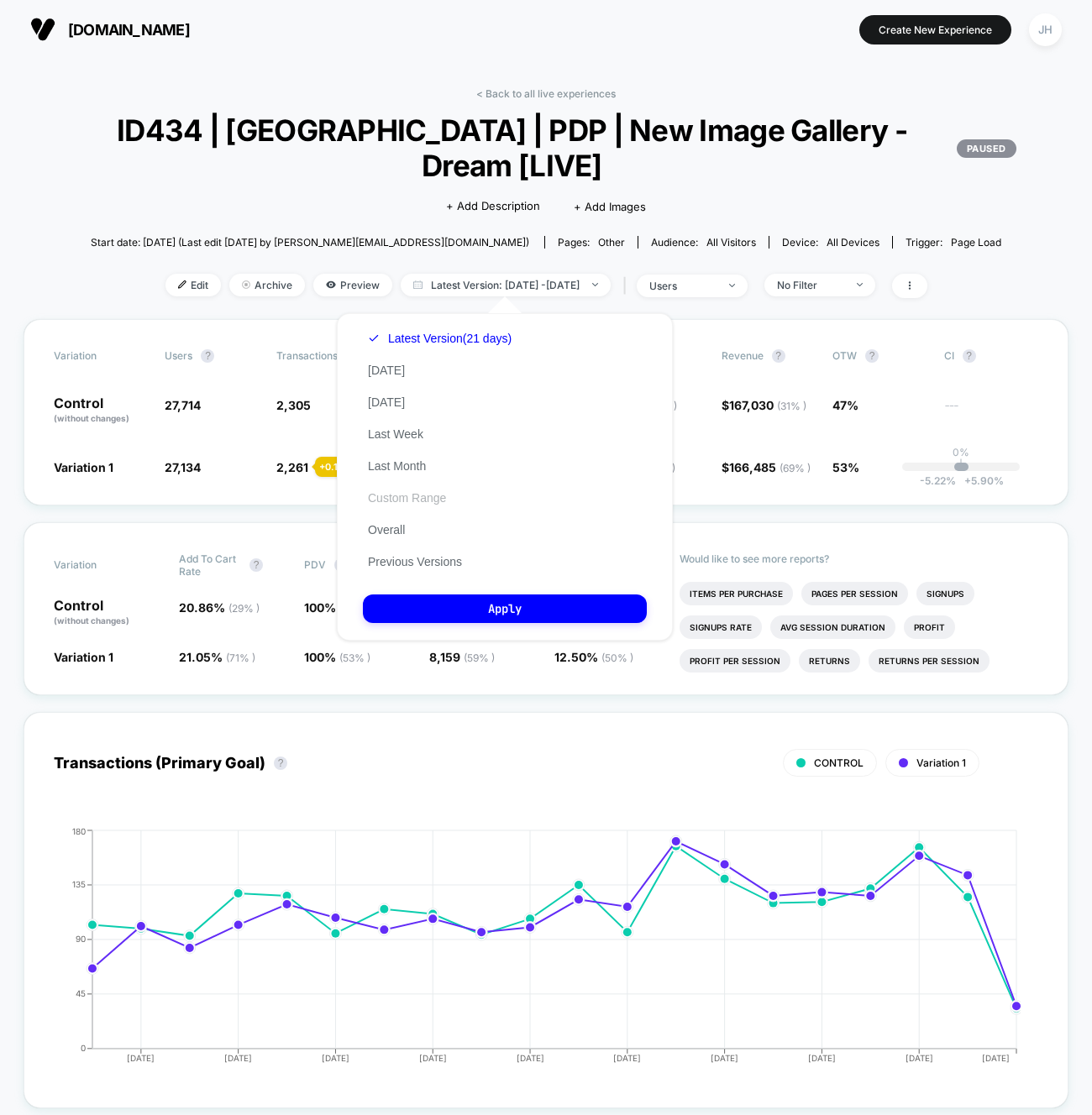
click at [429, 496] on button "Custom Range" at bounding box center [408, 498] width 88 height 15
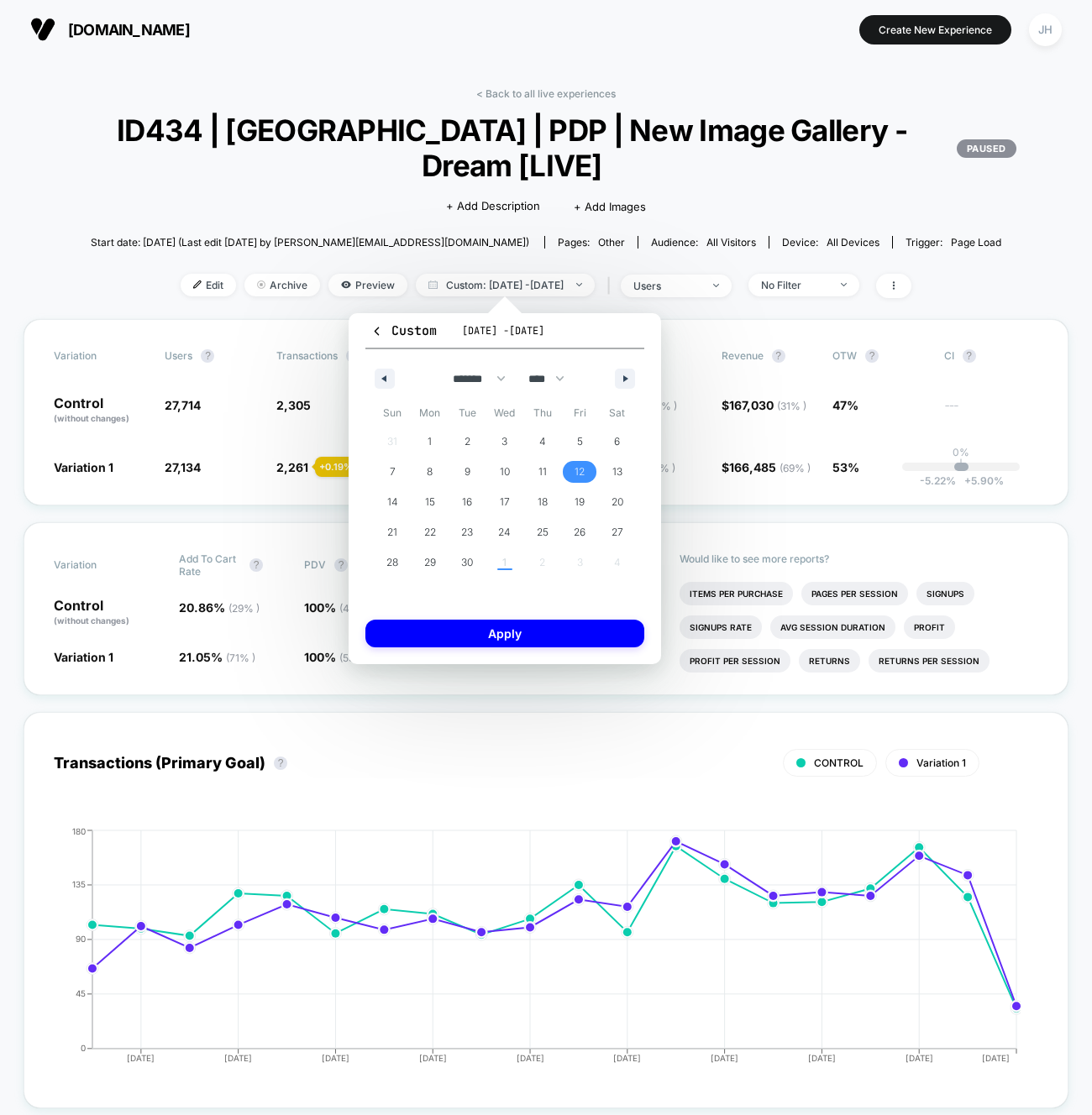
click at [570, 472] on span "12" at bounding box center [580, 472] width 37 height 22
click at [436, 557] on span "29" at bounding box center [430, 562] width 37 height 22
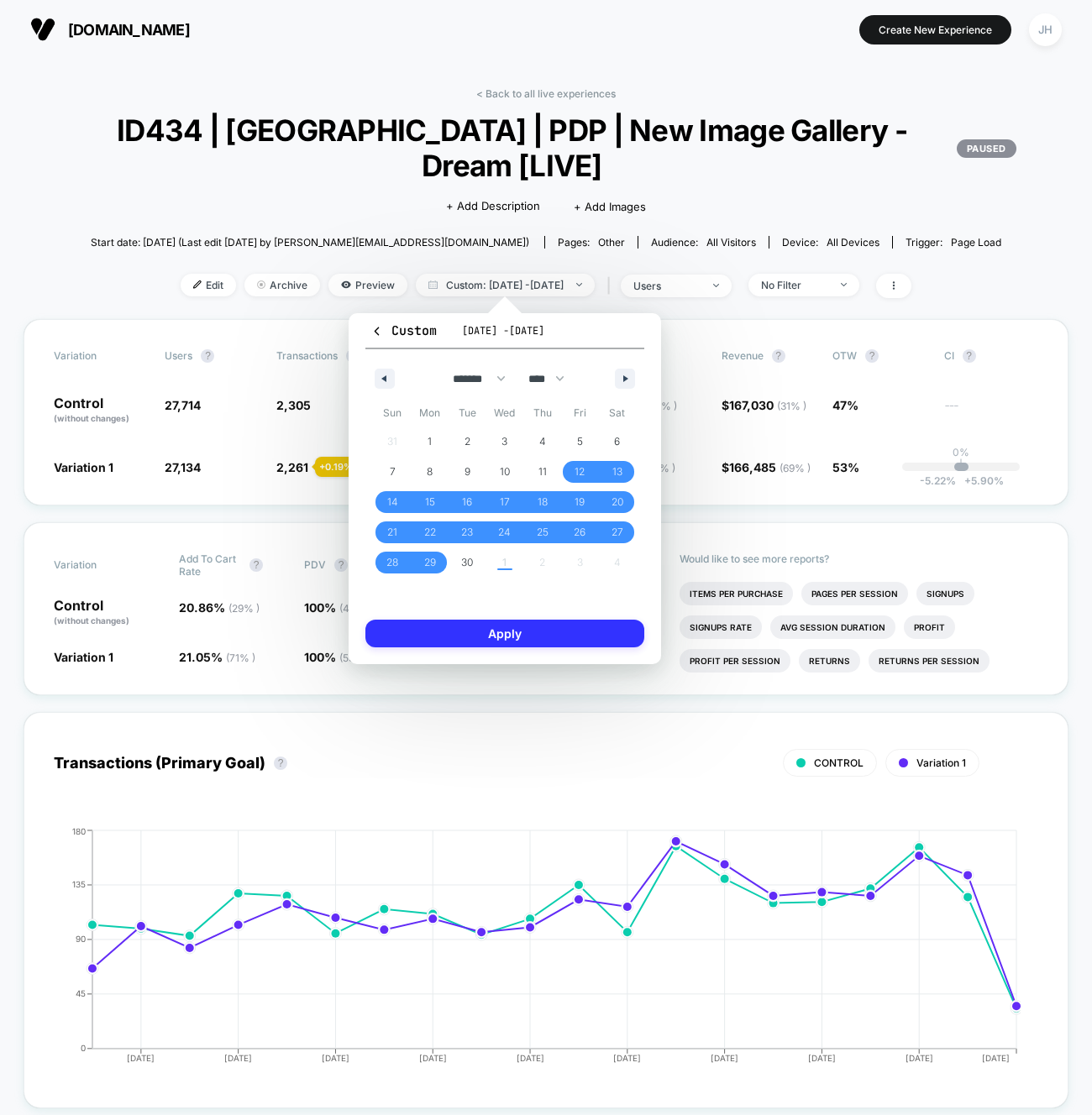
click at [453, 634] on button "Apply" at bounding box center [505, 633] width 279 height 28
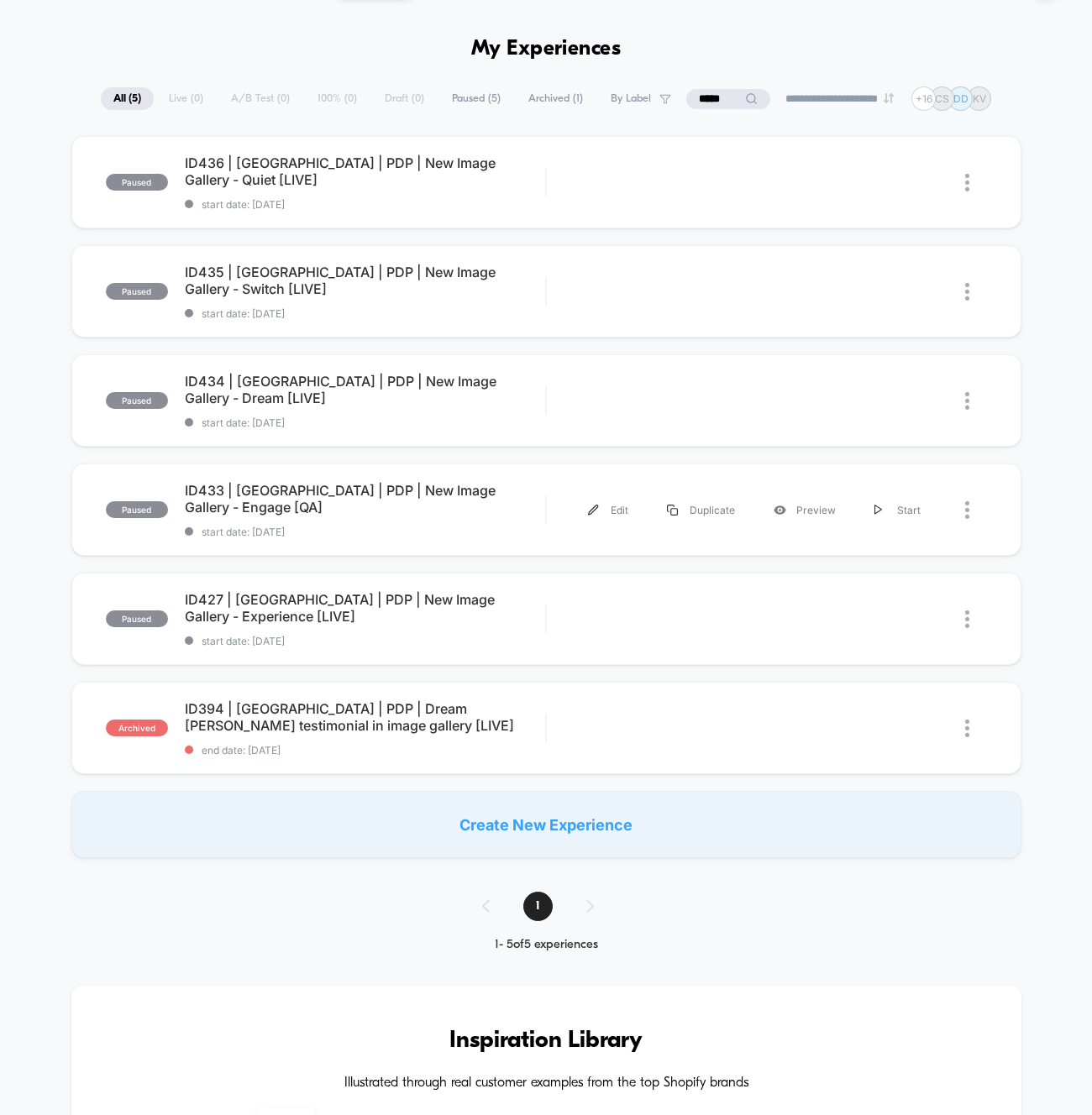
scroll to position [54, 0]
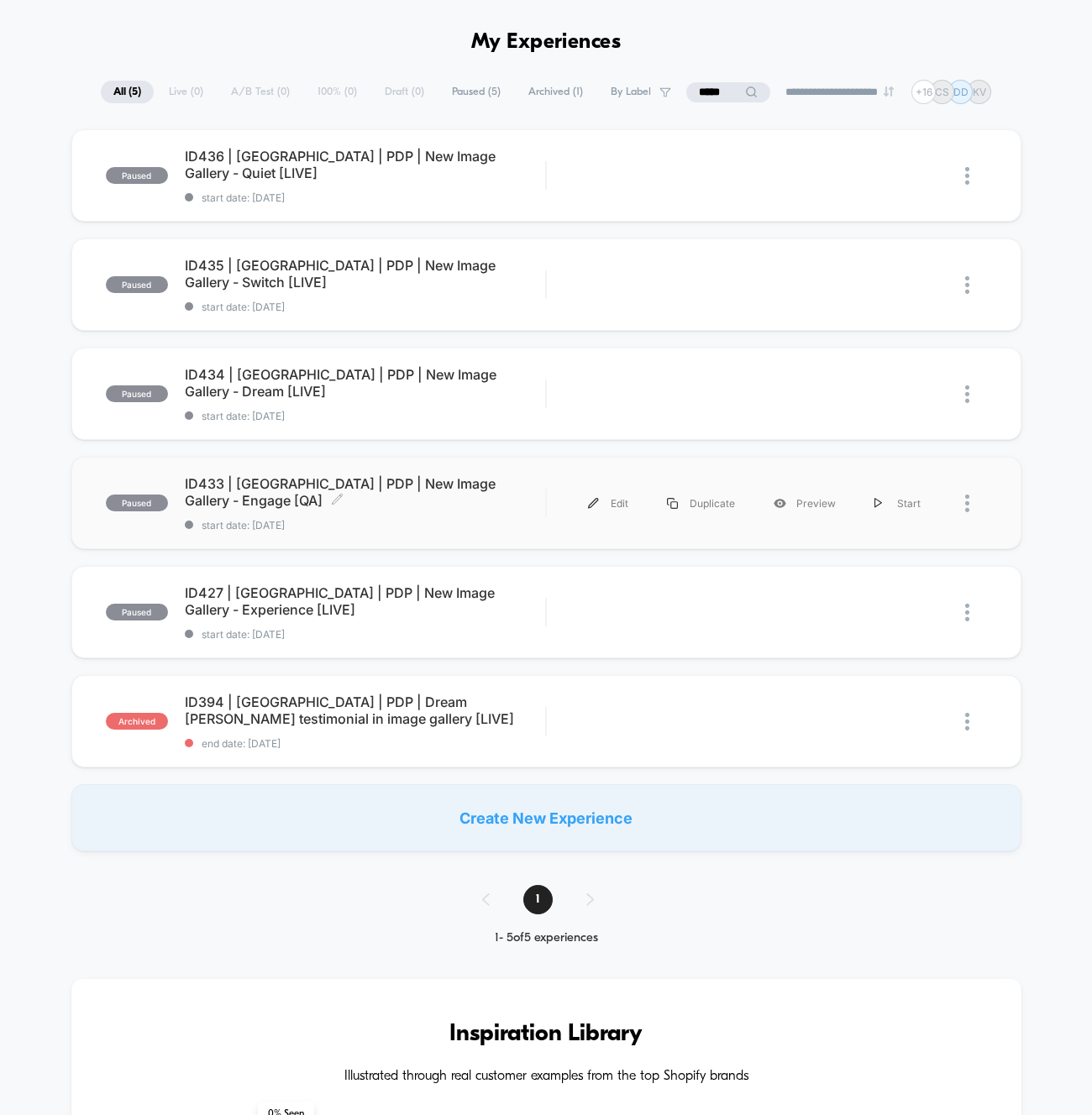
click at [414, 483] on span "ID433 | [GEOGRAPHIC_DATA] | PDP | New Image Gallery - Engage [QA] Click to edit…" at bounding box center [365, 492] width 361 height 34
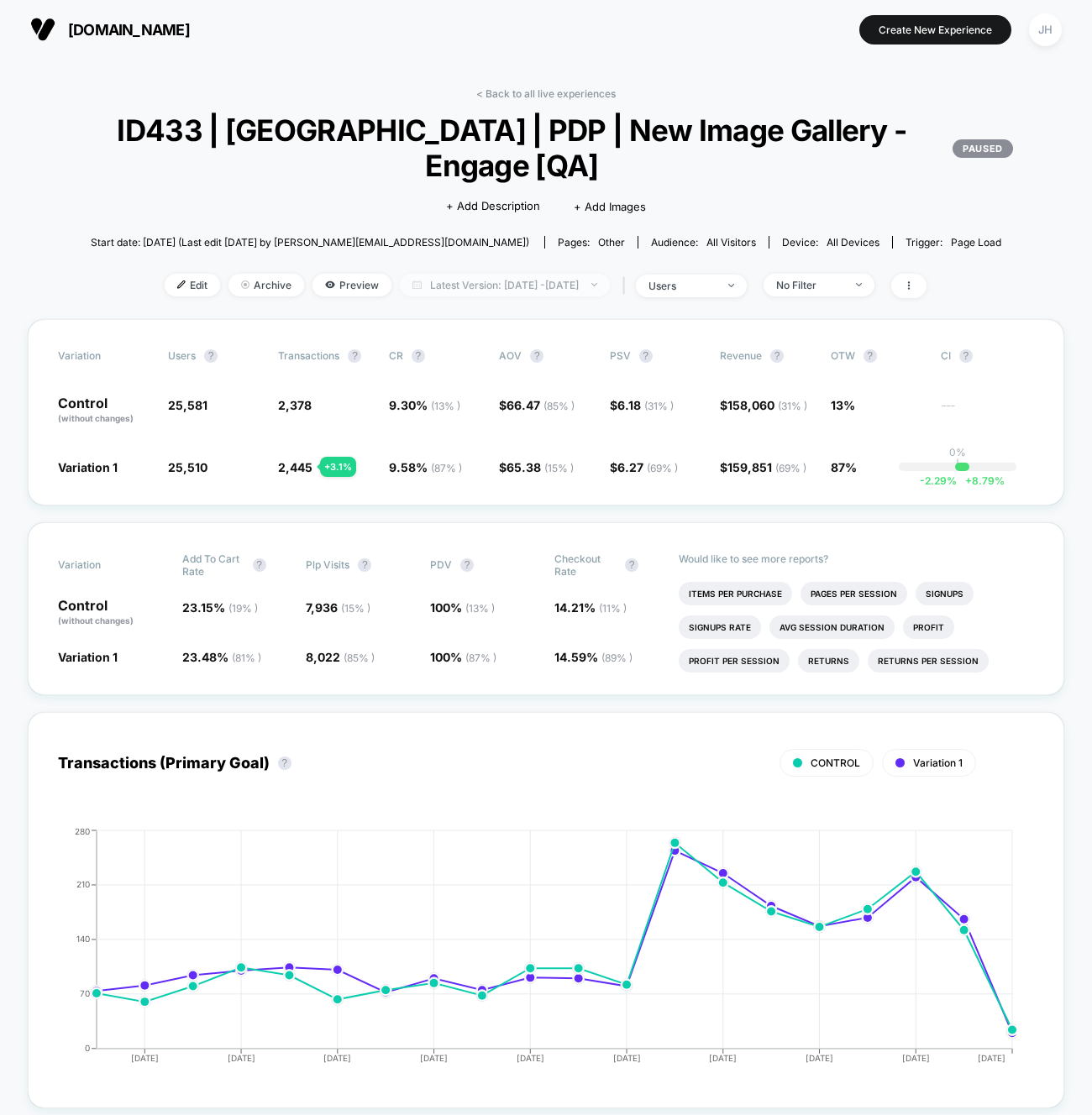
click at [523, 286] on span "Latest Version: [DATE] - [DATE]" at bounding box center [505, 285] width 210 height 23
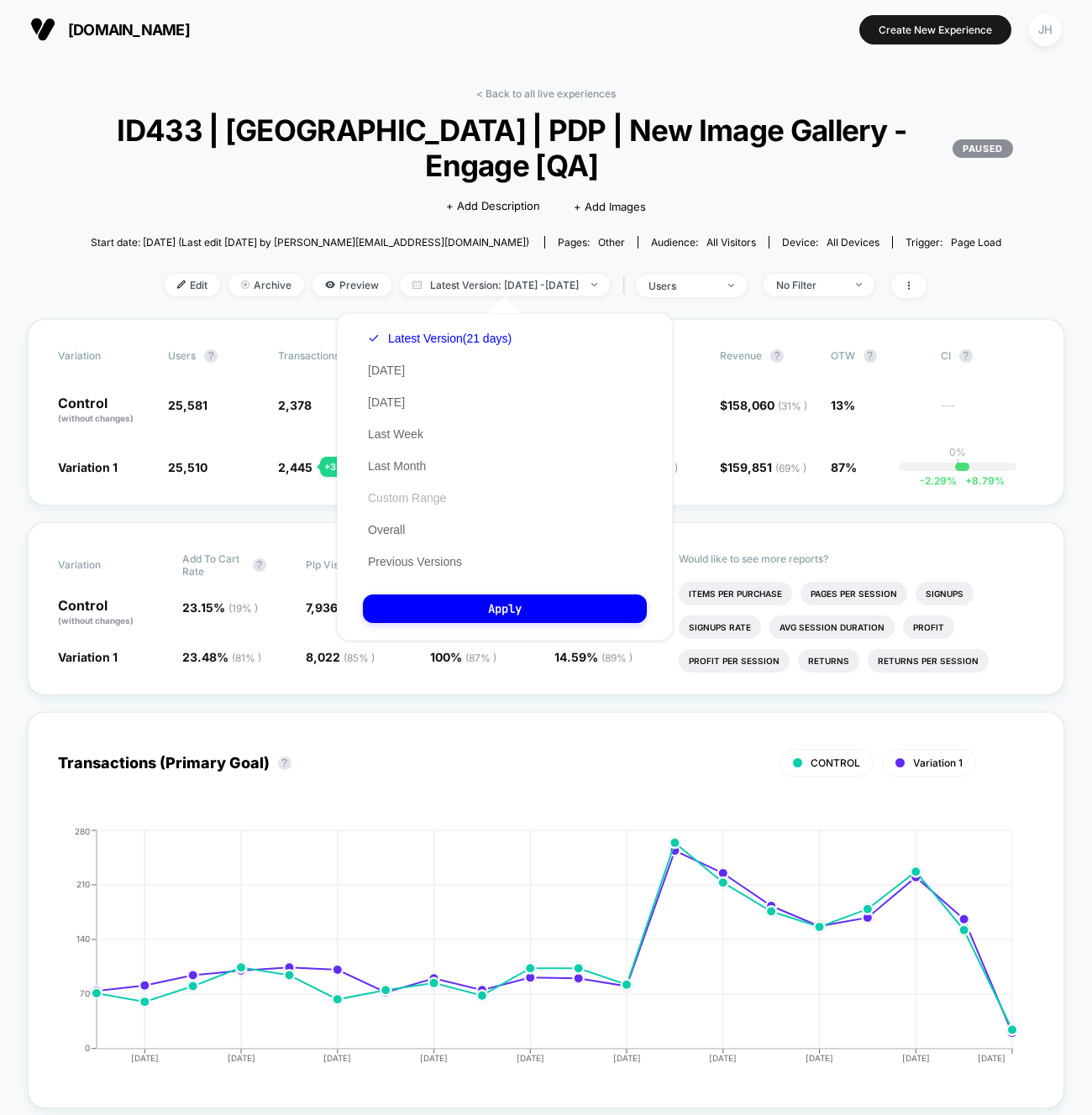
click at [430, 496] on button "Custom Range" at bounding box center [408, 498] width 88 height 15
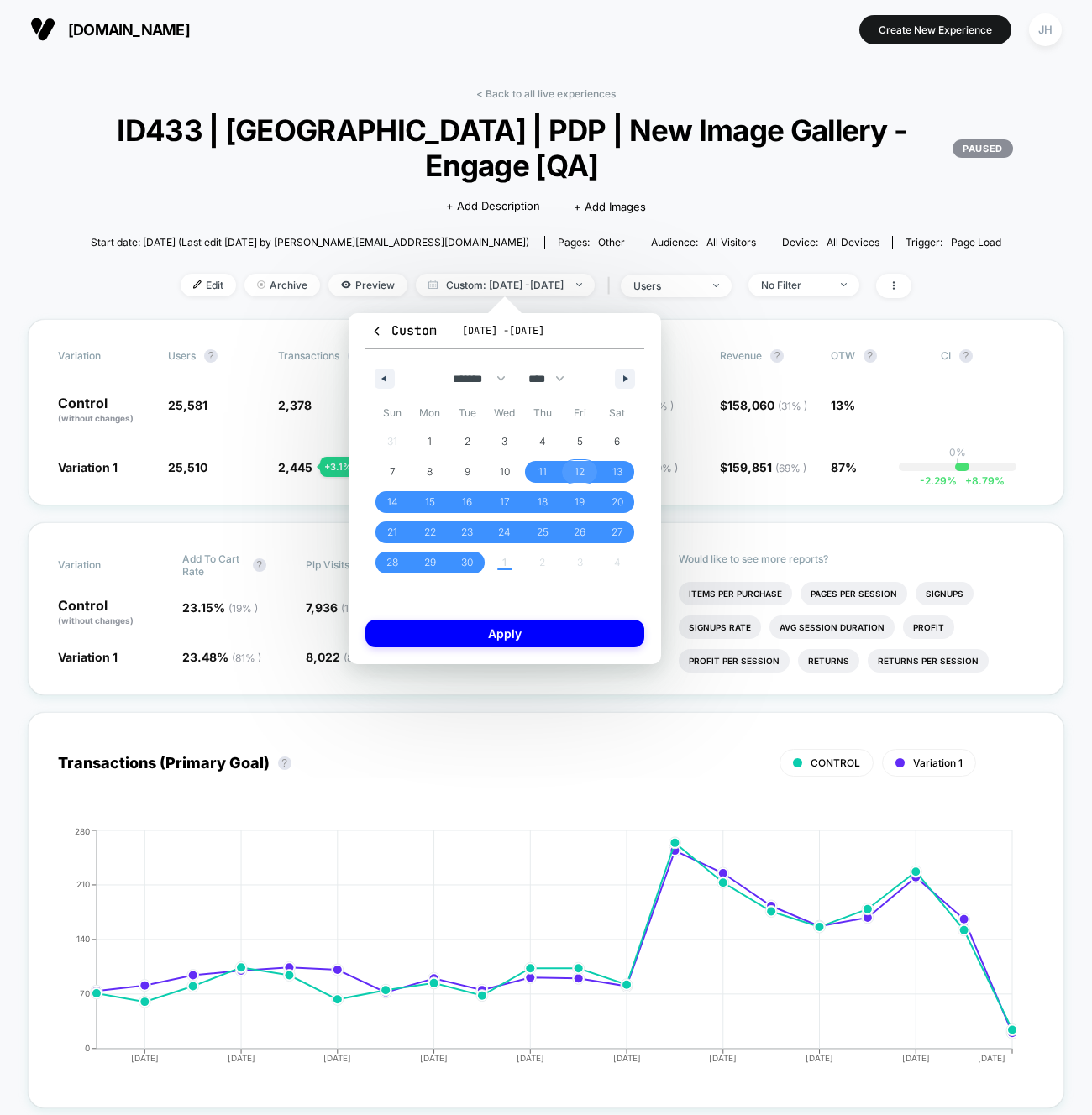
click at [580, 474] on span "12" at bounding box center [580, 471] width 10 height 30
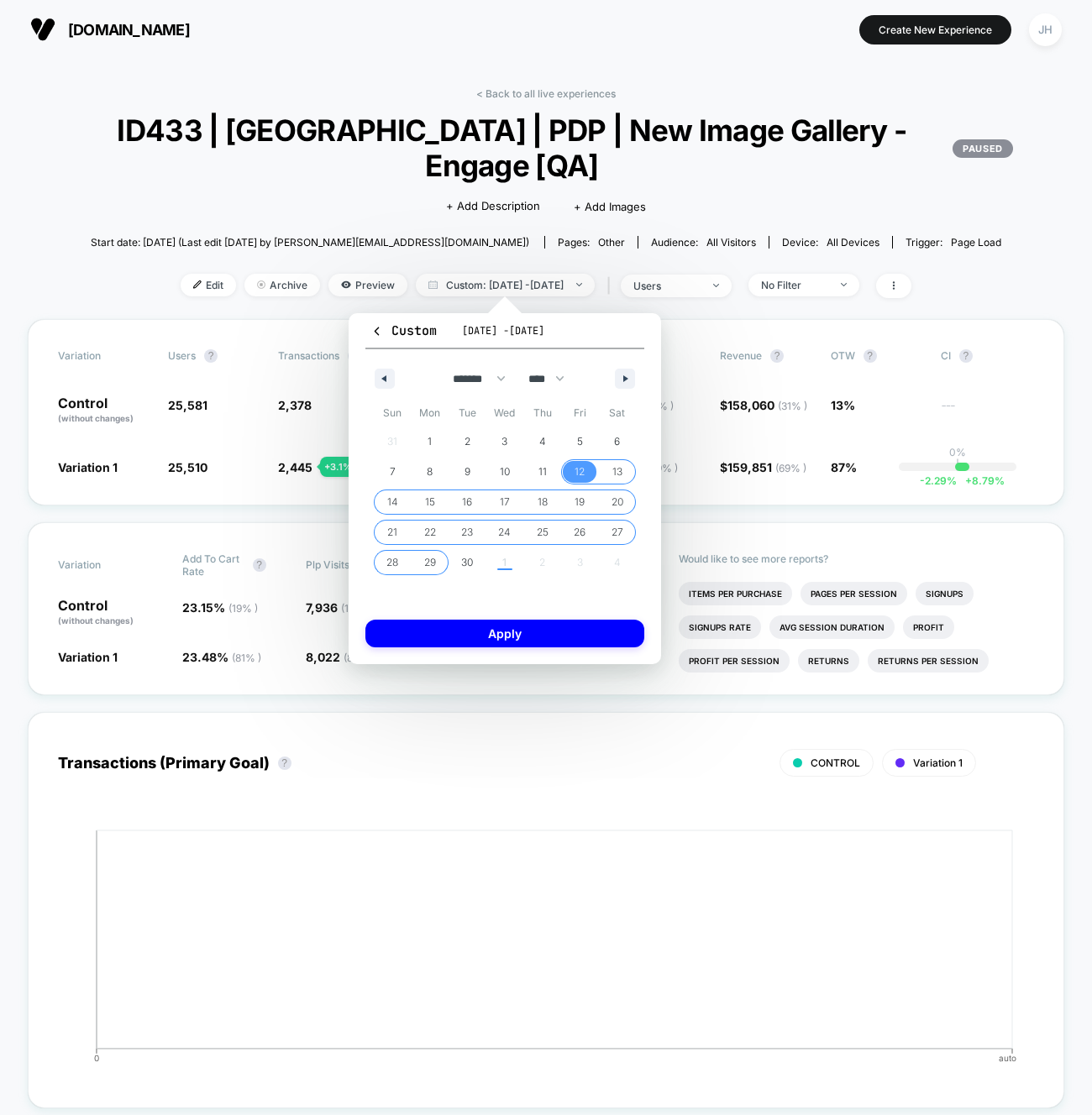
click at [430, 561] on span "29" at bounding box center [430, 562] width 12 height 30
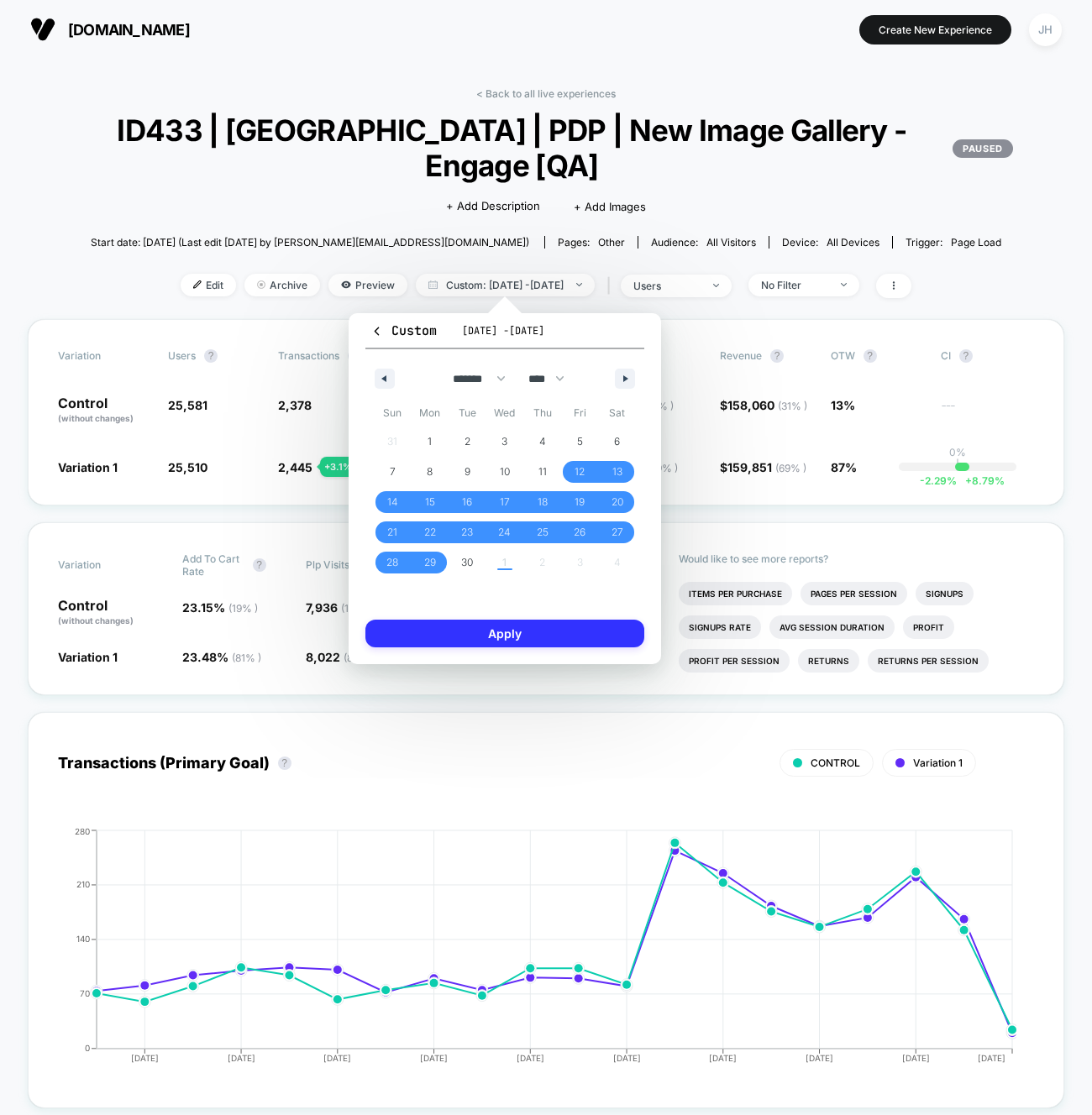
click at [454, 623] on button "Apply" at bounding box center [505, 633] width 279 height 28
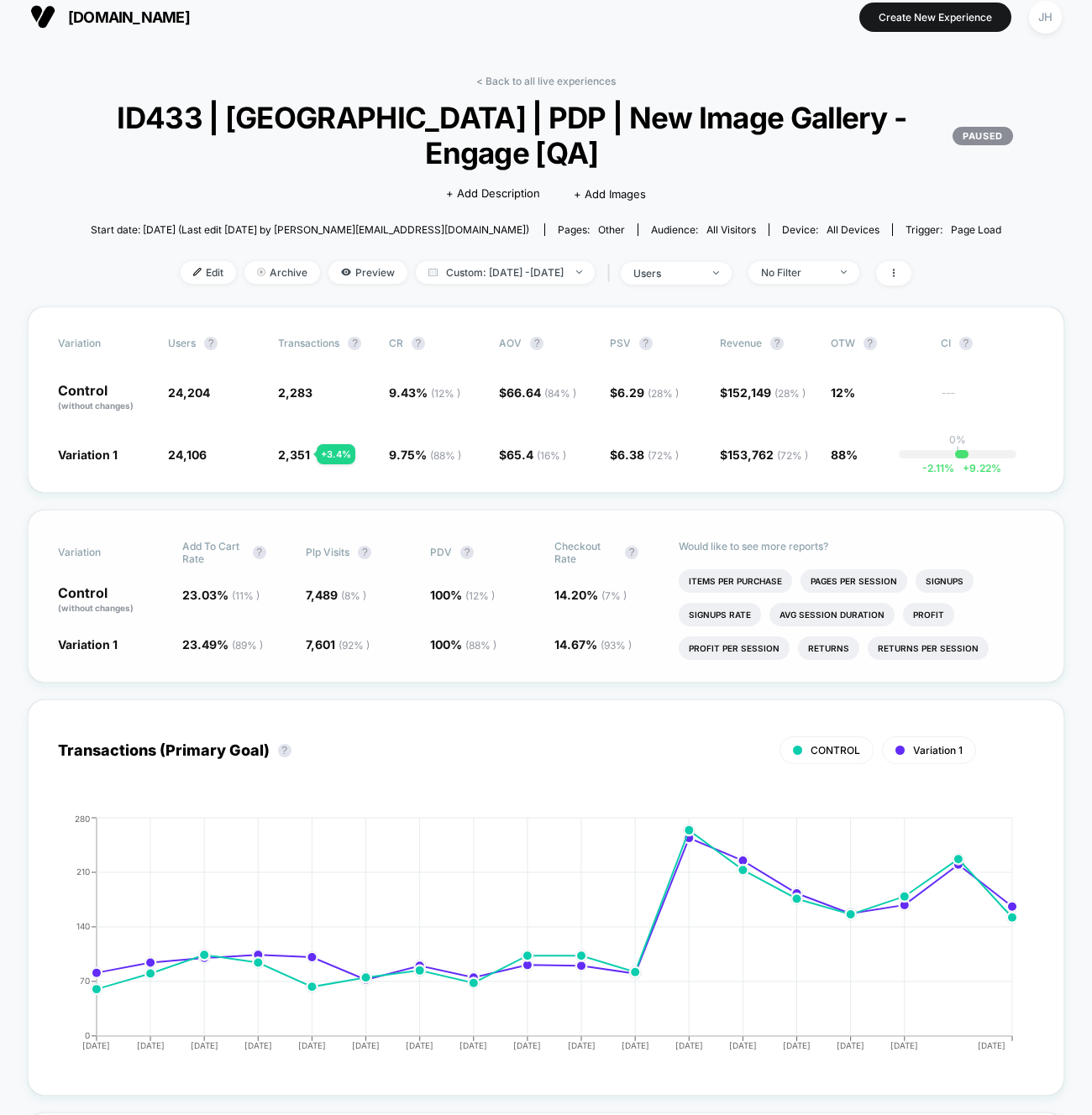
scroll to position [14, 0]
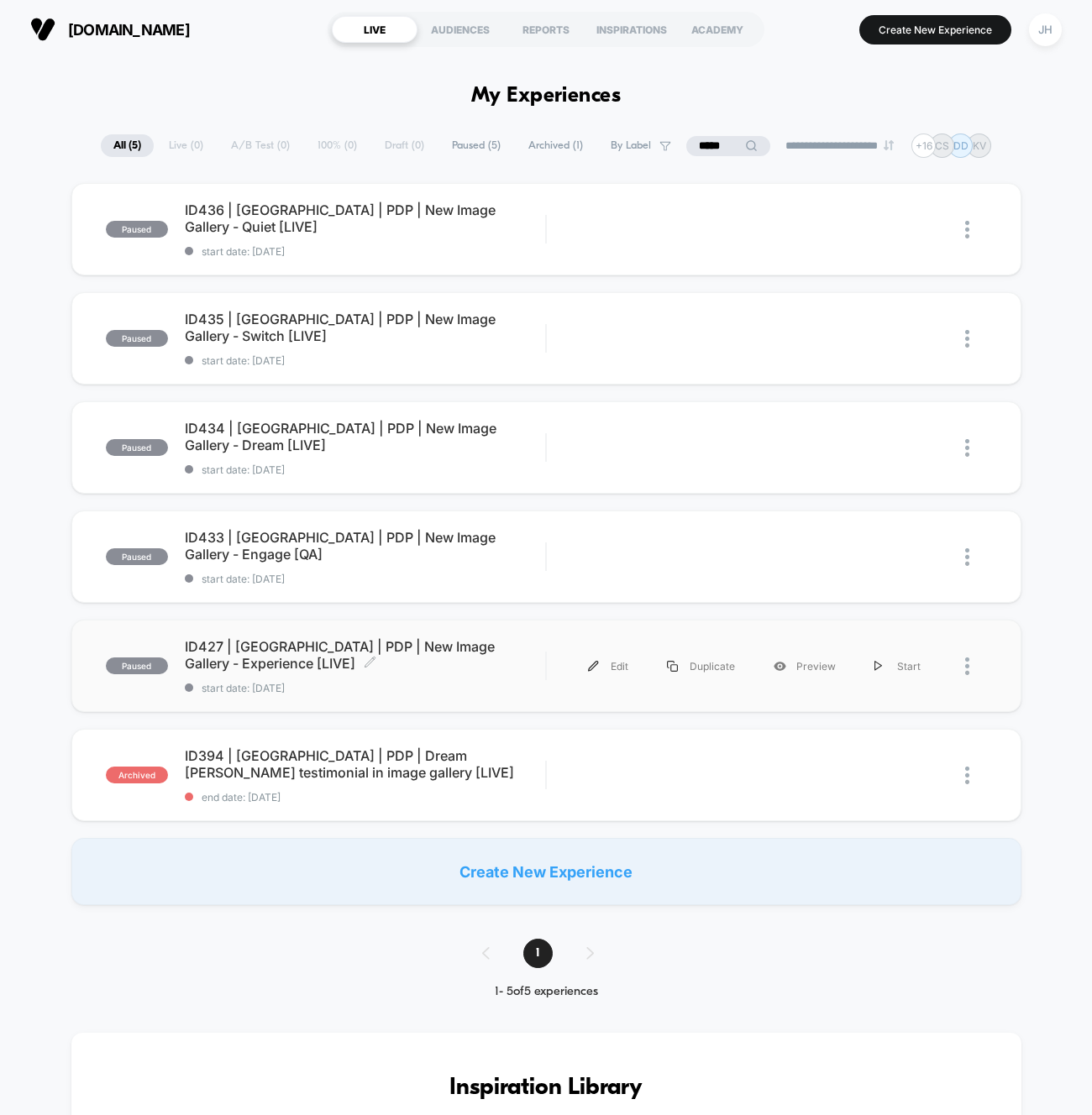
click at [425, 643] on span "ID427 | [GEOGRAPHIC_DATA] | PDP | New Image Gallery - Experience [LIVE] Click t…" at bounding box center [365, 655] width 361 height 34
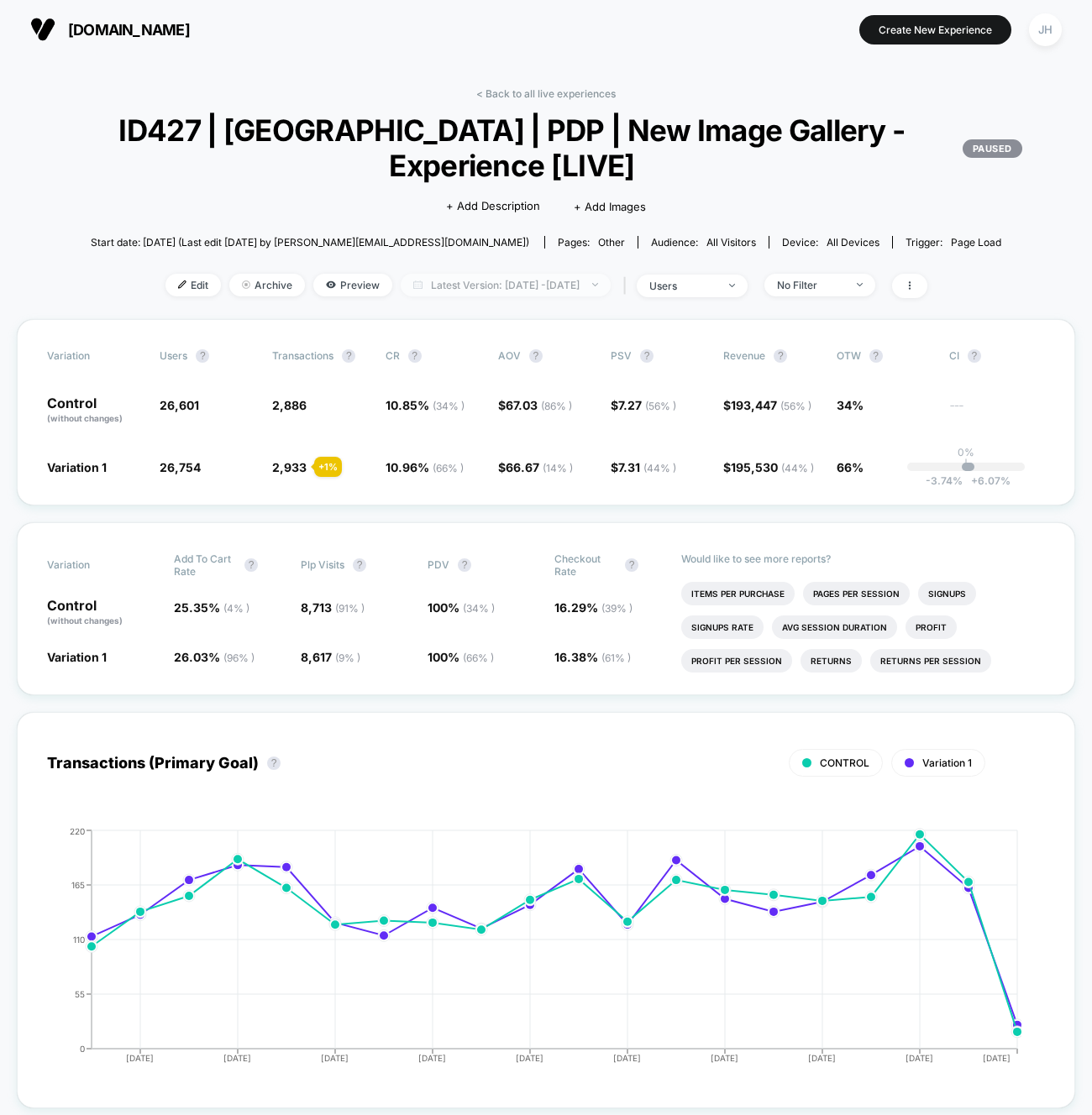
click at [557, 279] on span "Latest Version: [DATE] - [DATE]" at bounding box center [506, 285] width 210 height 23
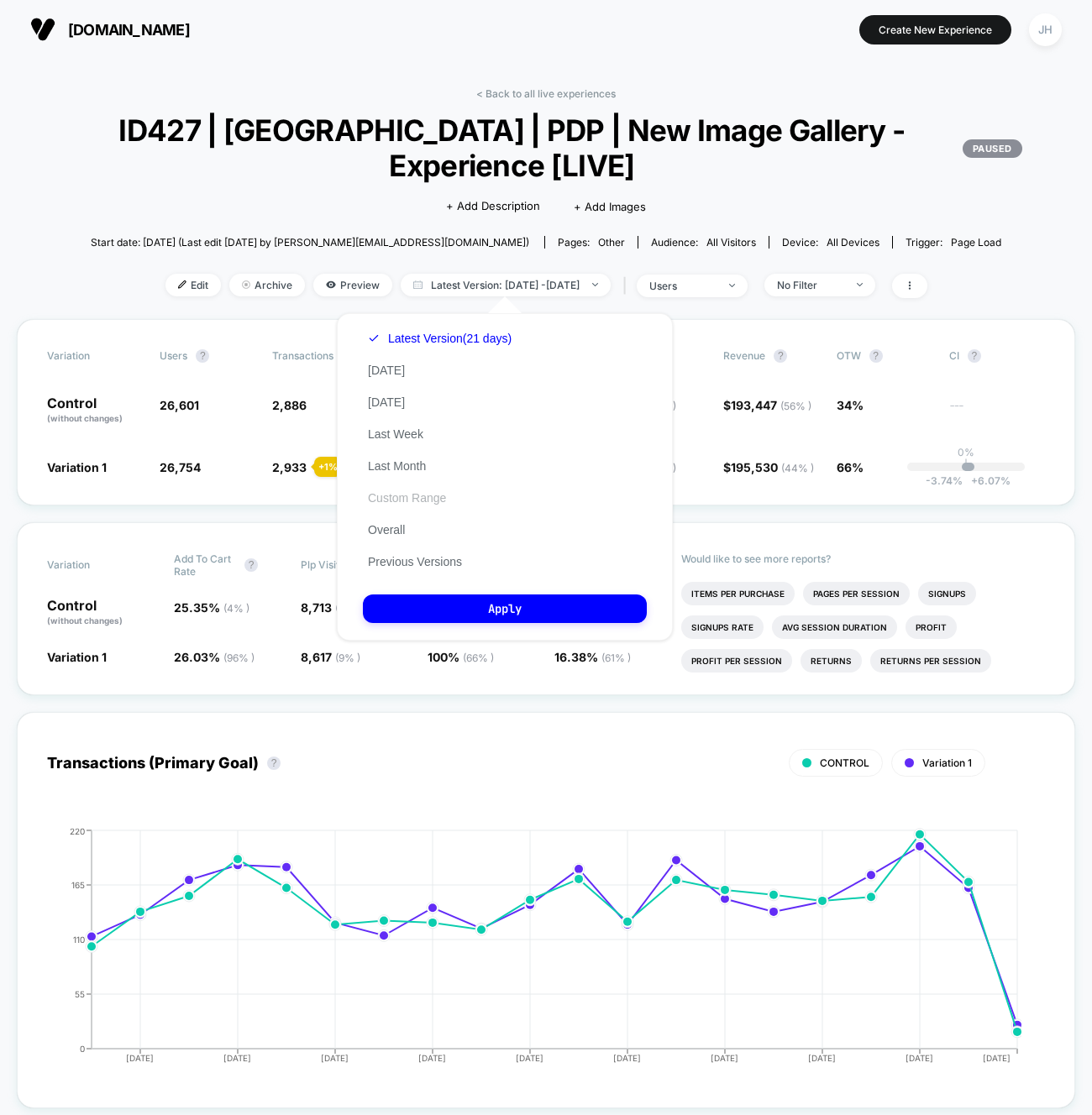
click at [426, 496] on button "Custom Range" at bounding box center [408, 498] width 88 height 15
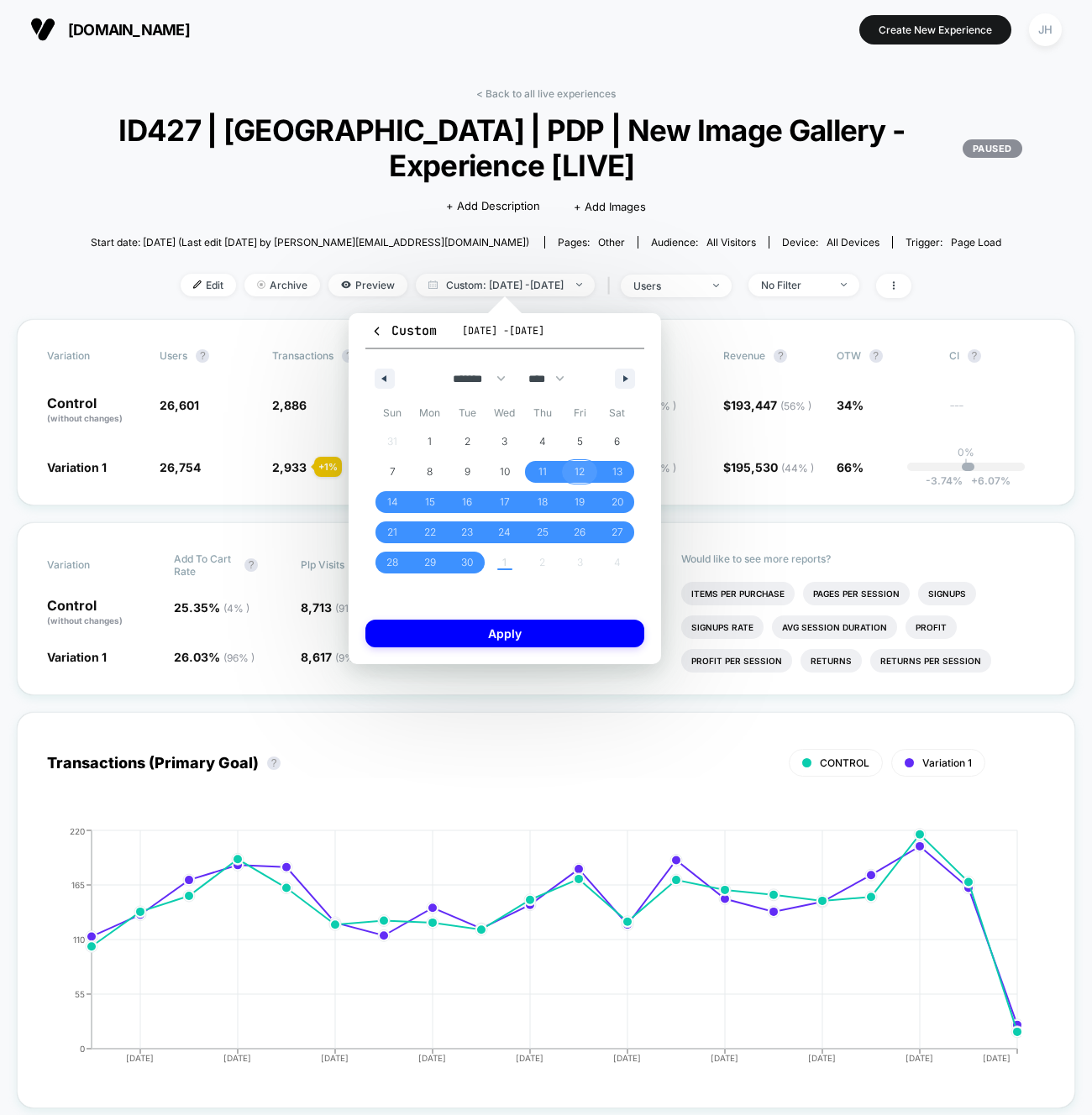
click at [584, 476] on span "12" at bounding box center [580, 472] width 37 height 22
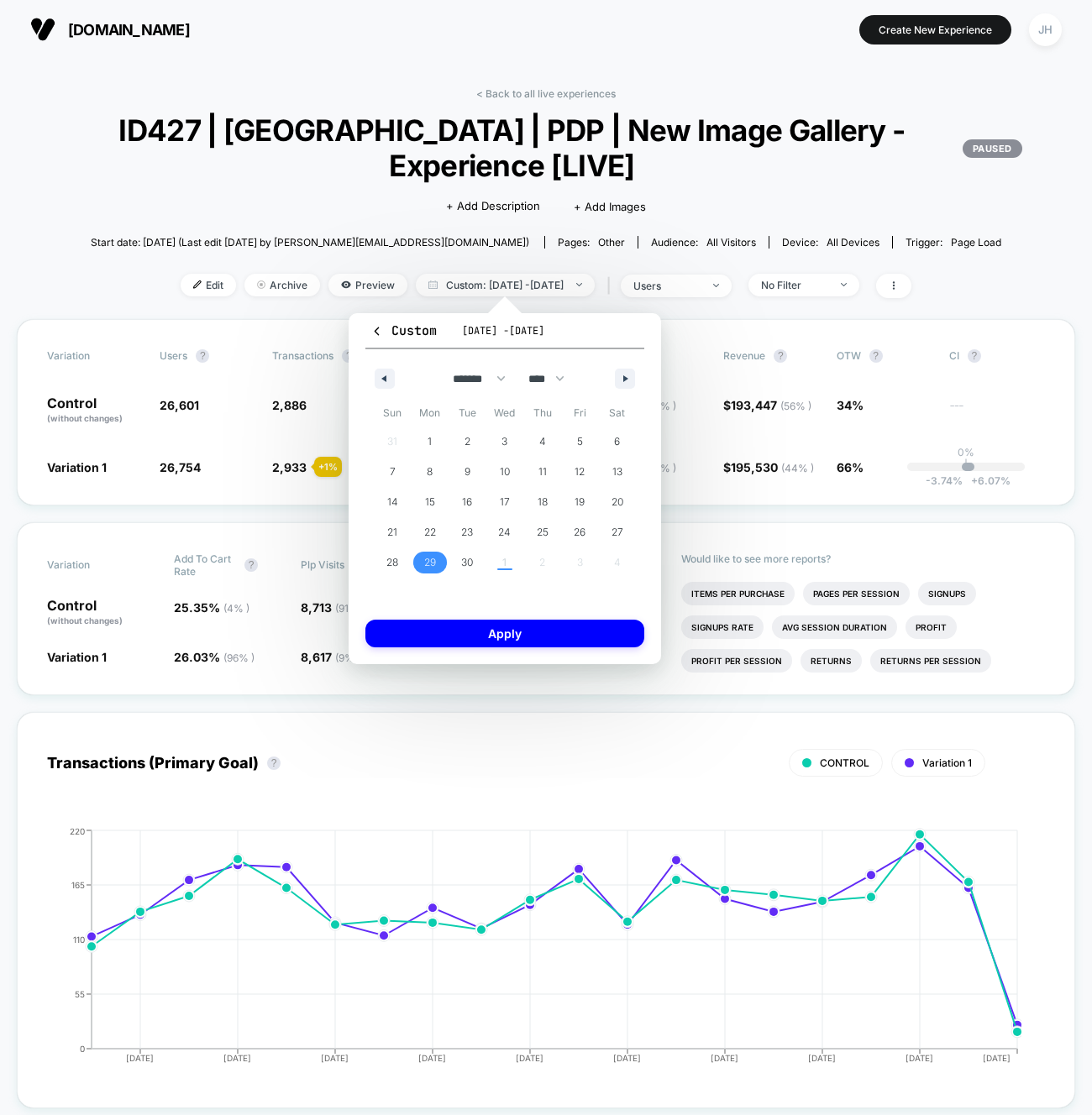
click at [429, 566] on span "29" at bounding box center [430, 562] width 12 height 30
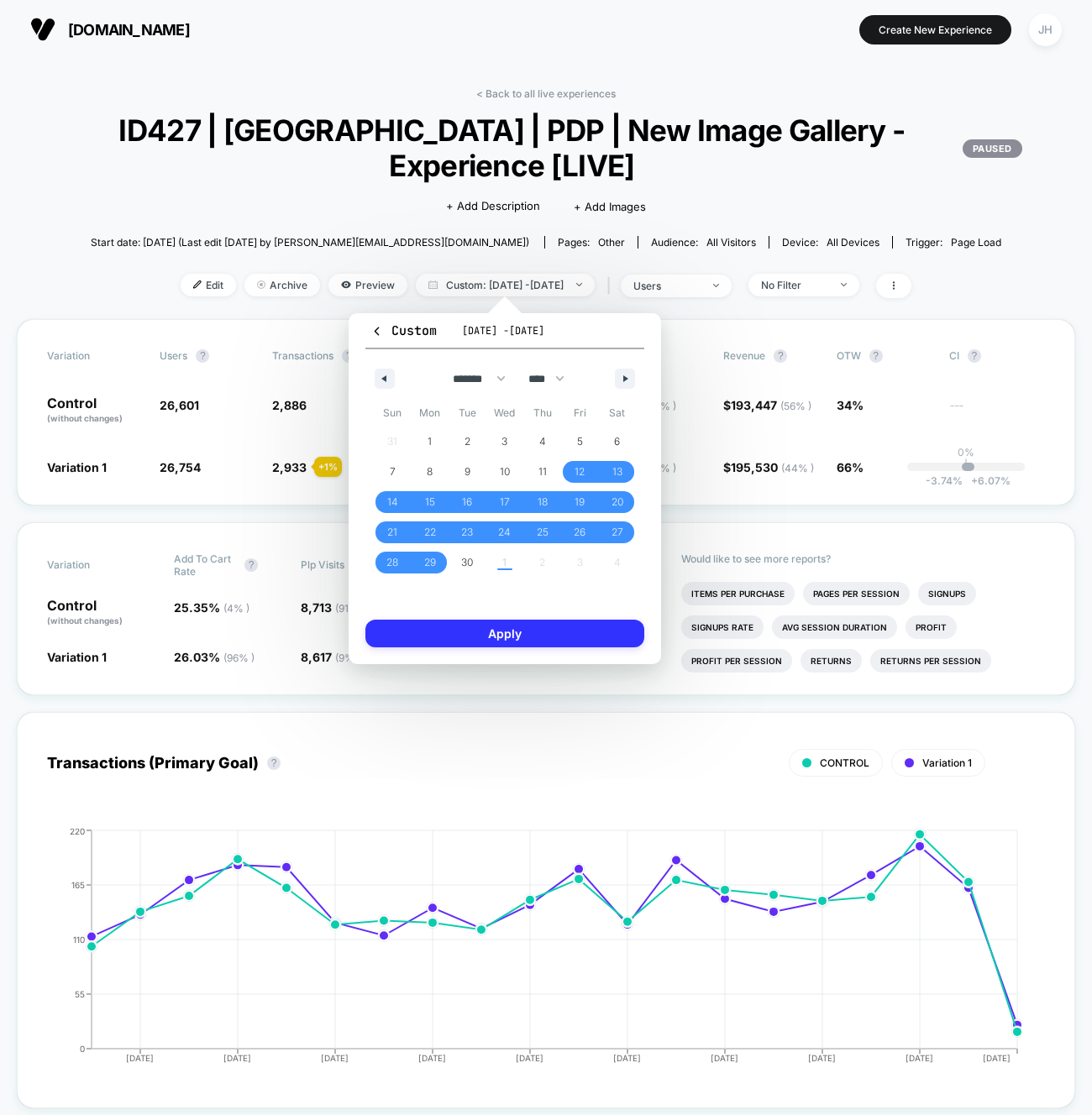
click at [469, 622] on button "Apply" at bounding box center [505, 633] width 279 height 28
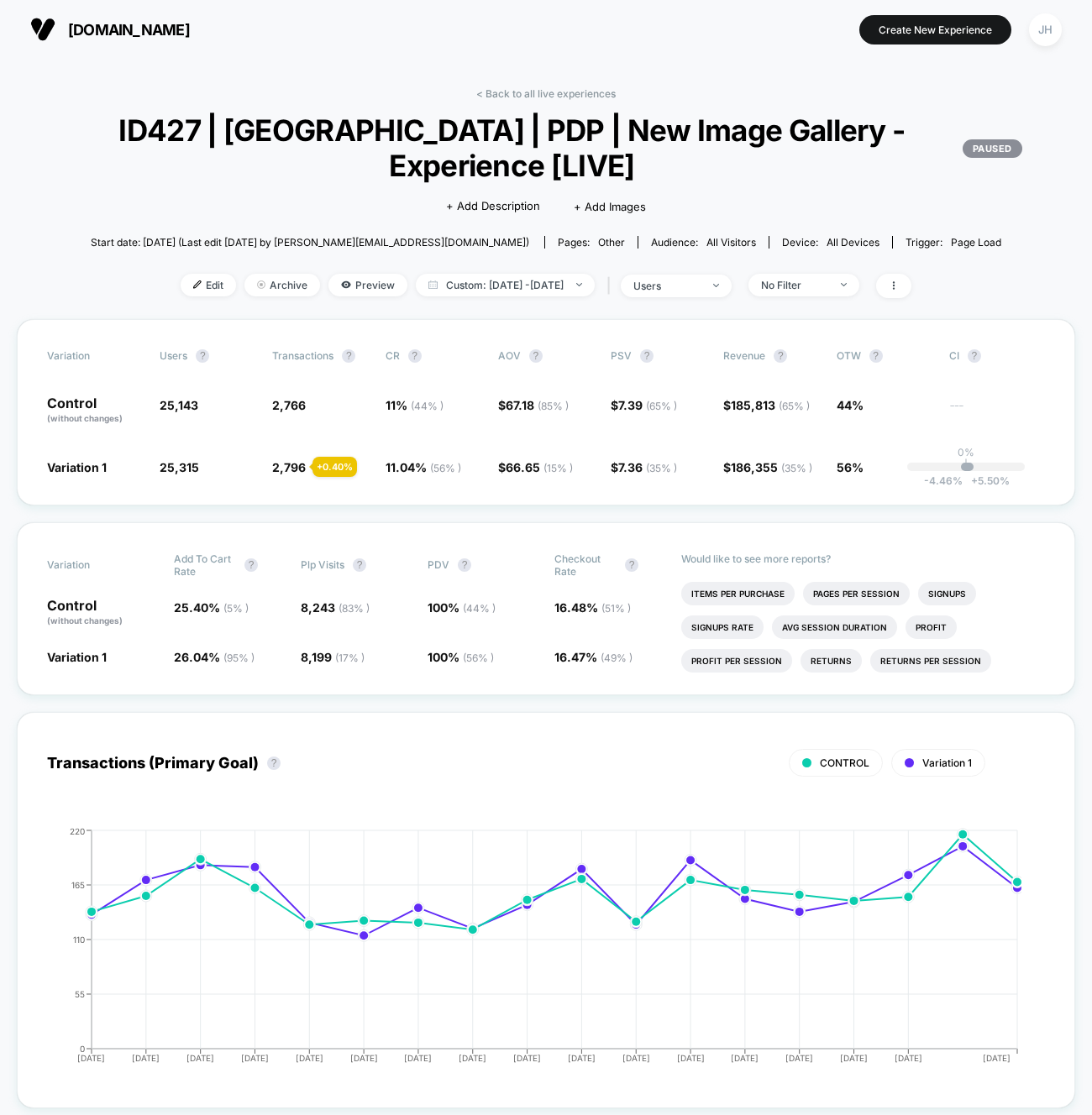
click at [532, 105] on div "< Back to all live experiences ID427 | [GEOGRAPHIC_DATA] | PDP | New Image Gall…" at bounding box center [545, 203] width 1058 height 232
click at [532, 96] on link "< Back to all live experiences" at bounding box center [545, 93] width 139 height 12
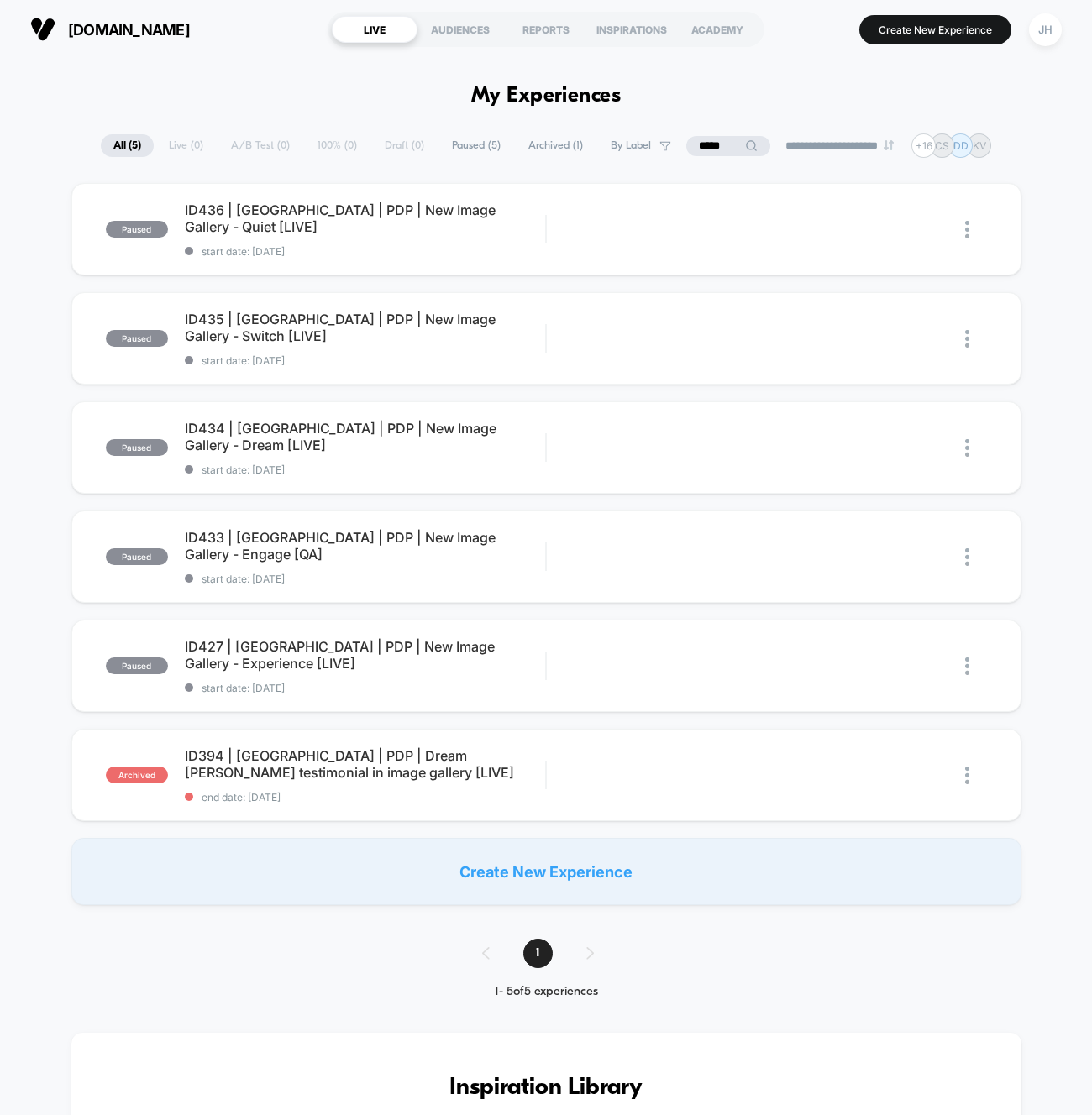
click at [704, 154] on input "*****" at bounding box center [728, 146] width 84 height 20
click at [704, 154] on input "*****" at bounding box center [728, 146] width 168 height 20
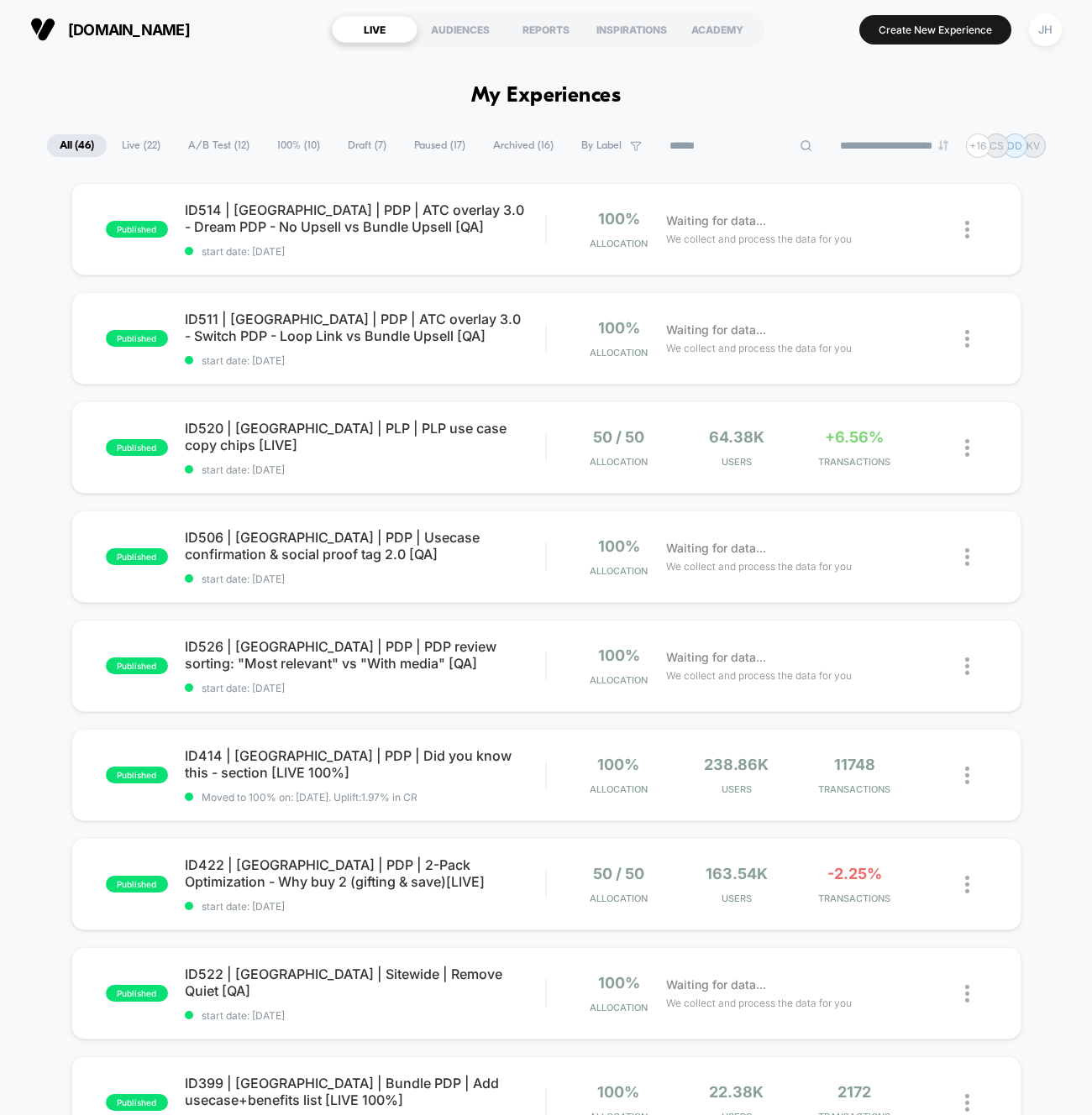
click at [20, 360] on div "published ID514 | [GEOGRAPHIC_DATA] | PDP | ATC overlay 3.0 - Dream PDP - No Up…" at bounding box center [546, 872] width 1092 height 1377
click at [40, 396] on div "published ID514 | [GEOGRAPHIC_DATA] | PDP | ATC overlay 3.0 - Dream PDP - No Up…" at bounding box center [546, 872] width 1092 height 1377
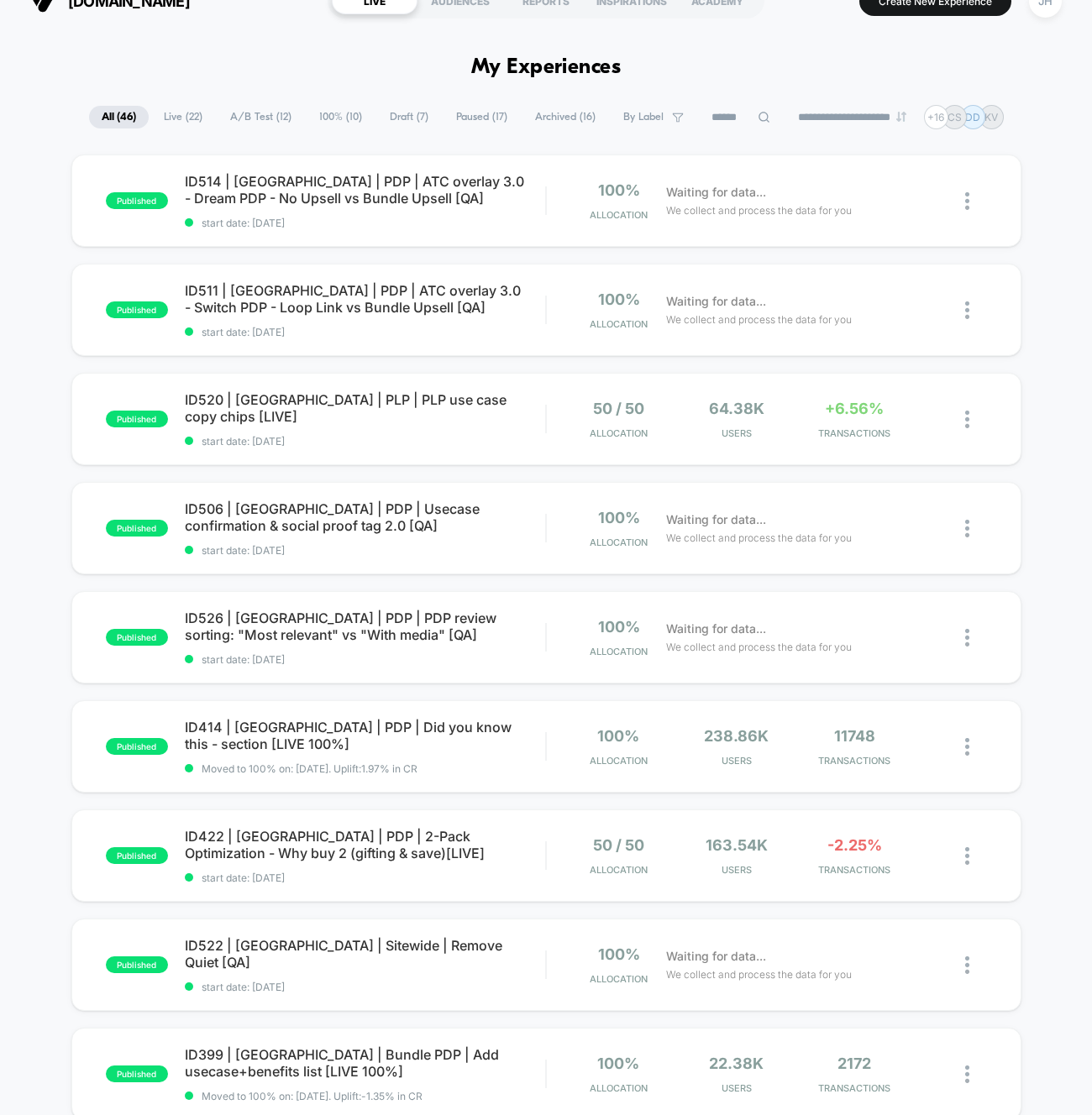
scroll to position [50, 0]
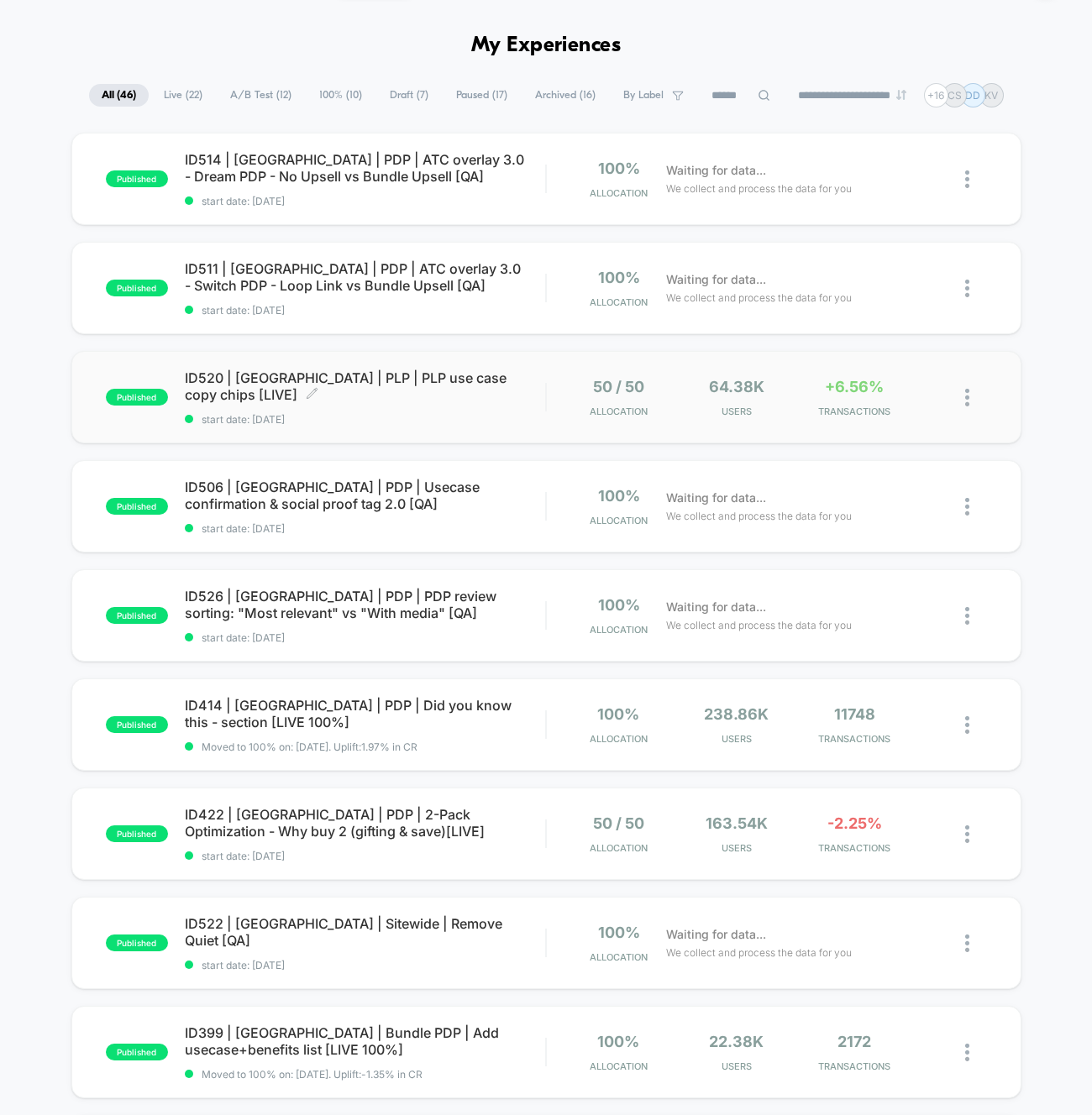
click at [268, 380] on span "ID520 | [GEOGRAPHIC_DATA] | PLP | PLP use case copy chips [LIVE] Click to edit …" at bounding box center [365, 386] width 361 height 34
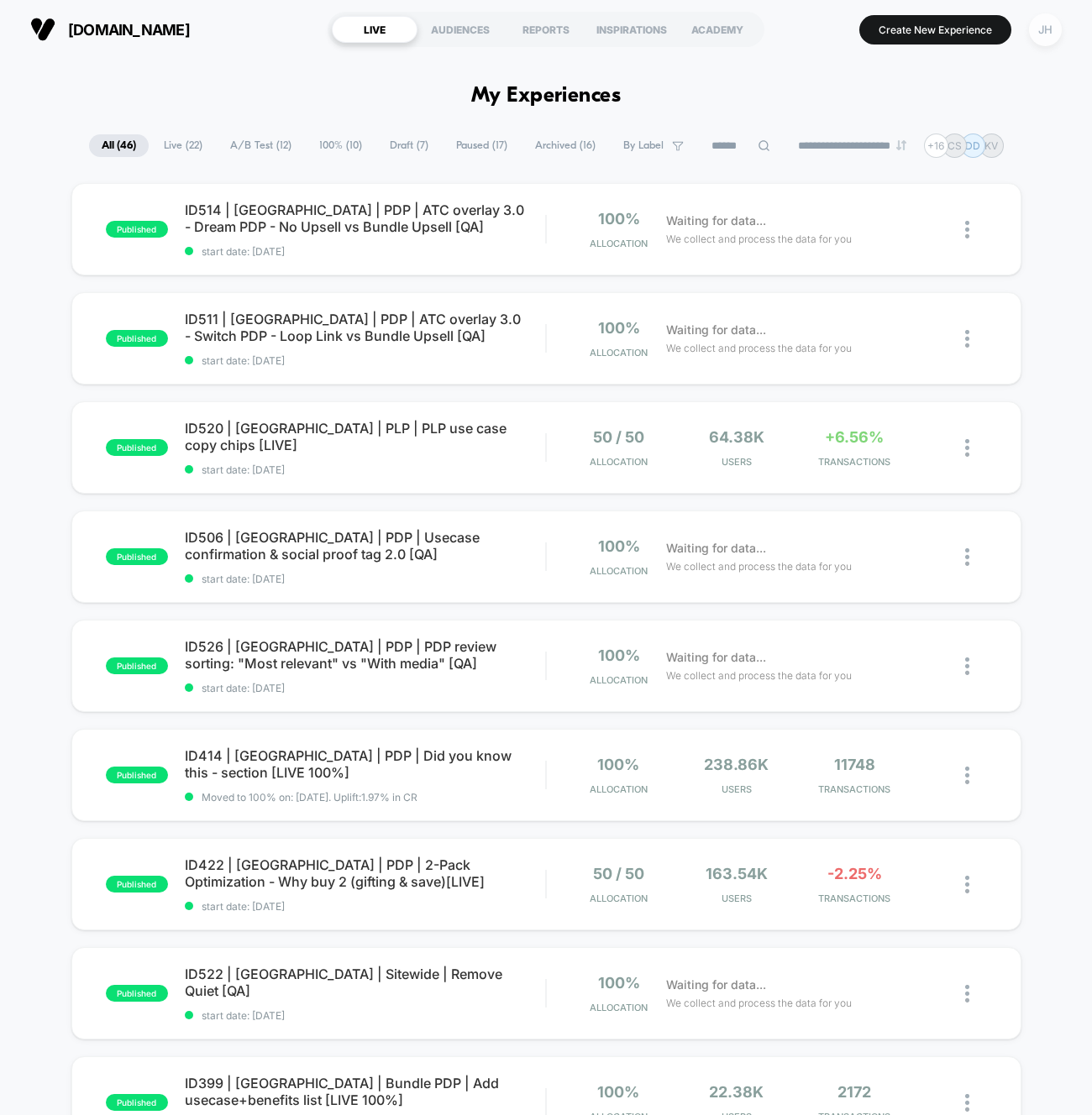
click at [1048, 33] on div "JH" at bounding box center [1045, 30] width 33 height 33
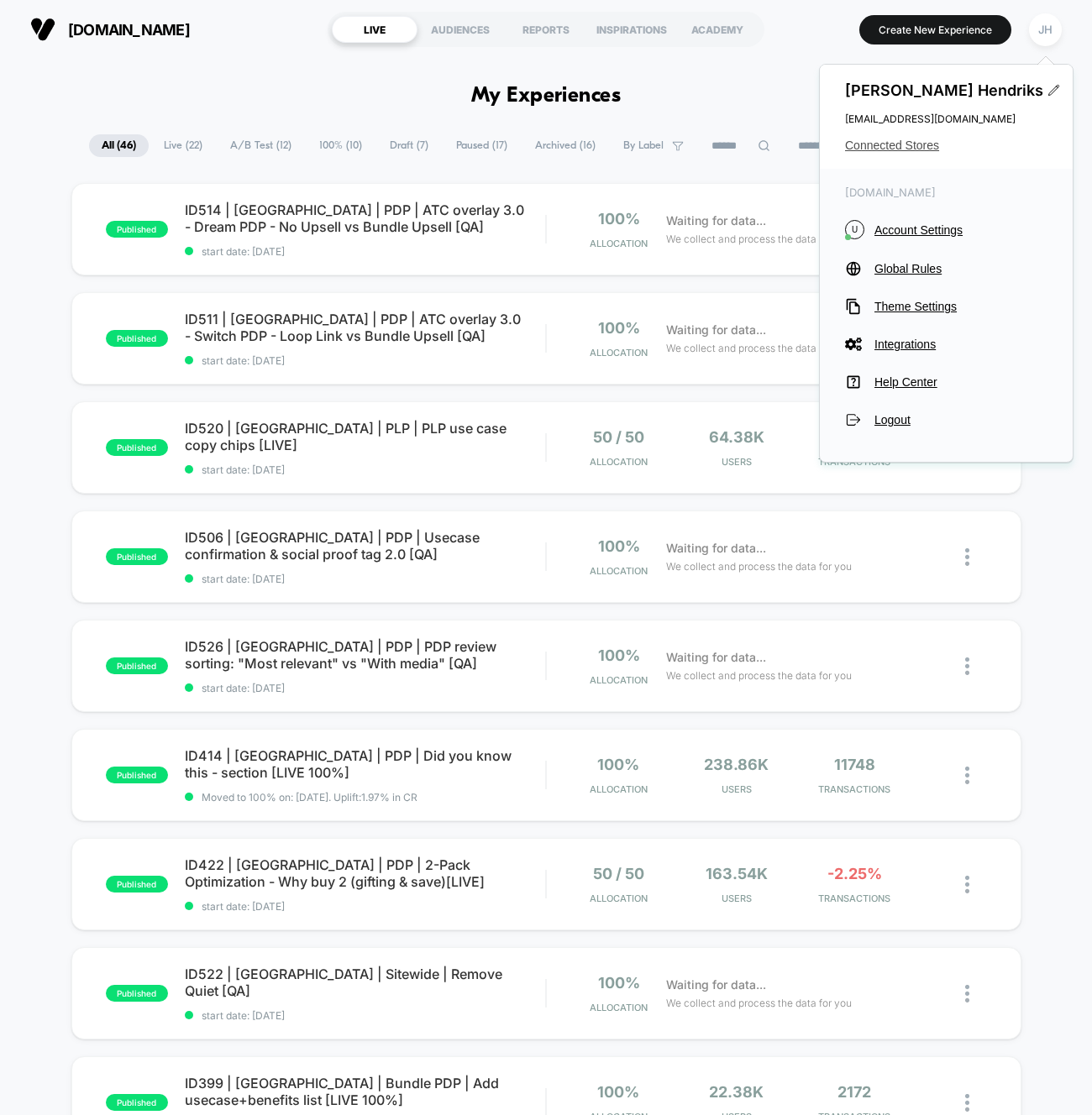
click at [923, 146] on span "Connected Stores" at bounding box center [946, 145] width 203 height 13
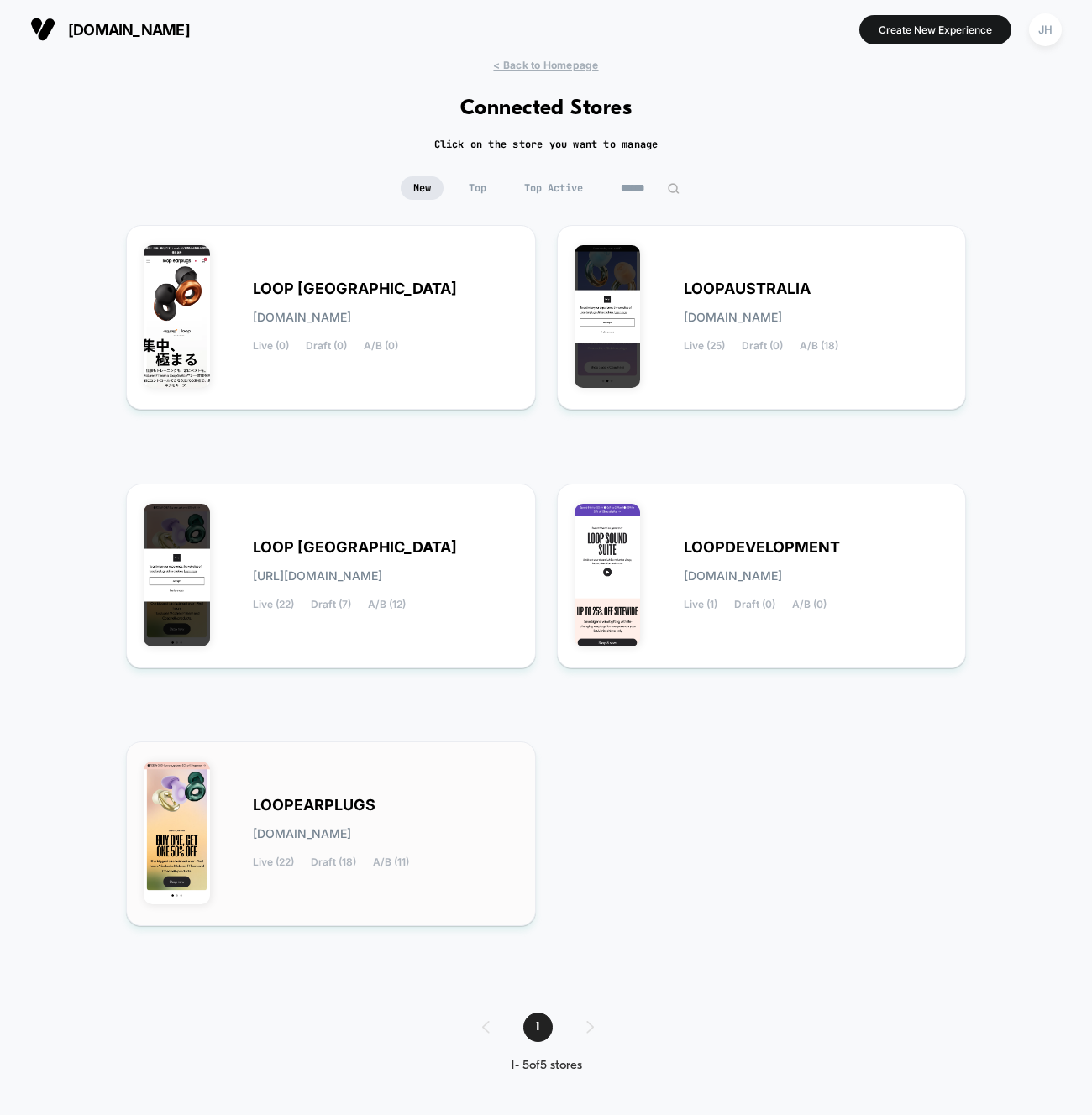
click at [321, 794] on div "LOOPEARPLUGS [DOMAIN_NAME] Live (22) Draft (18) A/B (11)" at bounding box center [331, 834] width 375 height 150
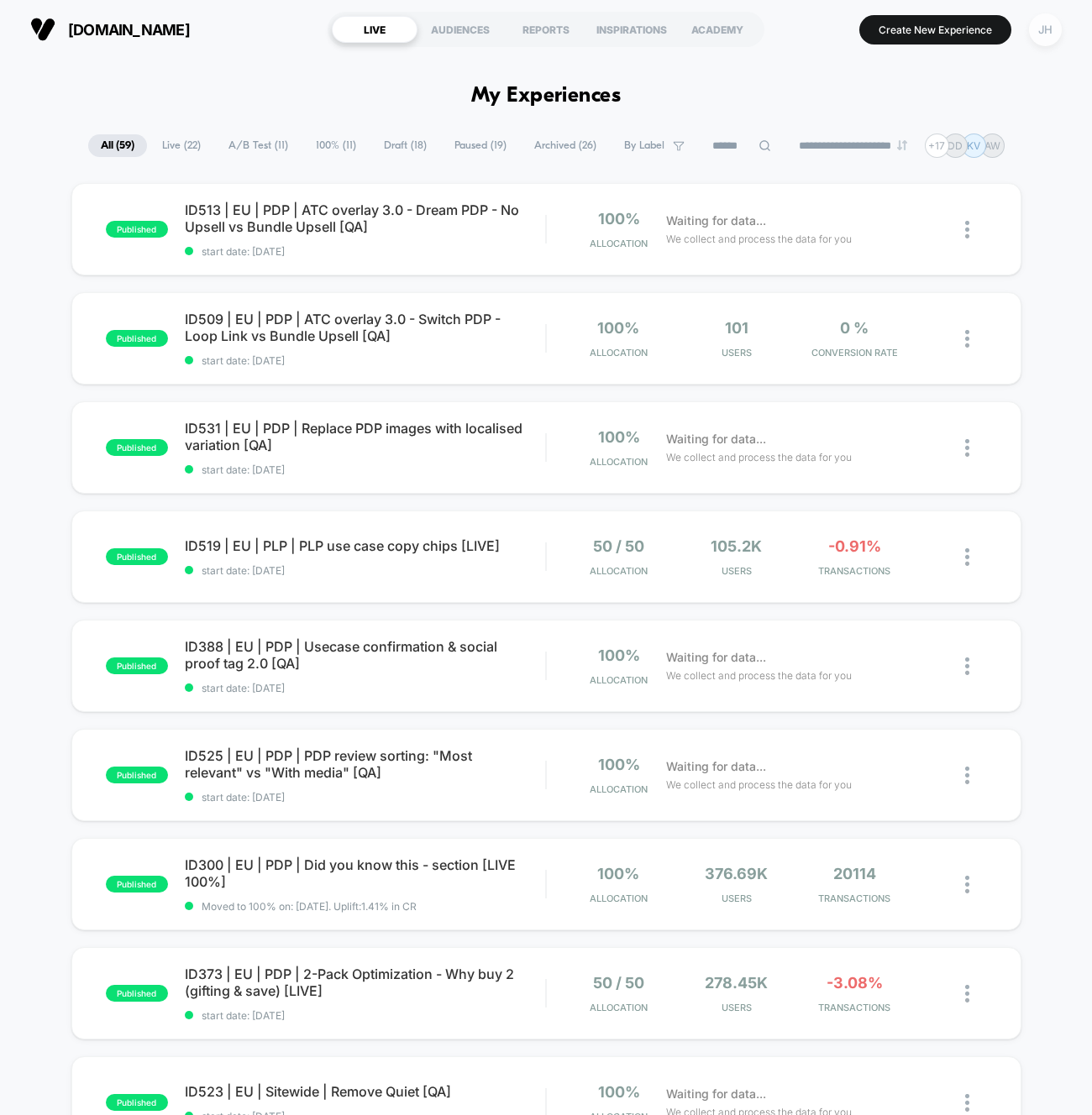
click at [1032, 30] on div "JH" at bounding box center [1045, 30] width 33 height 33
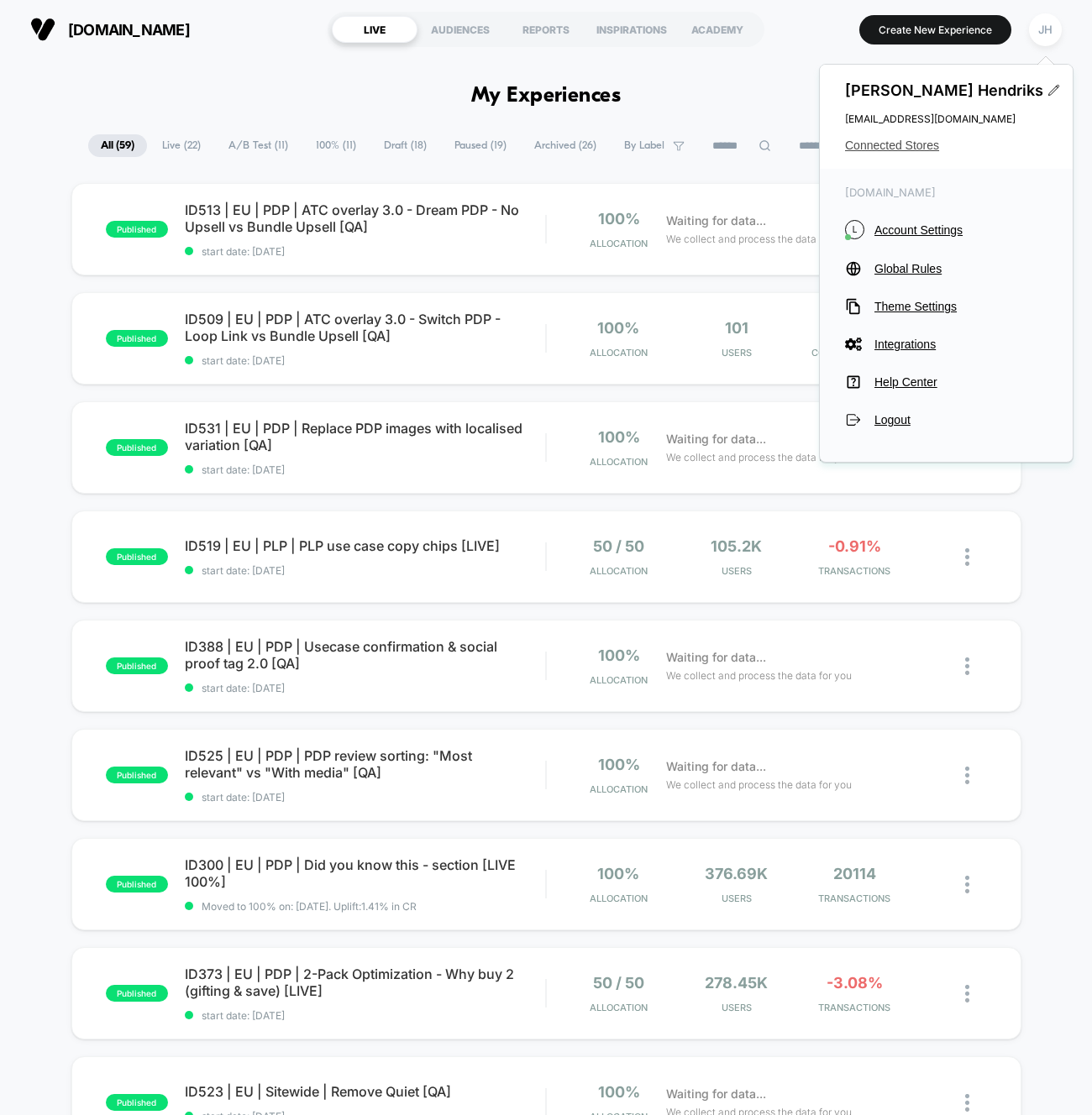
click at [906, 143] on span "Connected Stores" at bounding box center [946, 145] width 203 height 13
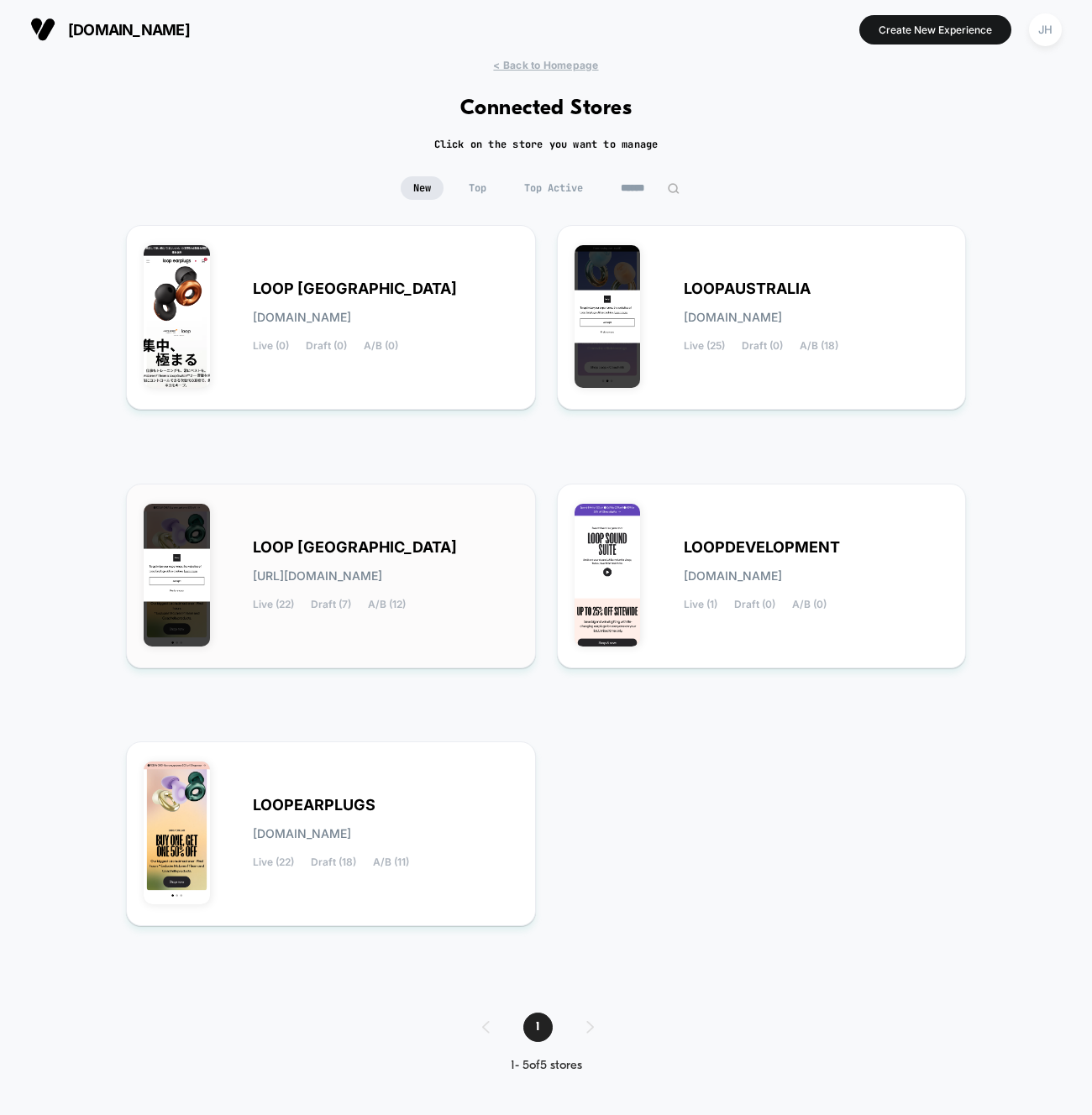
click at [367, 543] on span "LOOP [GEOGRAPHIC_DATA]" at bounding box center [355, 548] width 204 height 12
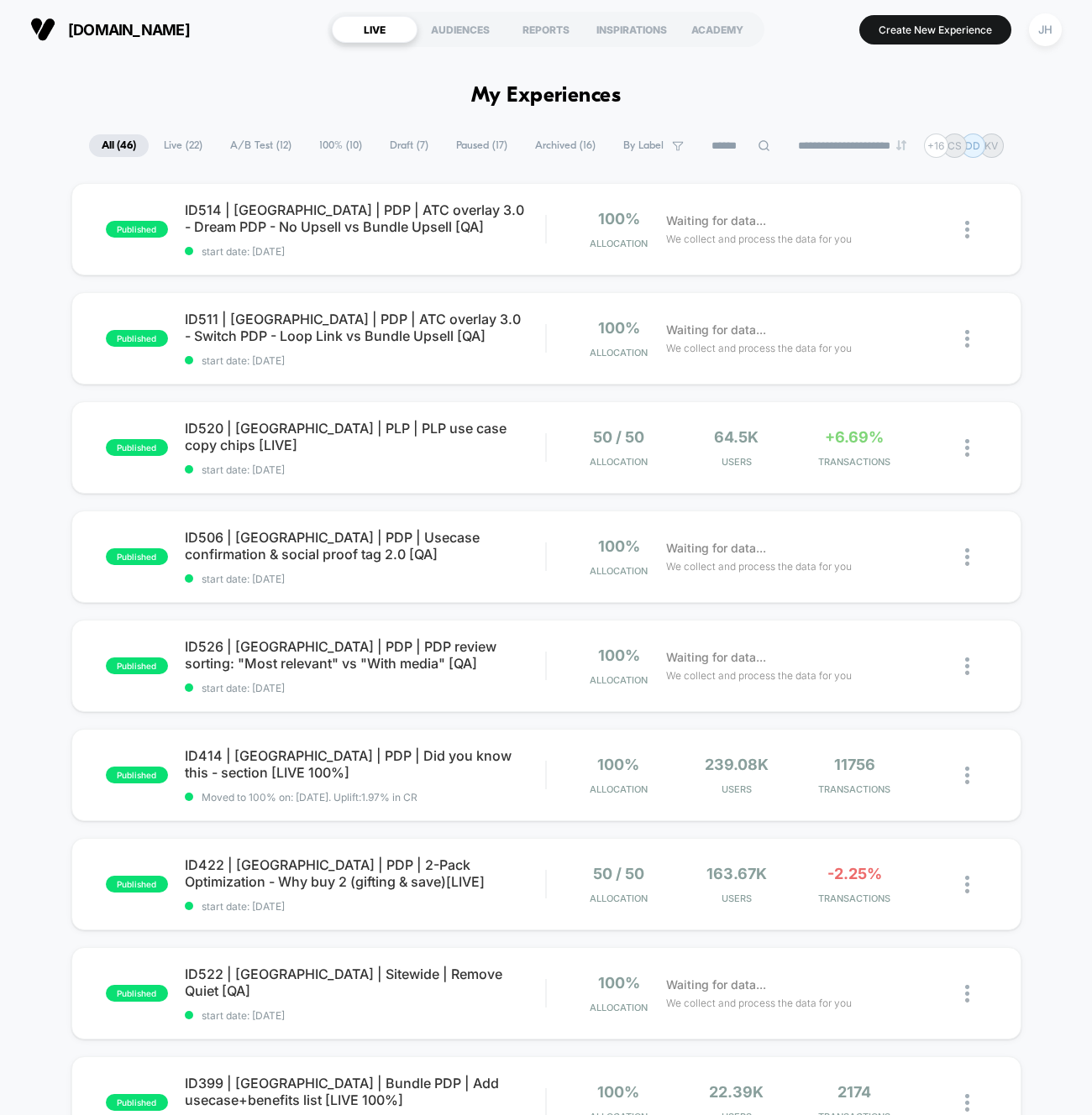
click at [757, 148] on icon at bounding box center [763, 145] width 12 height 12
type input "*****"
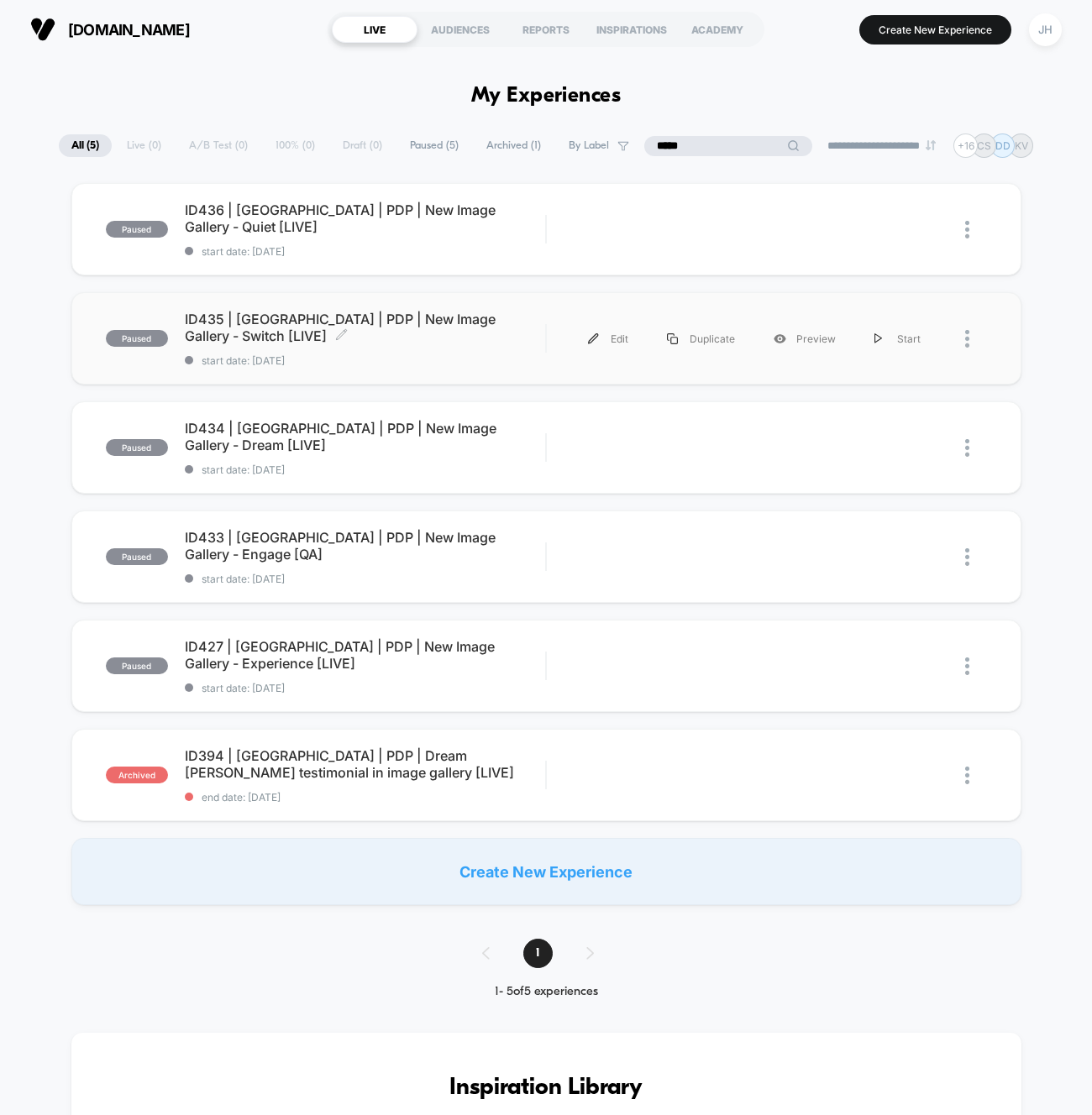
click at [439, 316] on span "ID435 | [GEOGRAPHIC_DATA] | PDP | New Image Gallery - Switch [LIVE] Click to ed…" at bounding box center [365, 327] width 361 height 34
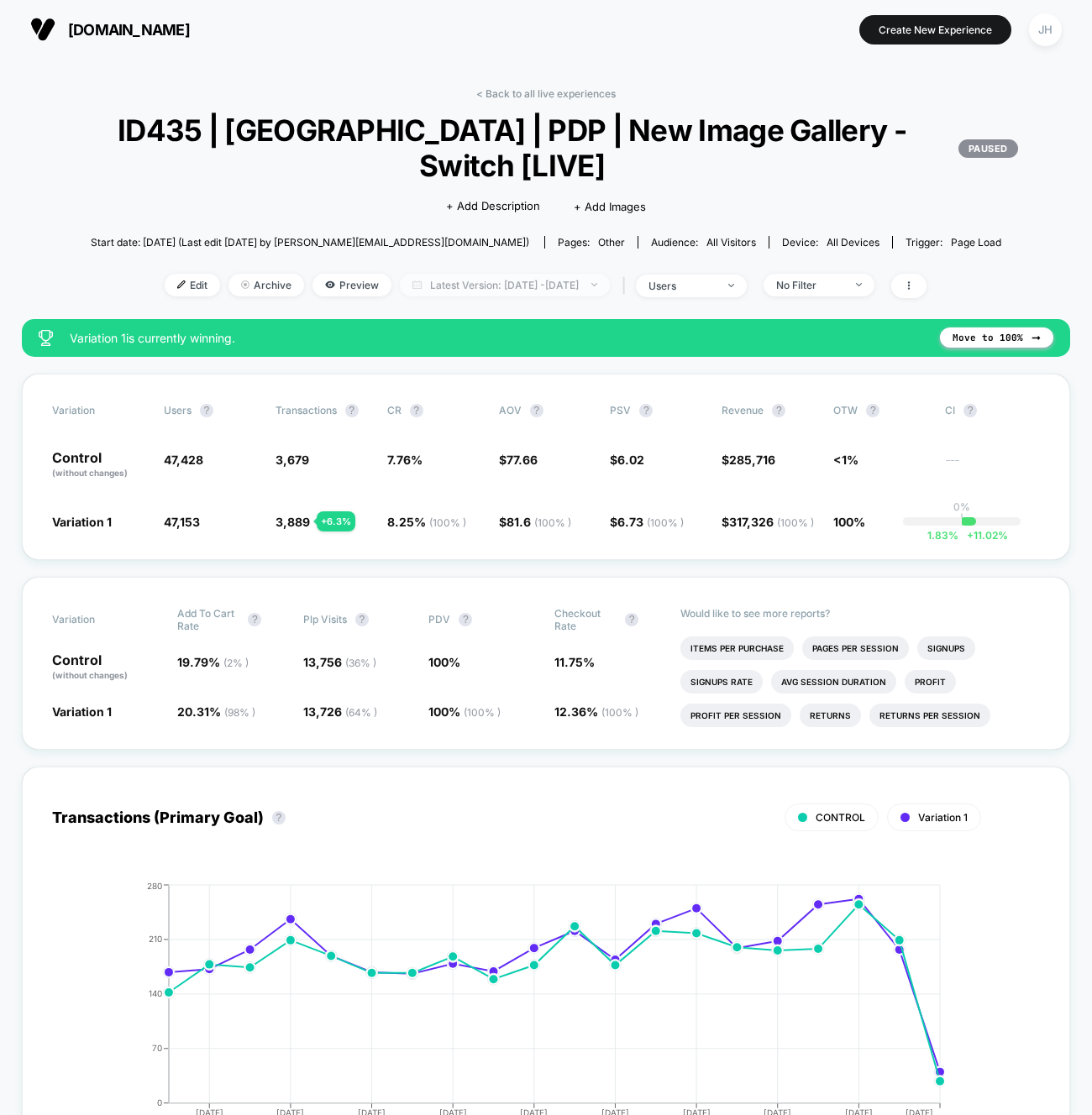
click at [499, 290] on span "Latest Version: [DATE] - [DATE]" at bounding box center [505, 285] width 210 height 23
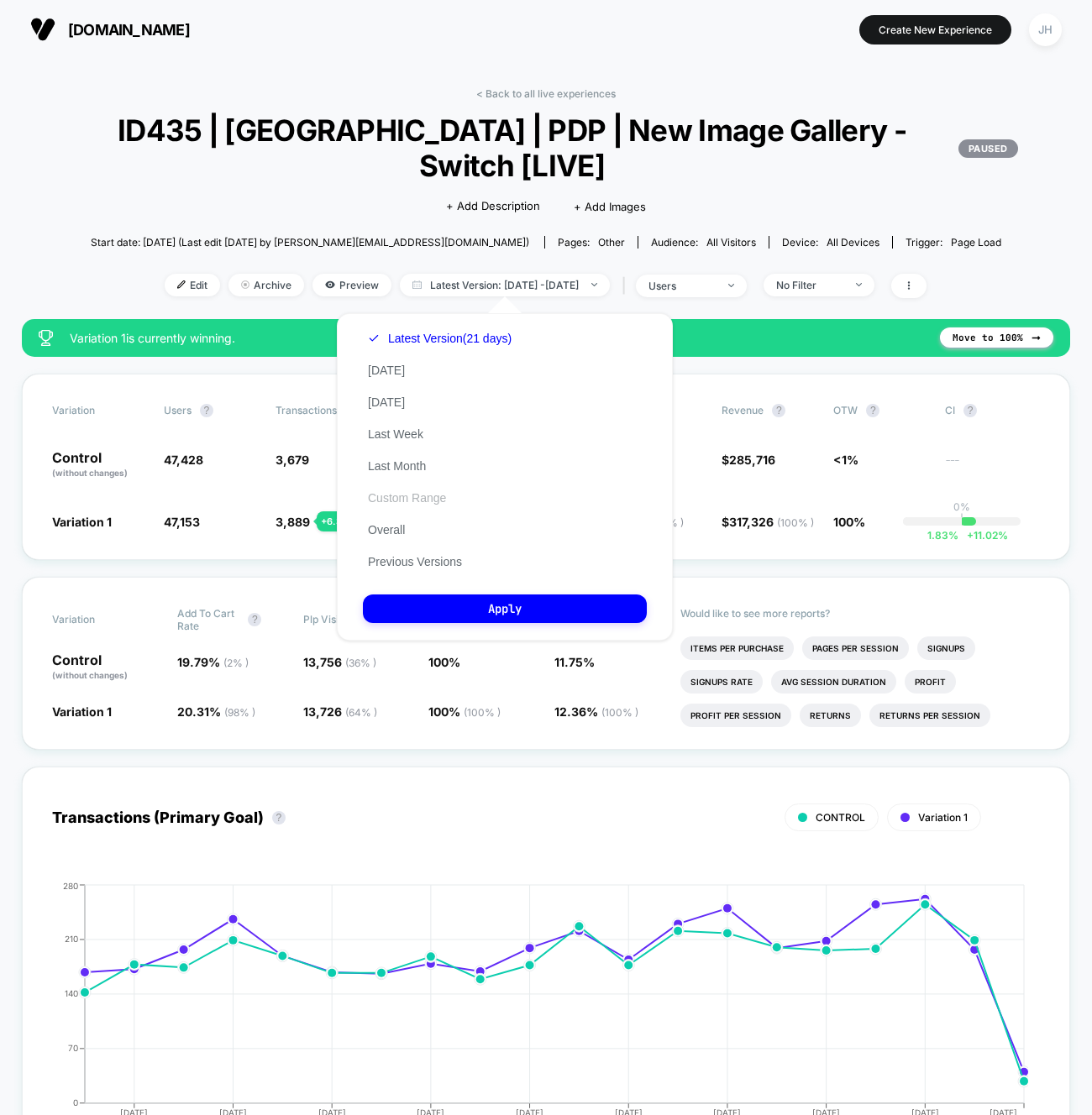
click at [416, 495] on button "Custom Range" at bounding box center [408, 498] width 88 height 15
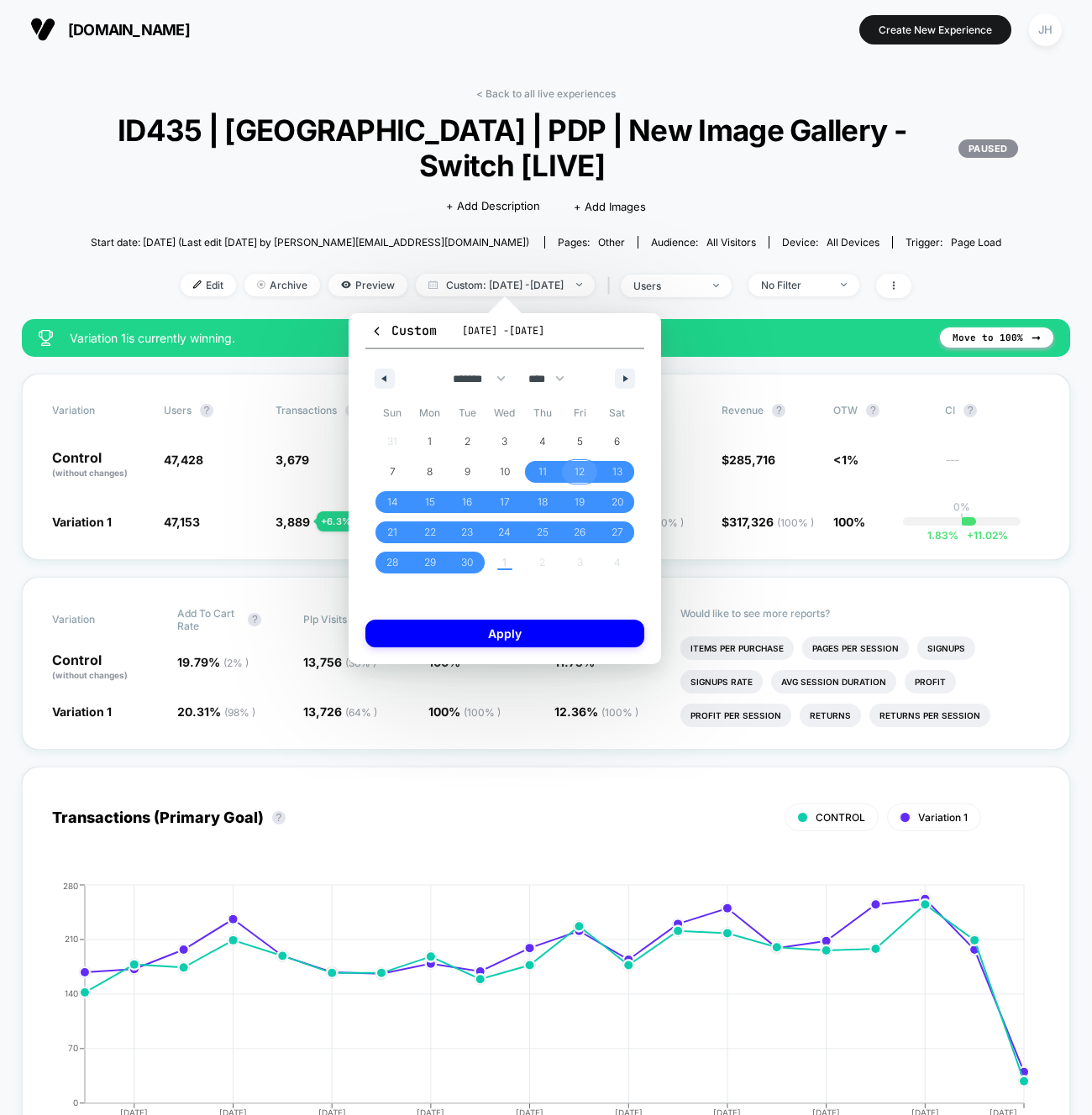
click at [576, 476] on span "12" at bounding box center [580, 471] width 10 height 30
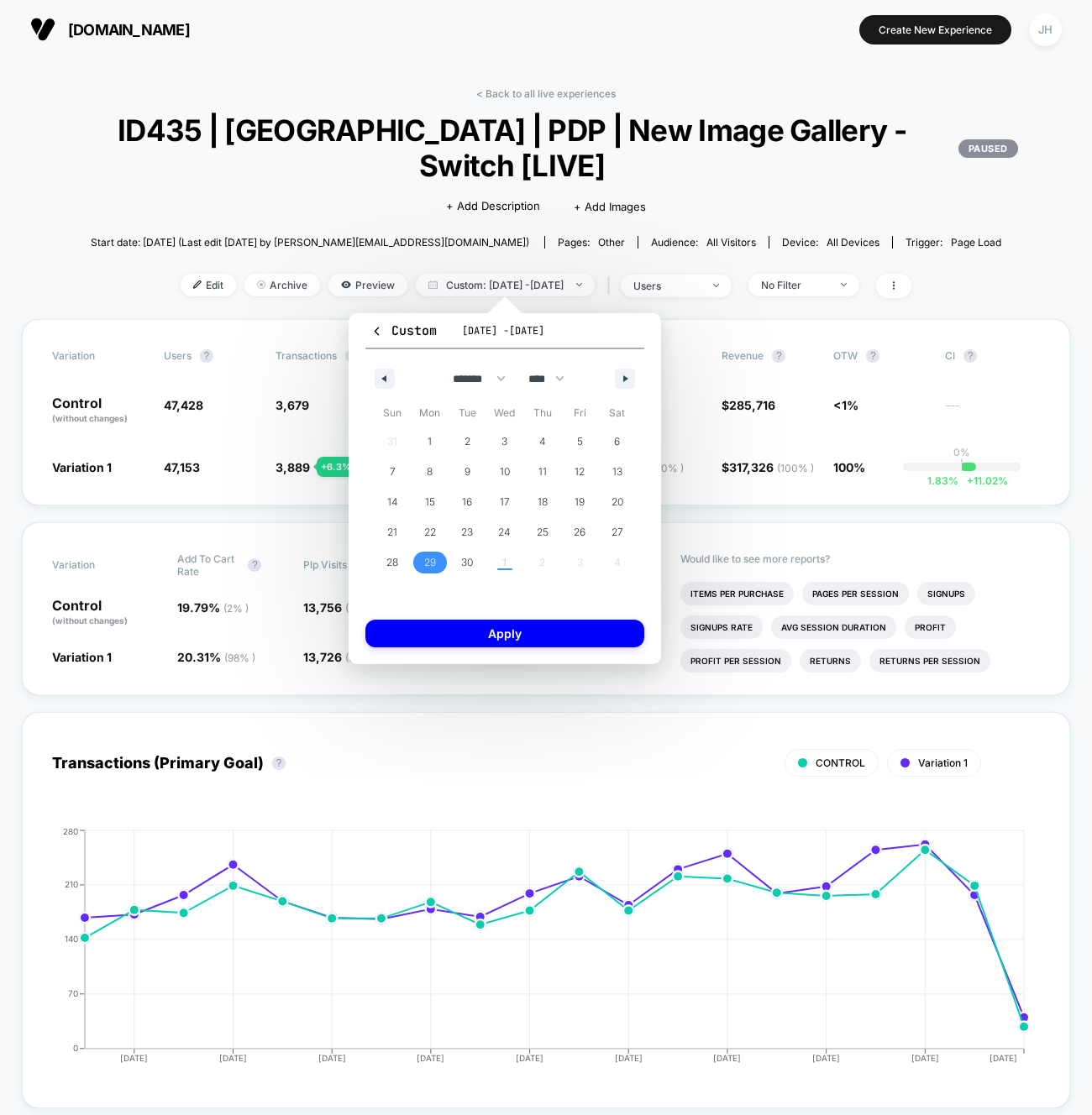
click at [430, 565] on span "29" at bounding box center [430, 562] width 12 height 30
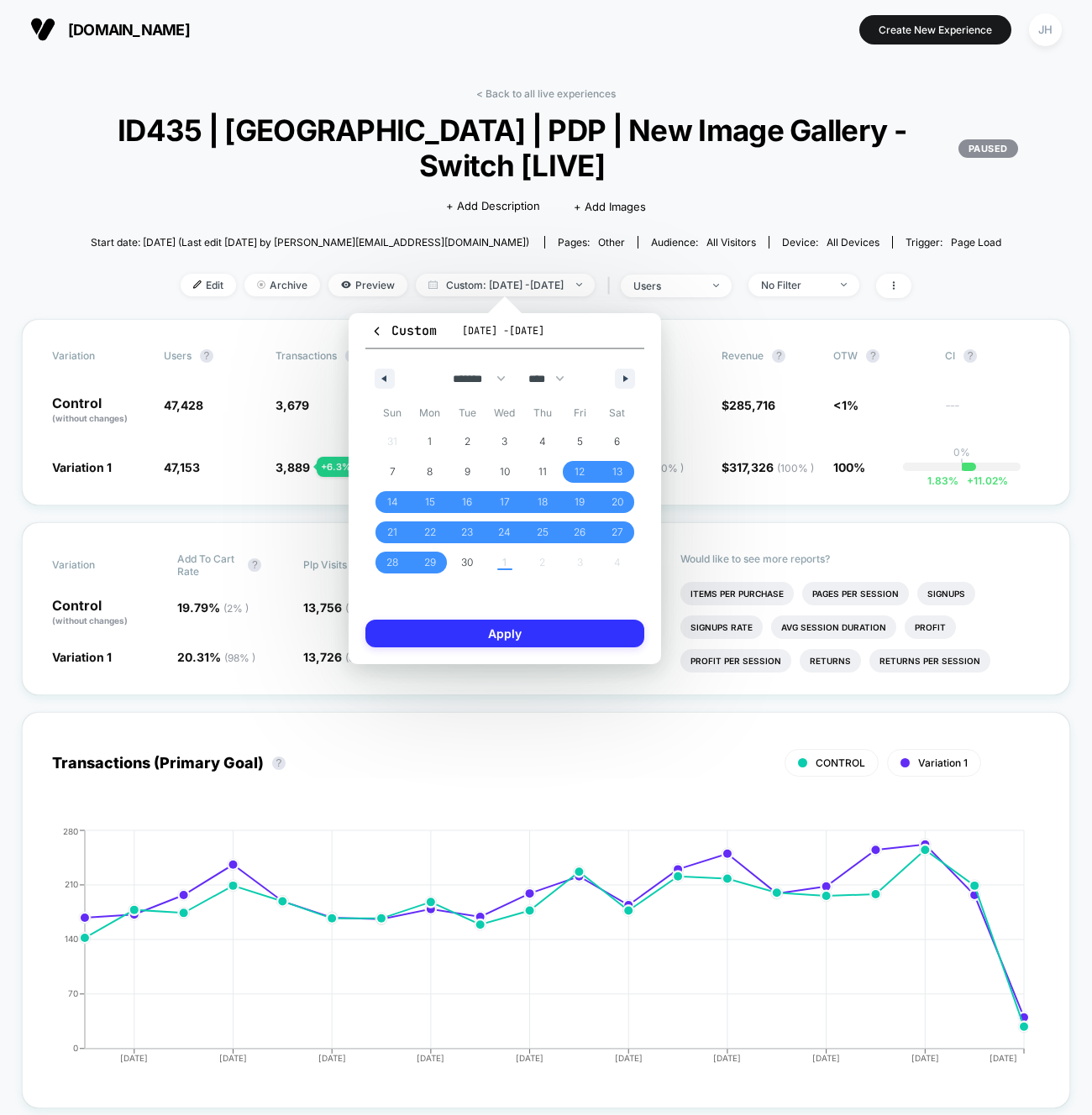
click at [493, 625] on button "Apply" at bounding box center [505, 633] width 279 height 28
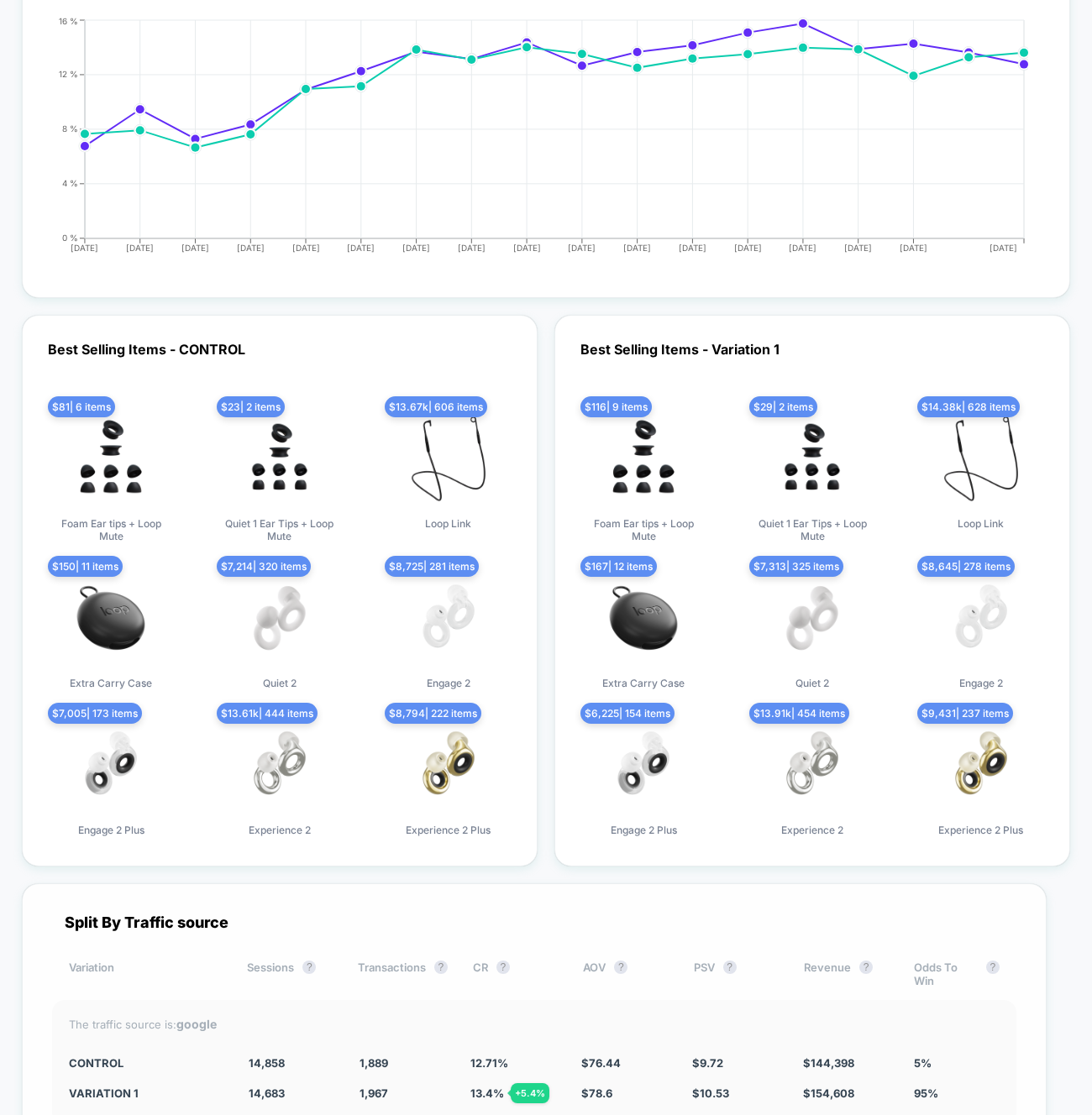
scroll to position [4563, 0]
click at [564, 833] on div "Best Selling Items - Variation 1 $ 116 | 9 items Foam Ear tips + Loop Mute $ 29…" at bounding box center [812, 592] width 516 height 552
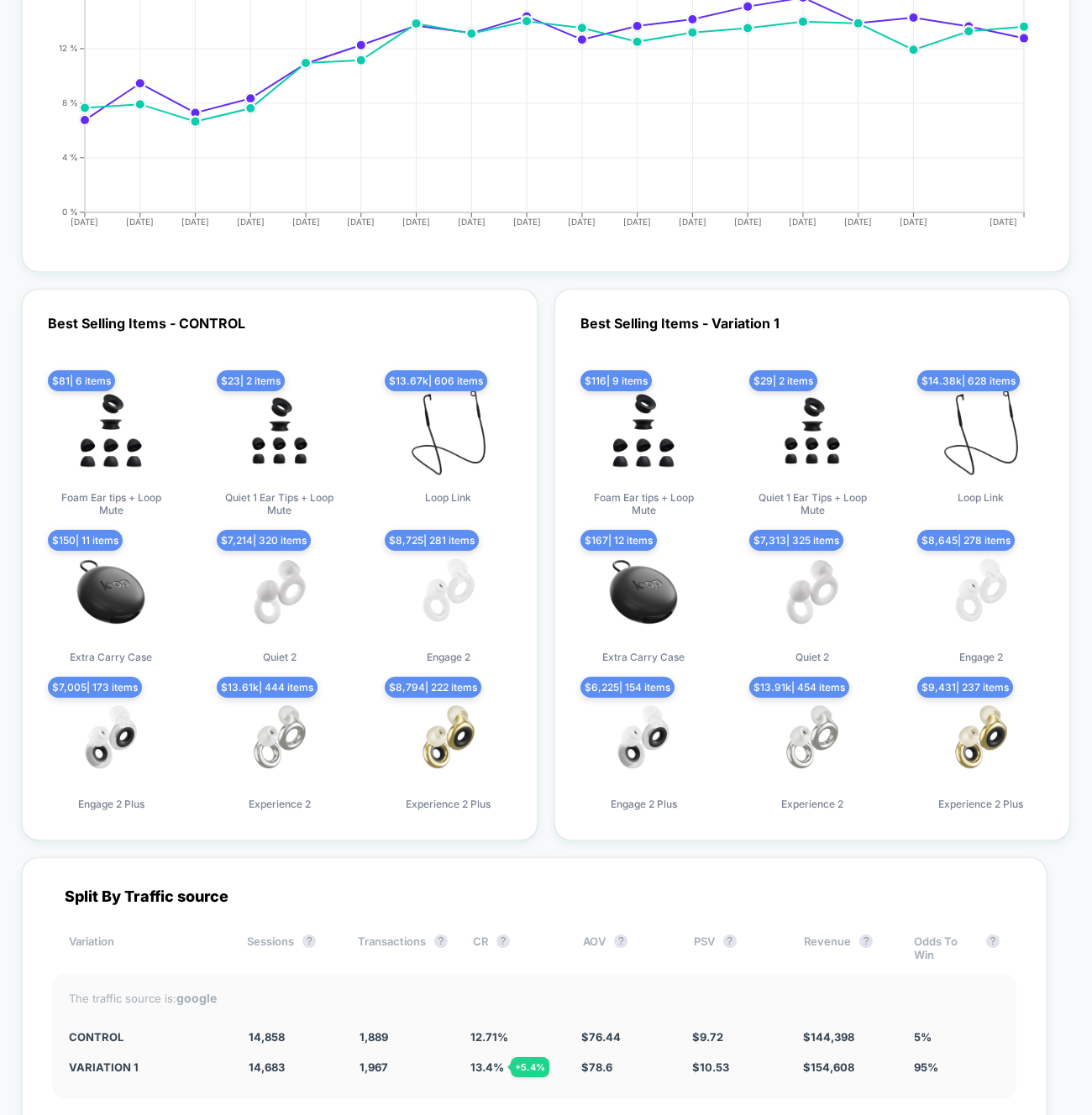
scroll to position [4594, 0]
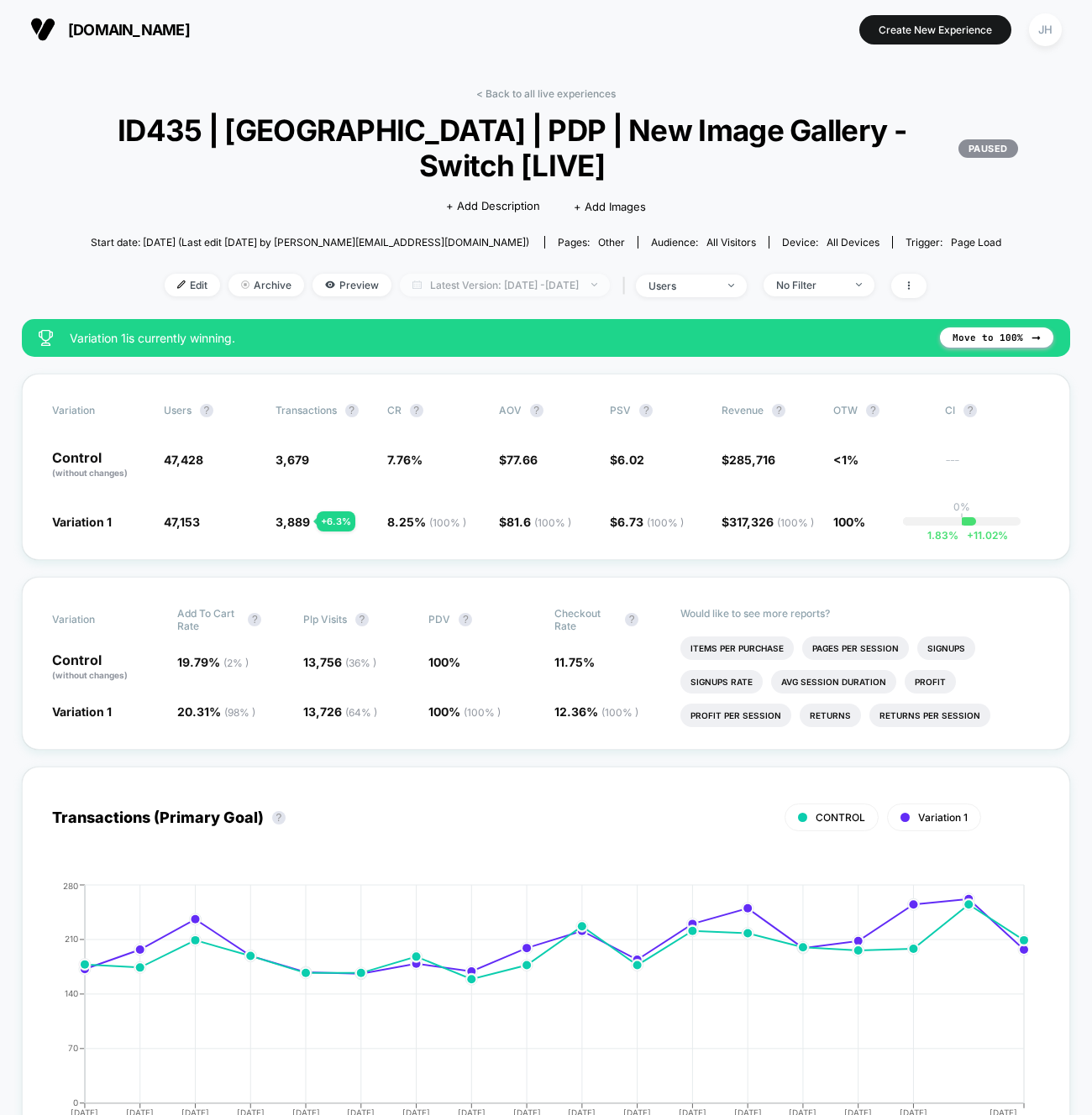
click at [583, 275] on span "Latest Version: Sep 12, 2025 - Sep 29, 2025" at bounding box center [505, 285] width 210 height 23
select select "*"
select select "****"
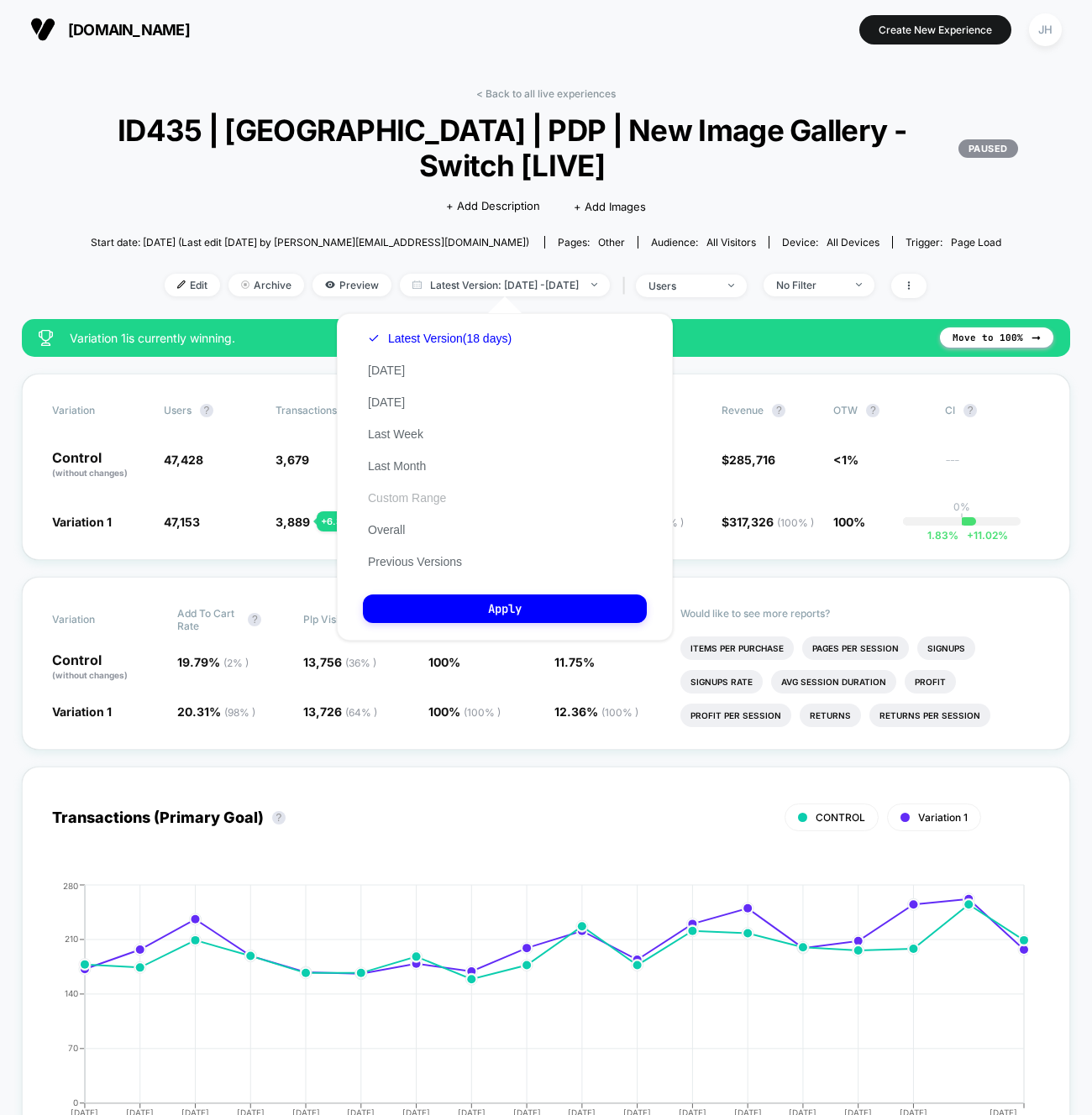
click at [431, 496] on button "Custom Range" at bounding box center [408, 498] width 88 height 15
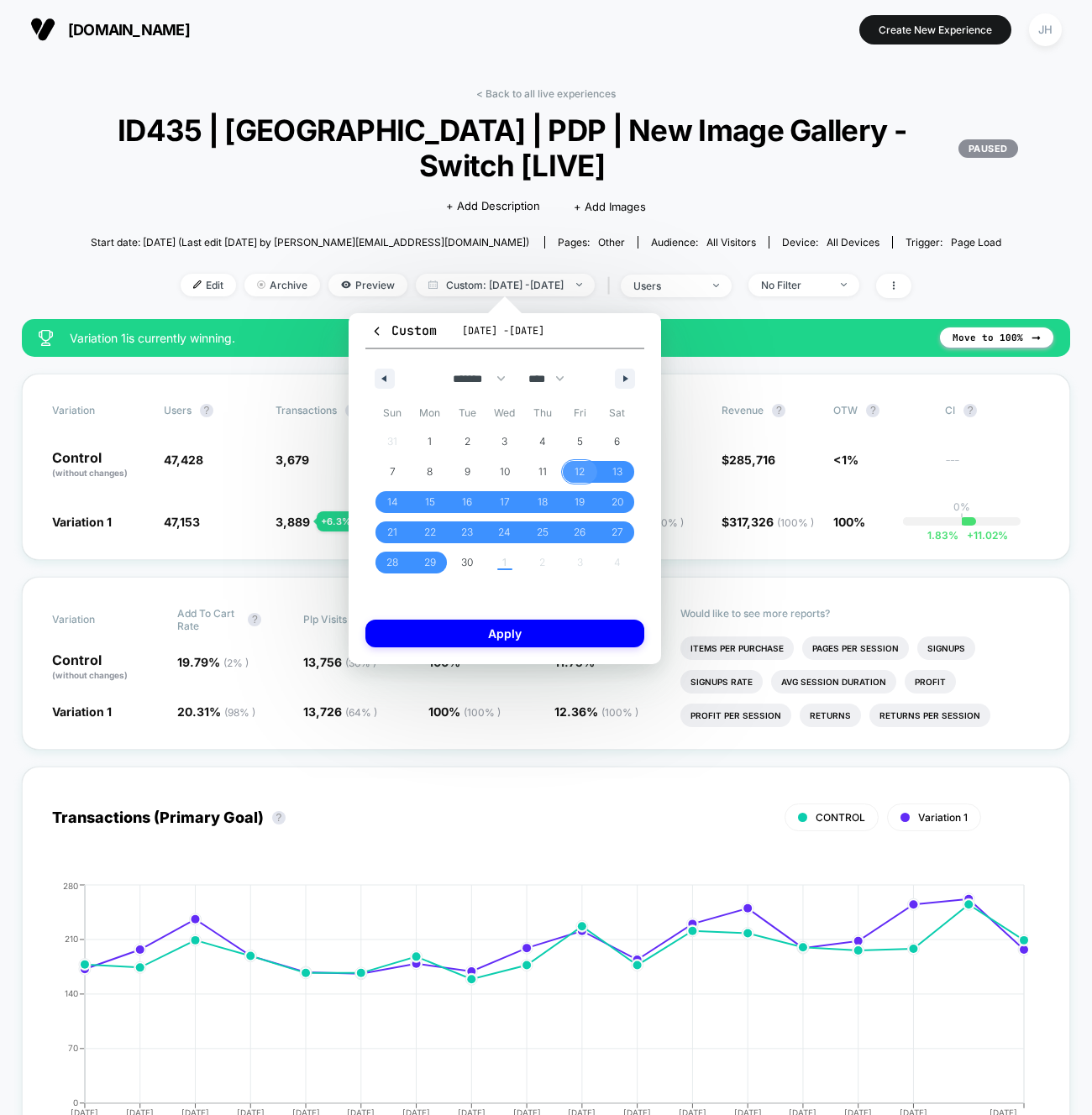
click at [584, 470] on span "12" at bounding box center [580, 472] width 37 height 22
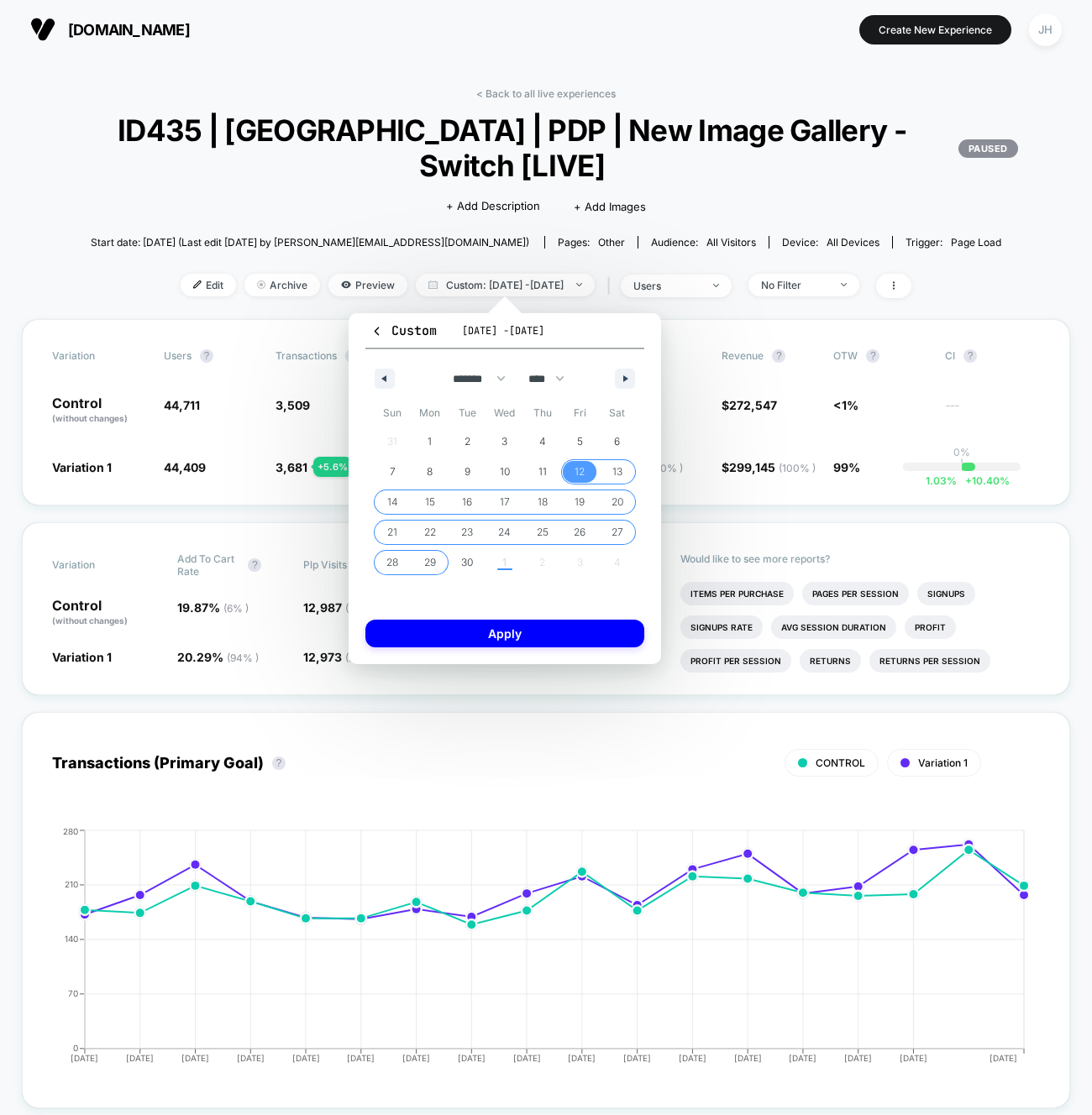
click at [430, 560] on span "29" at bounding box center [430, 562] width 12 height 30
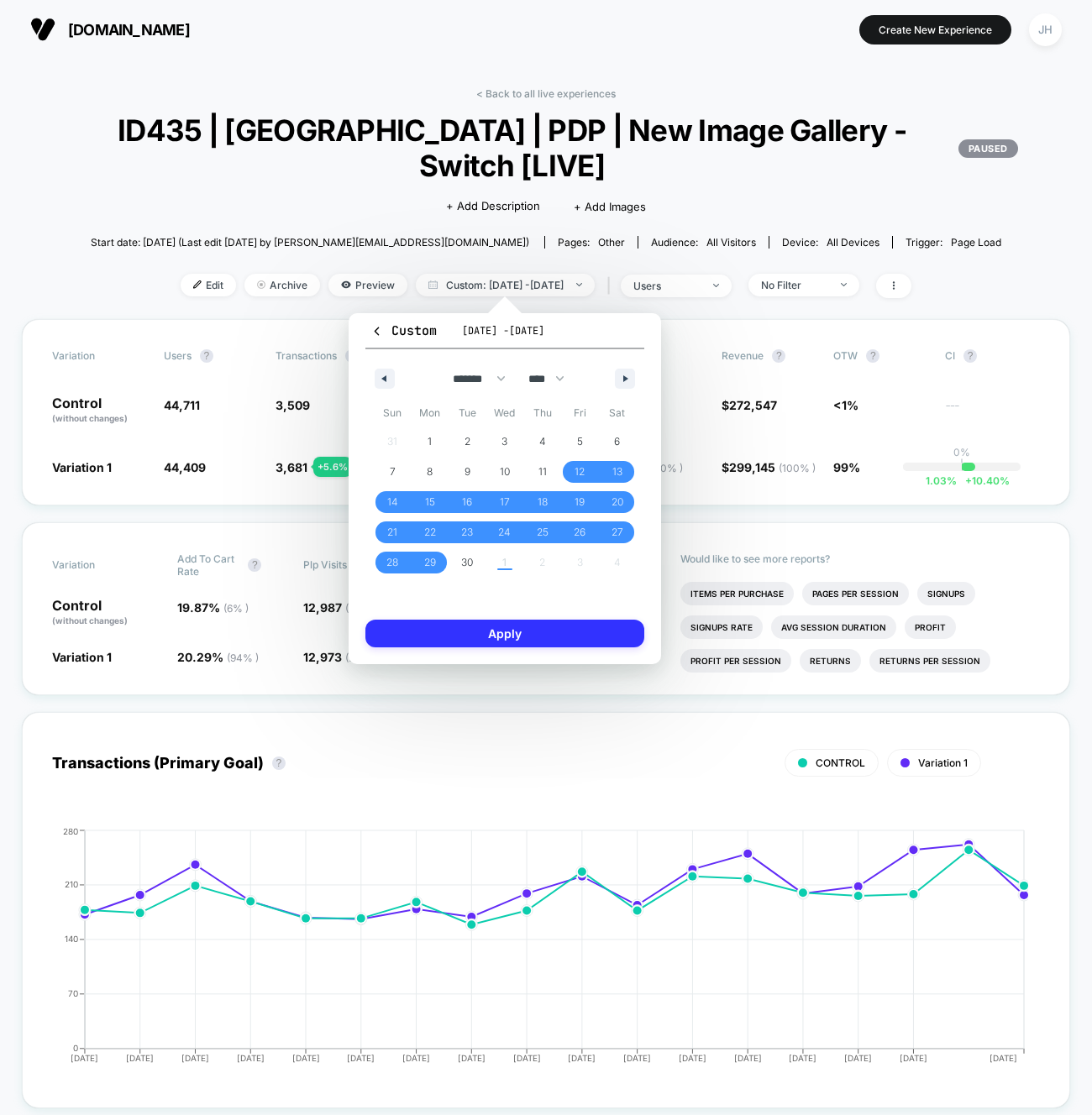
click at [534, 638] on button "Apply" at bounding box center [505, 633] width 279 height 28
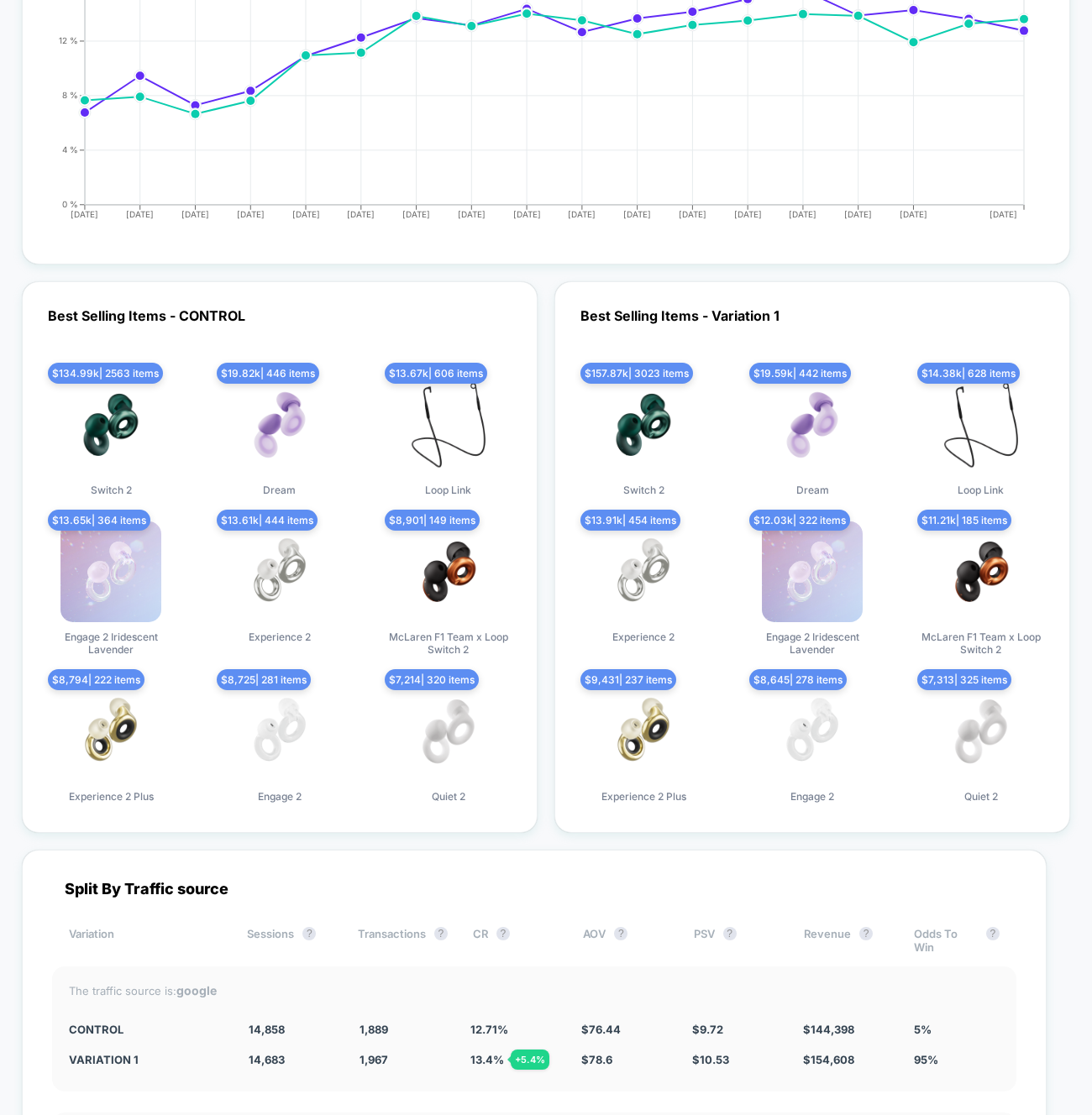
scroll to position [4605, 0]
